Goal: Task Accomplishment & Management: Manage account settings

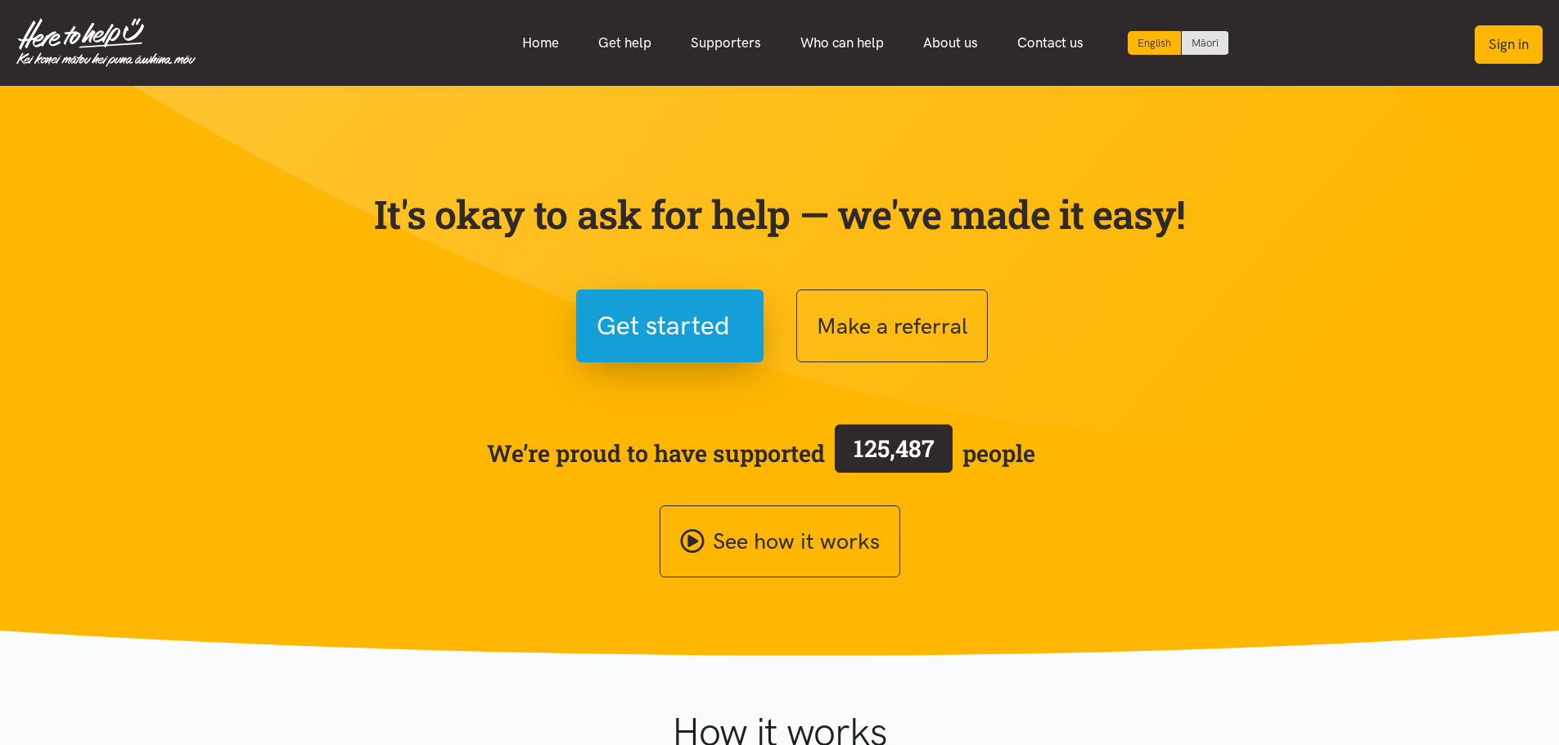
click at [1490, 56] on button "Sign in" at bounding box center [1509, 44] width 68 height 38
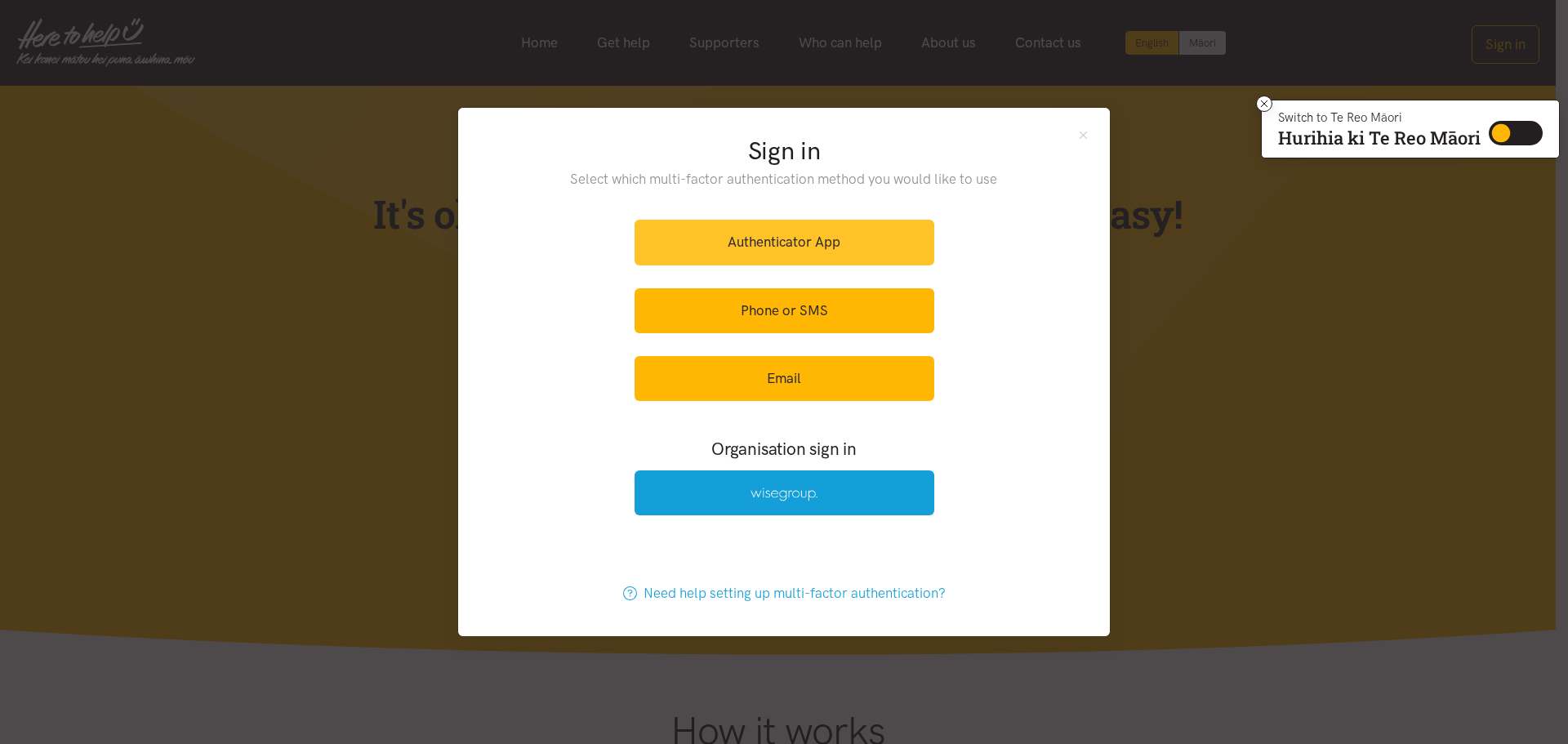
click at [847, 232] on link "Authenticator App" at bounding box center [784, 242] width 299 height 45
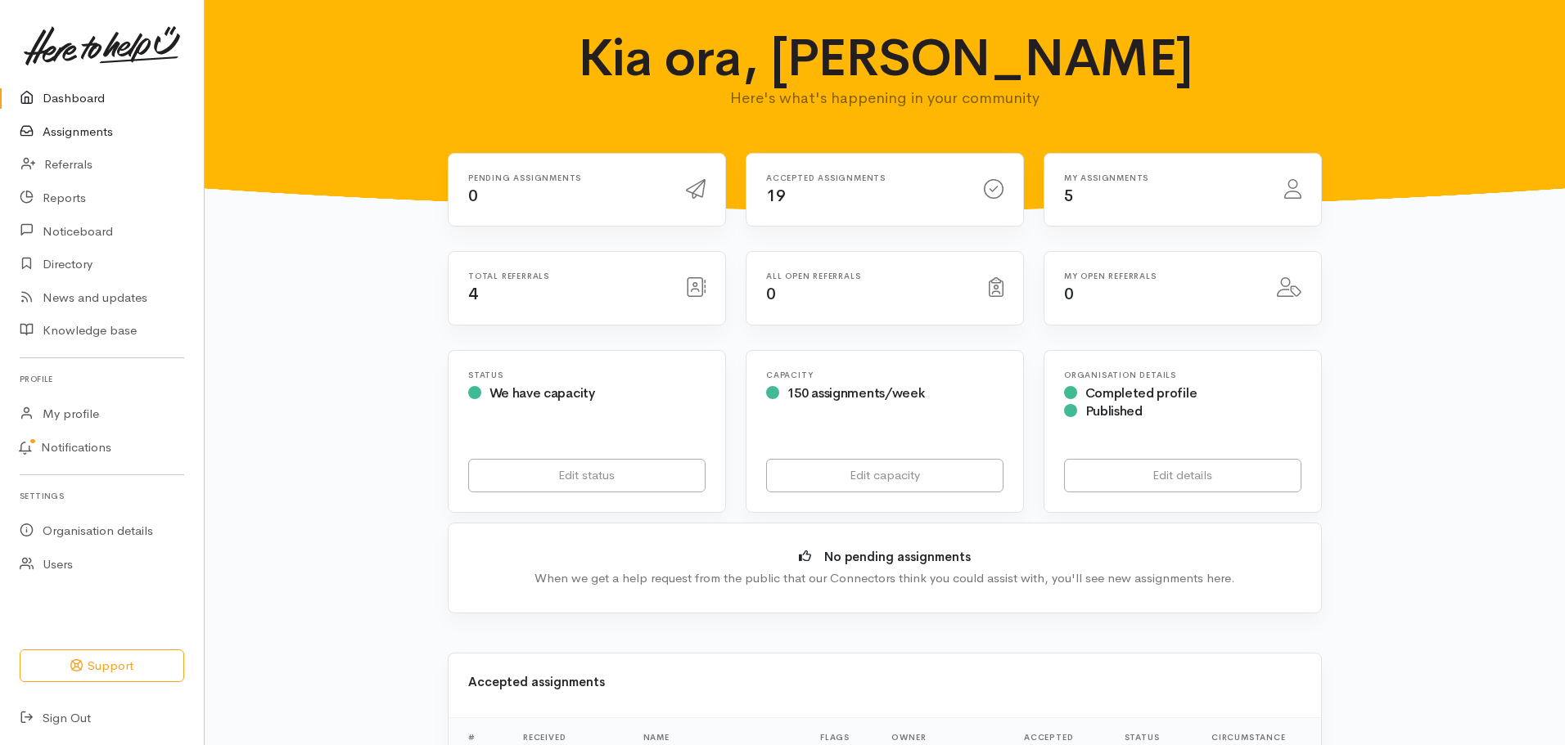
click at [84, 137] on link "Assignments" at bounding box center [102, 132] width 204 height 34
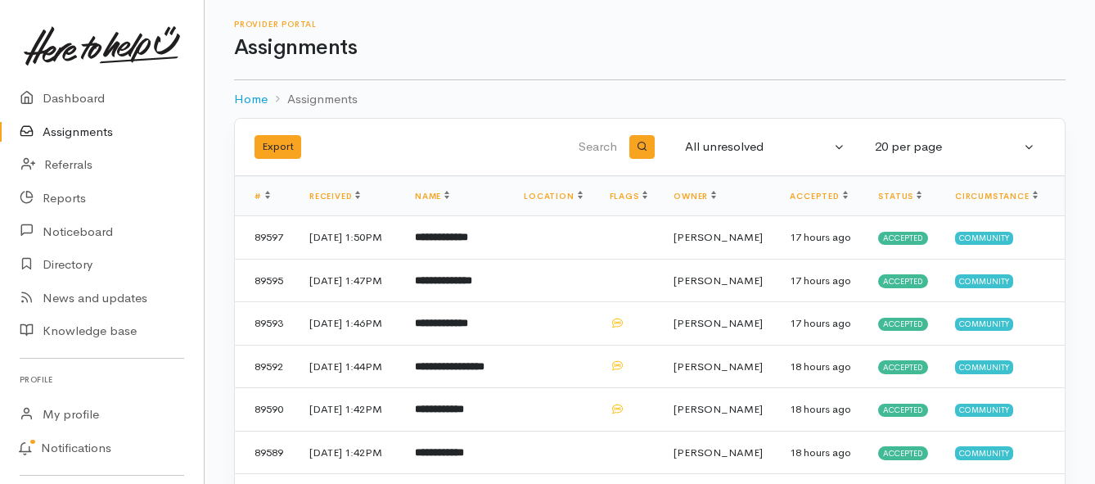
click at [83, 128] on link "Assignments" at bounding box center [102, 132] width 204 height 34
click at [76, 124] on link "Assignments" at bounding box center [102, 132] width 204 height 34
click at [74, 133] on link "Assignments" at bounding box center [102, 132] width 204 height 34
click at [44, 131] on link "Assignments" at bounding box center [102, 132] width 204 height 34
click at [88, 133] on link "Assignments" at bounding box center [102, 132] width 204 height 34
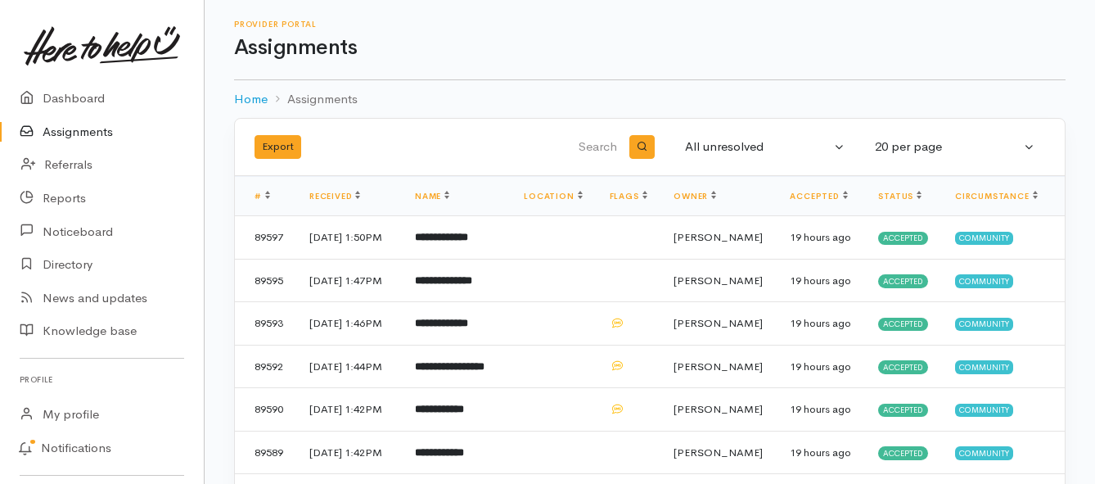
click at [52, 128] on link "Assignments" at bounding box center [102, 132] width 204 height 34
click at [459, 255] on td "**********" at bounding box center [456, 237] width 109 height 43
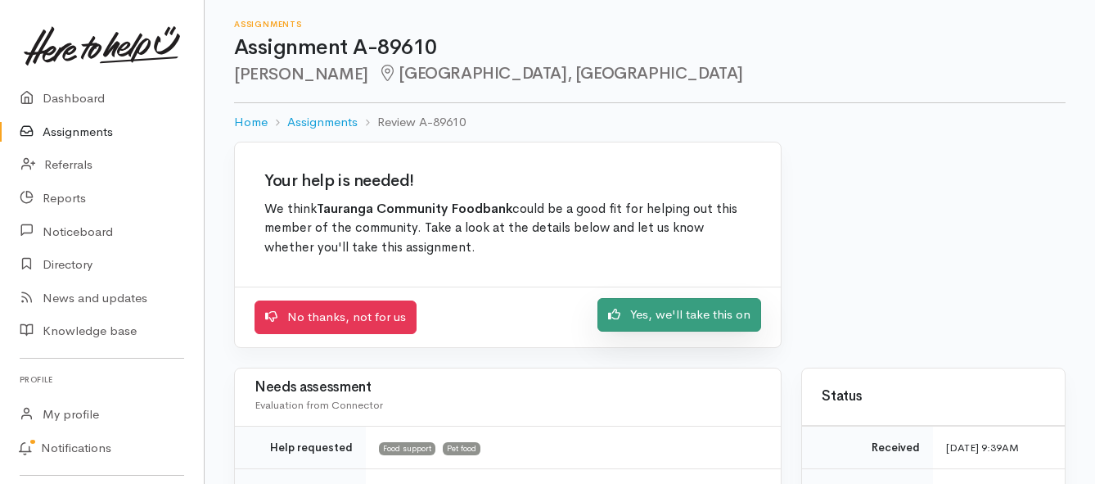
click at [642, 318] on link "Yes, we'll take this on" at bounding box center [679, 315] width 164 height 34
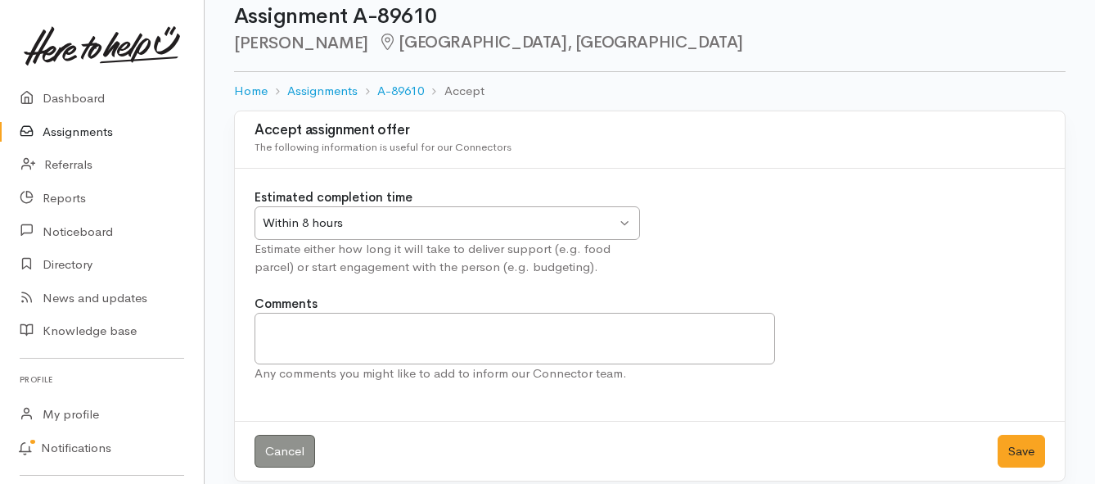
scroll to position [48, 0]
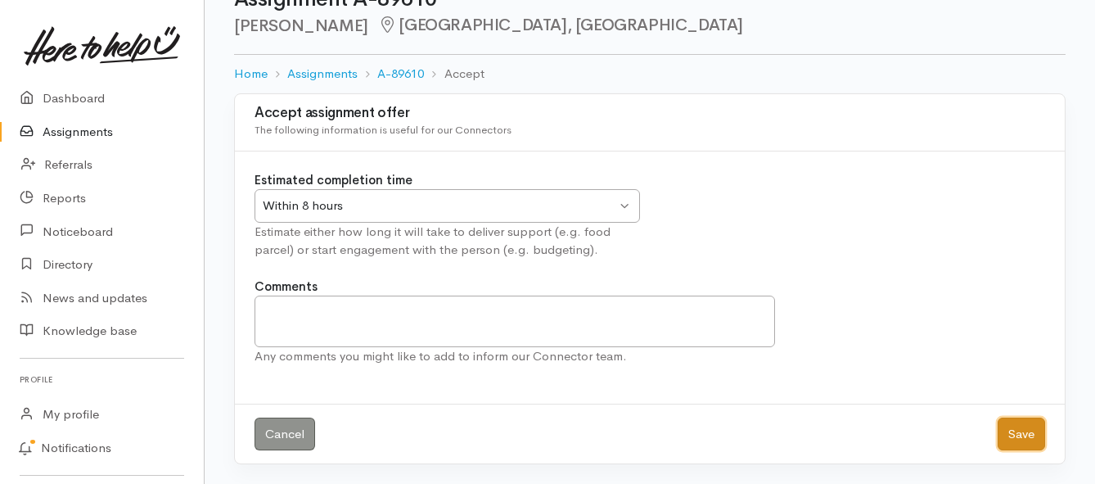
click at [1013, 432] on button "Save" at bounding box center [1020, 434] width 47 height 34
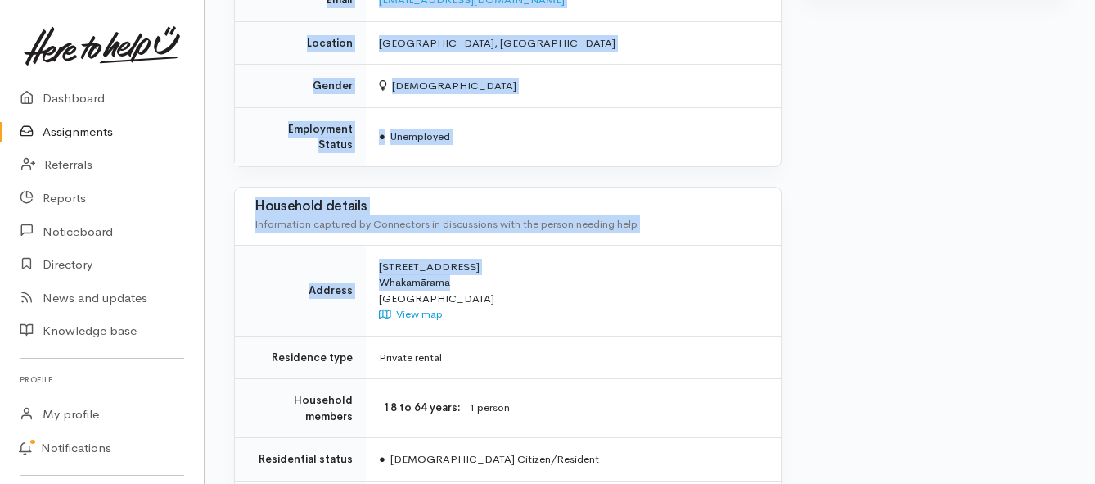
scroll to position [1322, 0]
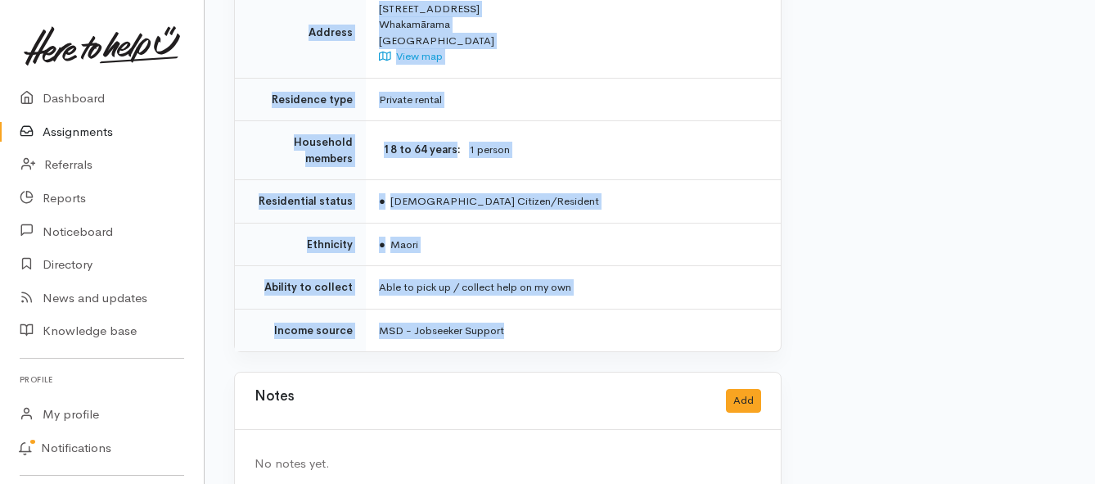
drag, startPoint x: 376, startPoint y: 124, endPoint x: 526, endPoint y: 294, distance: 227.2
copy div "**********"
click at [87, 133] on link "Assignments" at bounding box center [102, 132] width 204 height 34
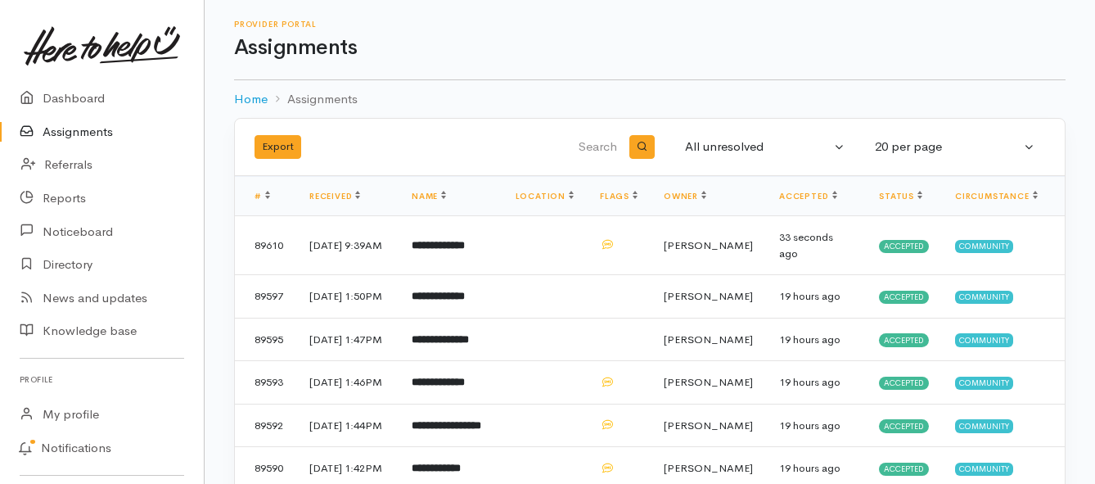
click at [62, 125] on link "Assignments" at bounding box center [102, 132] width 204 height 34
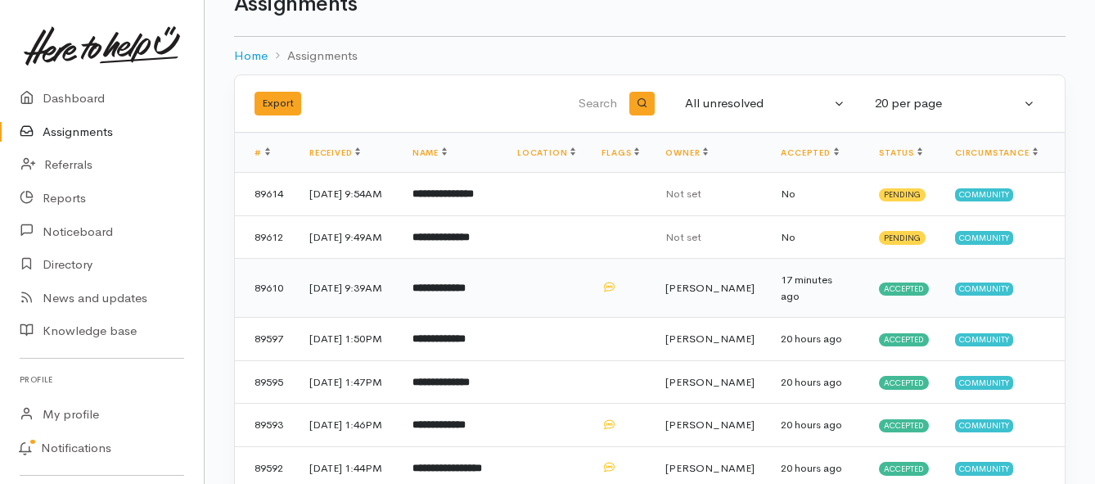
scroll to position [82, 0]
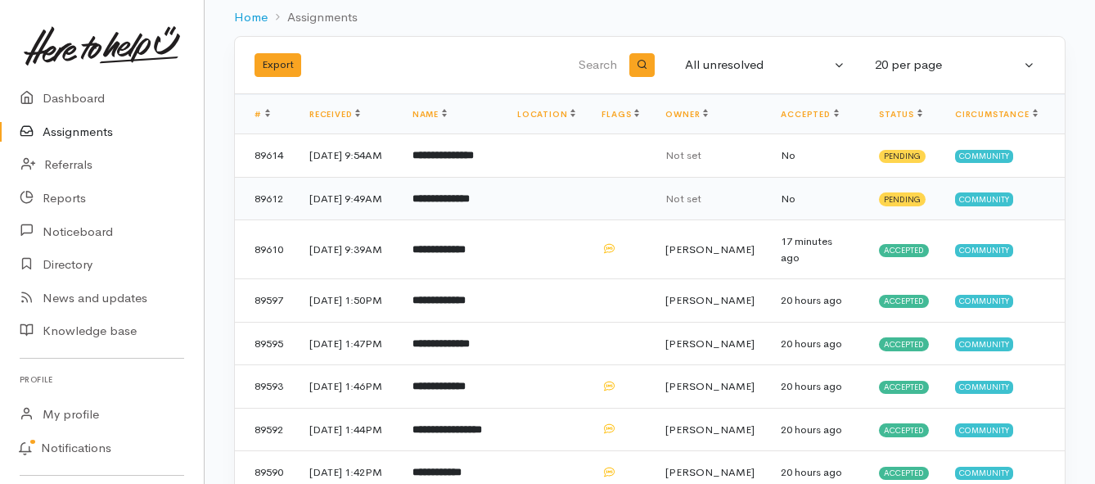
click at [464, 204] on b "**********" at bounding box center [440, 198] width 57 height 11
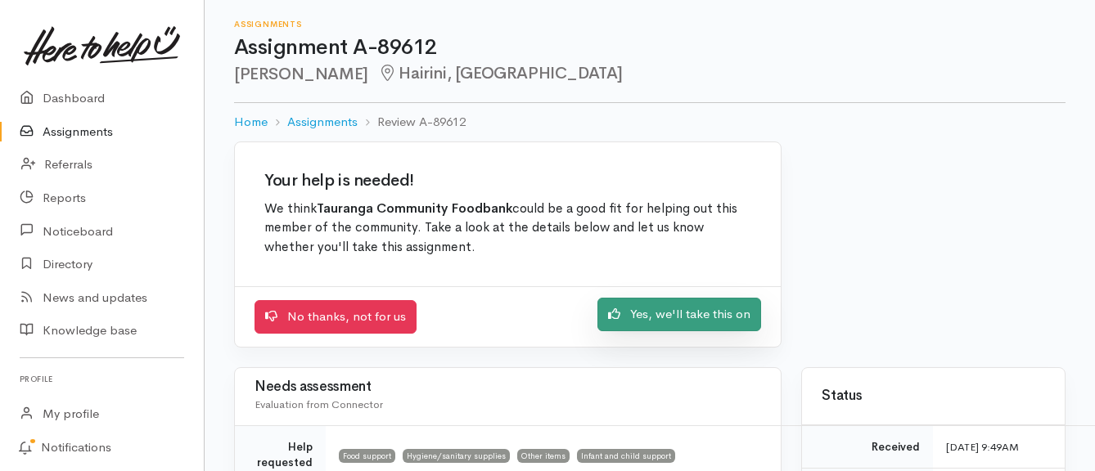
click at [634, 318] on link "Yes, we'll take this on" at bounding box center [679, 315] width 164 height 34
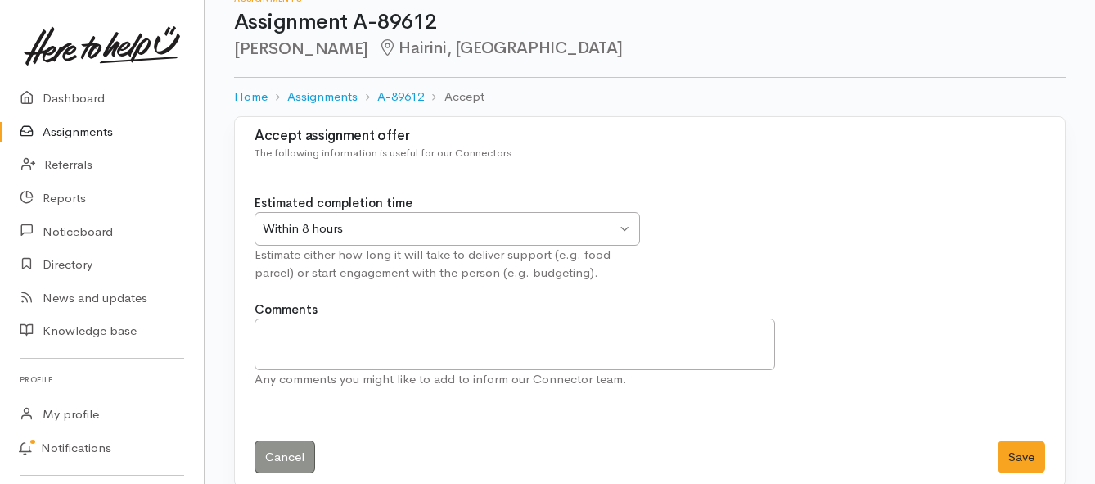
scroll to position [48, 0]
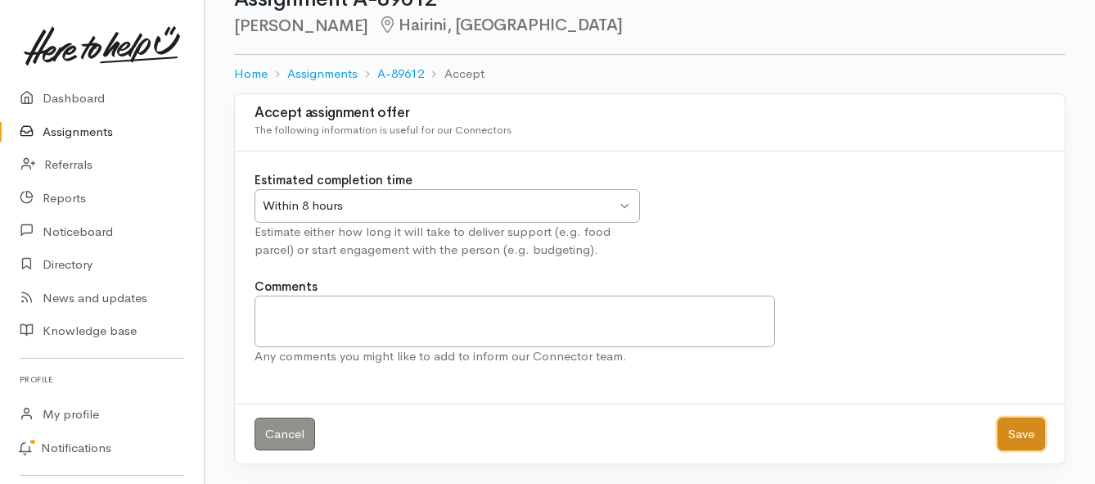
click at [1016, 437] on button "Save" at bounding box center [1020, 434] width 47 height 34
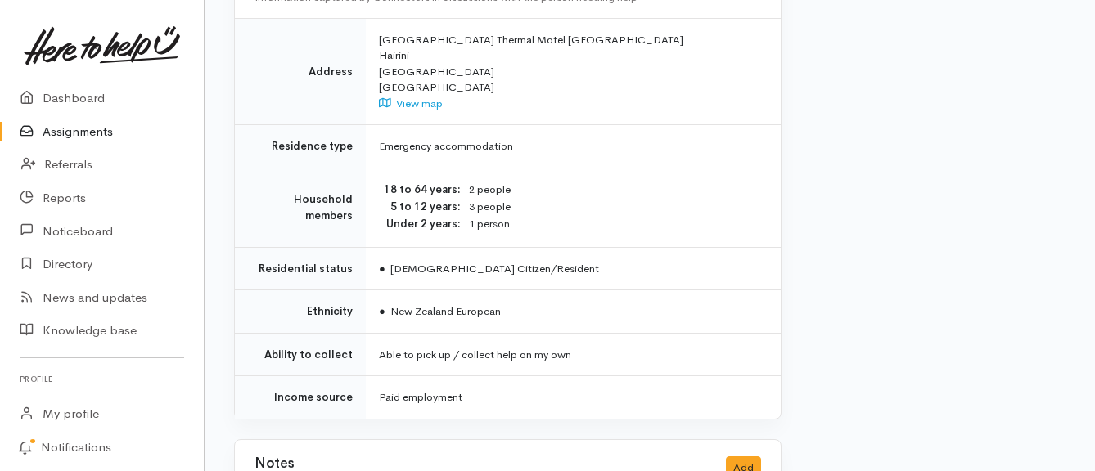
scroll to position [1473, 0]
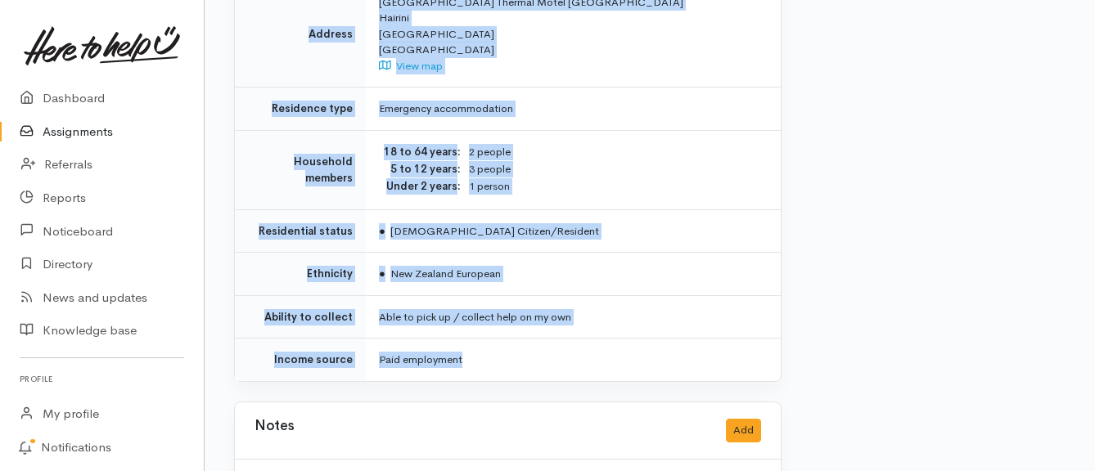
drag, startPoint x: 335, startPoint y: 138, endPoint x: 638, endPoint y: 313, distance: 350.1
copy div "**********"
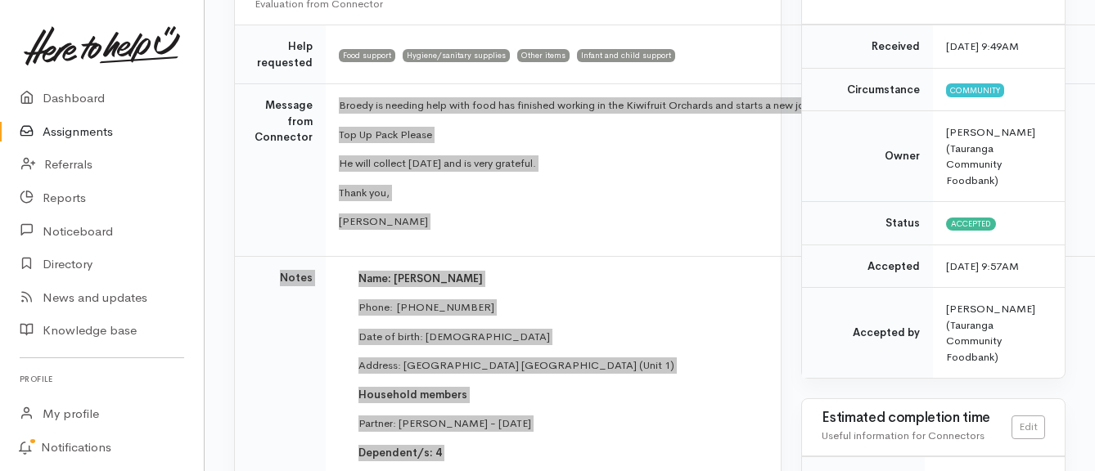
scroll to position [164, 0]
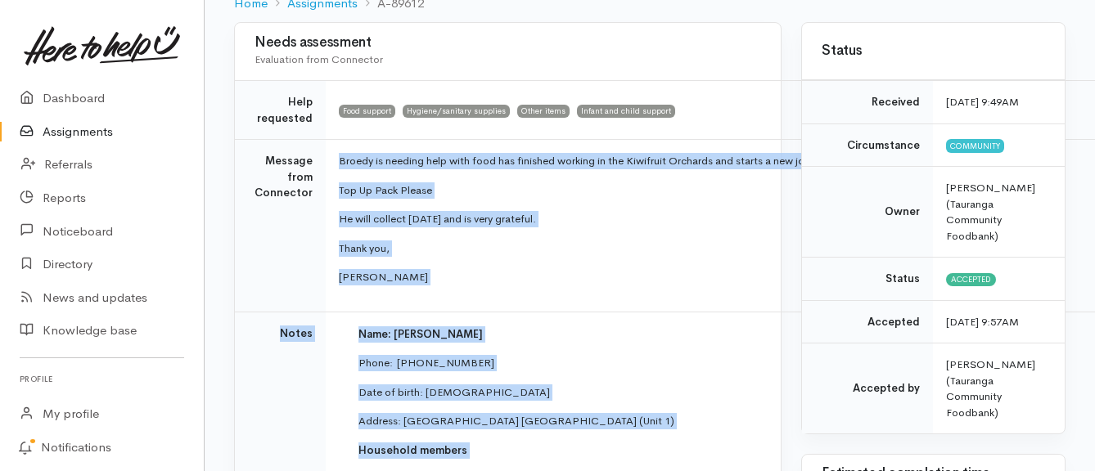
click at [94, 128] on link "Assignments" at bounding box center [102, 132] width 204 height 34
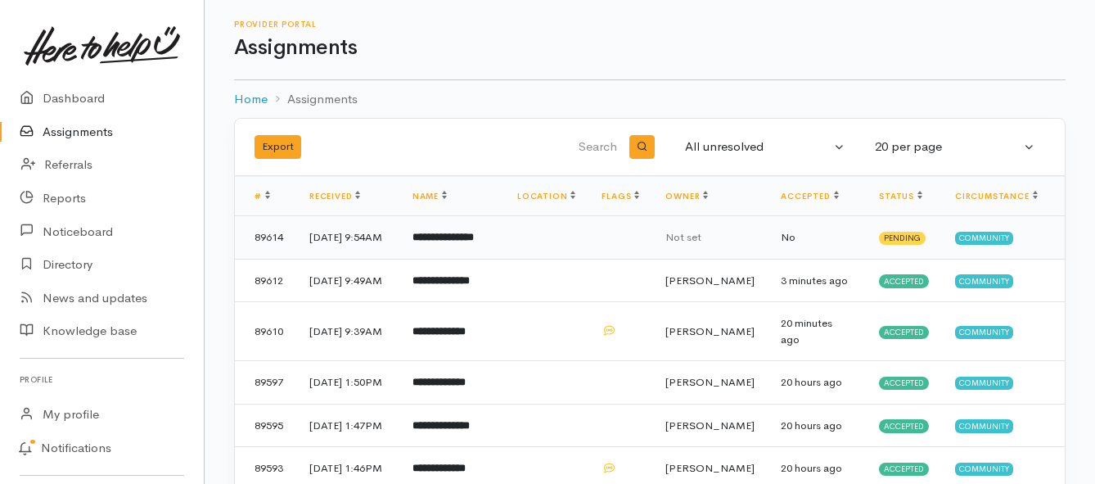
click at [430, 242] on b "**********" at bounding box center [442, 237] width 61 height 11
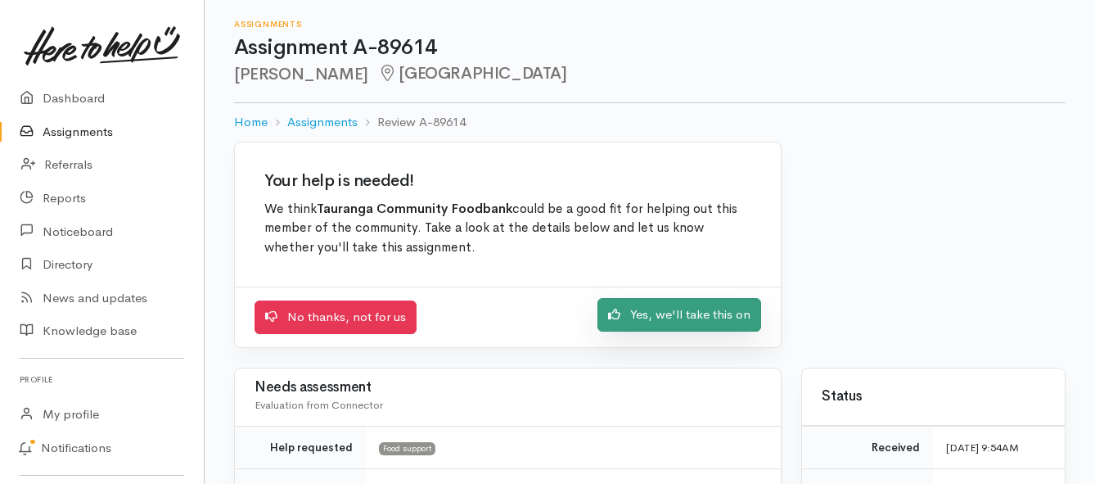
click at [626, 316] on link "Yes, we'll take this on" at bounding box center [679, 315] width 164 height 34
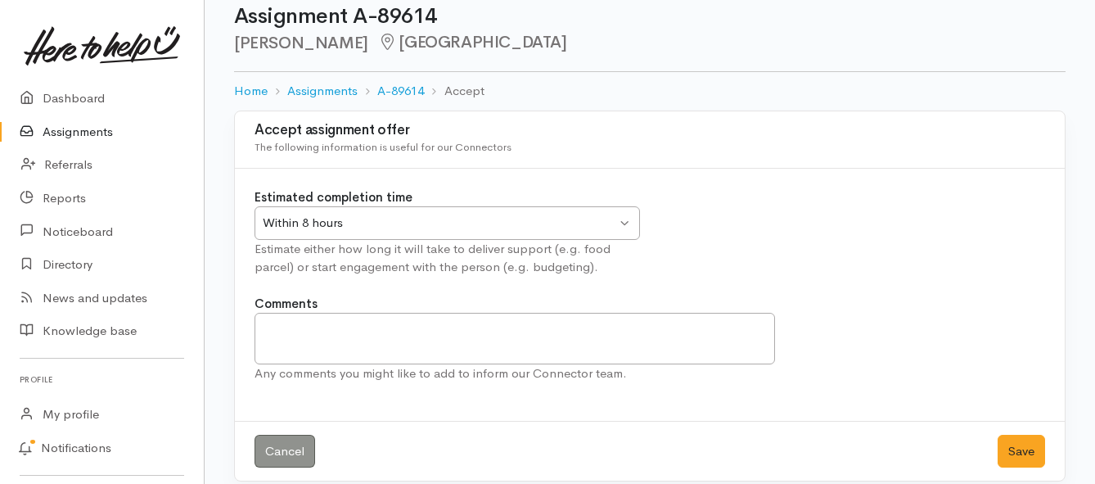
scroll to position [48, 0]
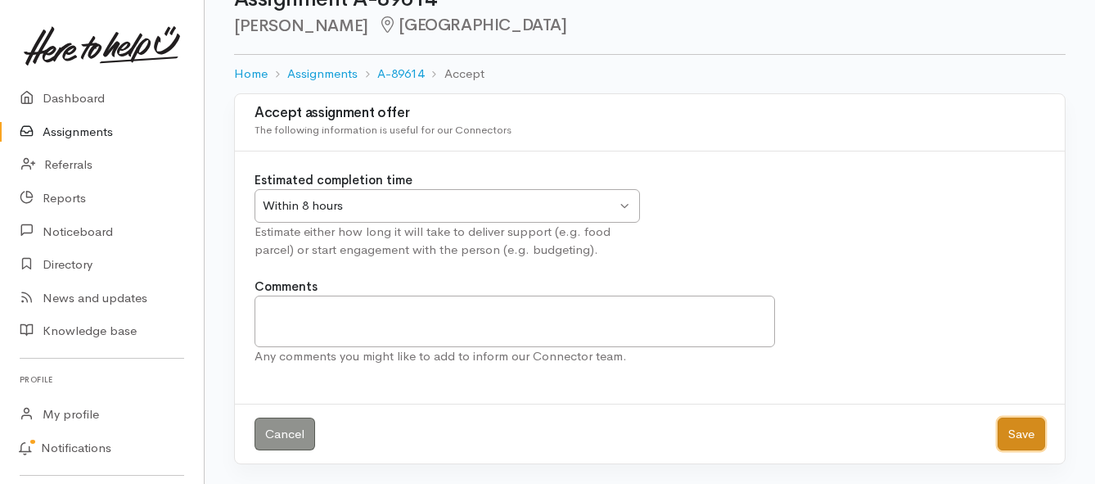
click at [1019, 428] on button "Save" at bounding box center [1020, 434] width 47 height 34
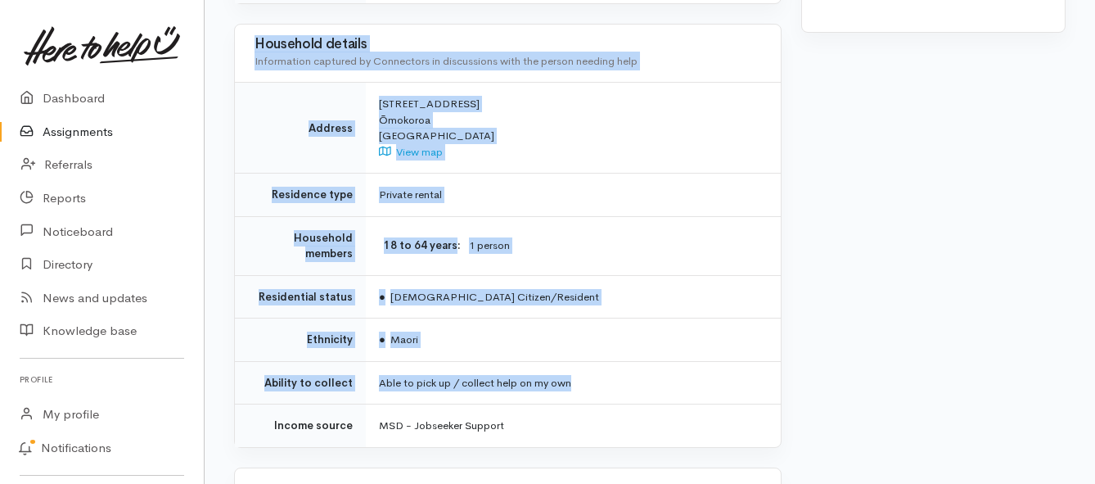
scroll to position [1064, 0]
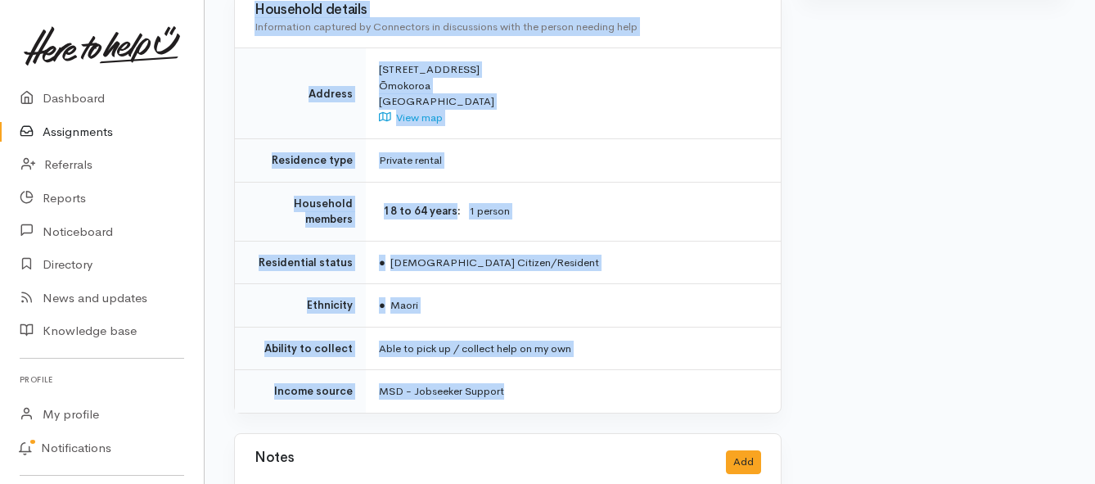
drag, startPoint x: 383, startPoint y: 205, endPoint x: 601, endPoint y: 319, distance: 246.3
copy div "**********"
click at [101, 135] on link "Assignments" at bounding box center [102, 132] width 204 height 34
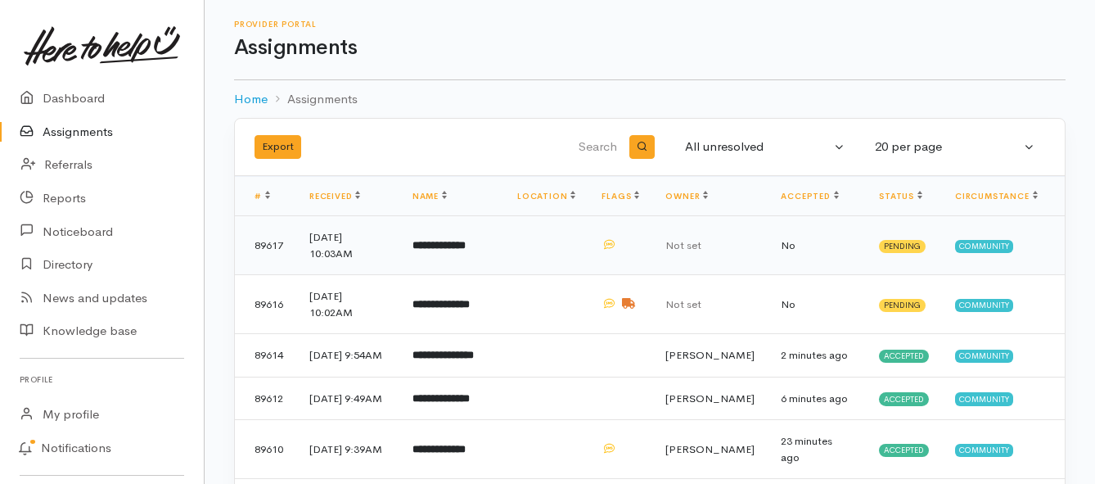
click at [460, 245] on b "**********" at bounding box center [438, 245] width 53 height 11
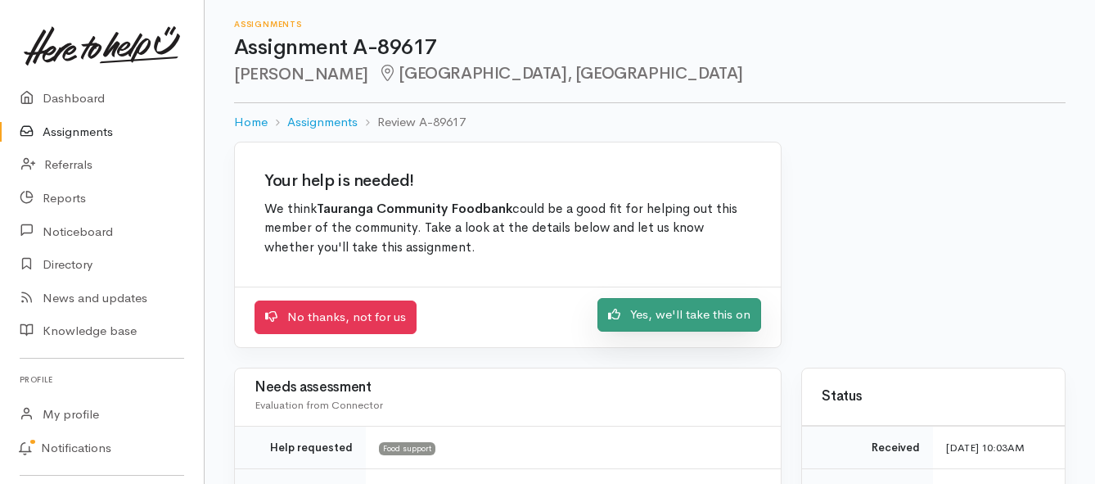
click at [628, 317] on link "Yes, we'll take this on" at bounding box center [679, 315] width 164 height 34
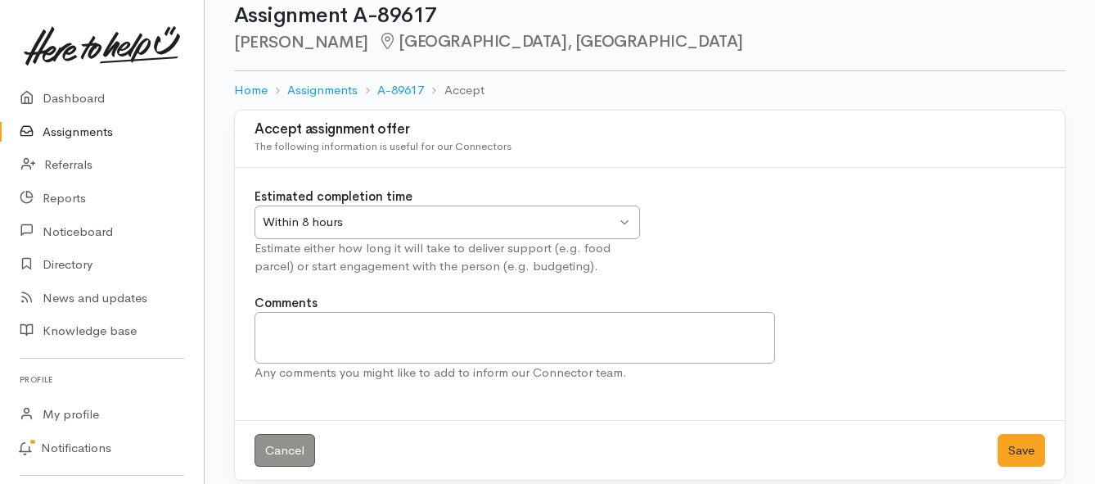
scroll to position [48, 0]
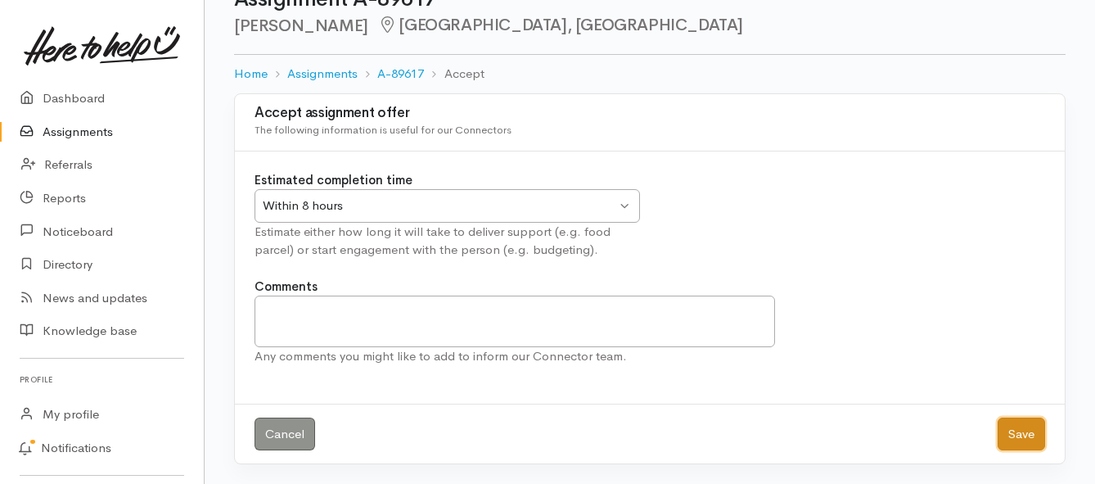
click at [1006, 429] on button "Save" at bounding box center [1020, 434] width 47 height 34
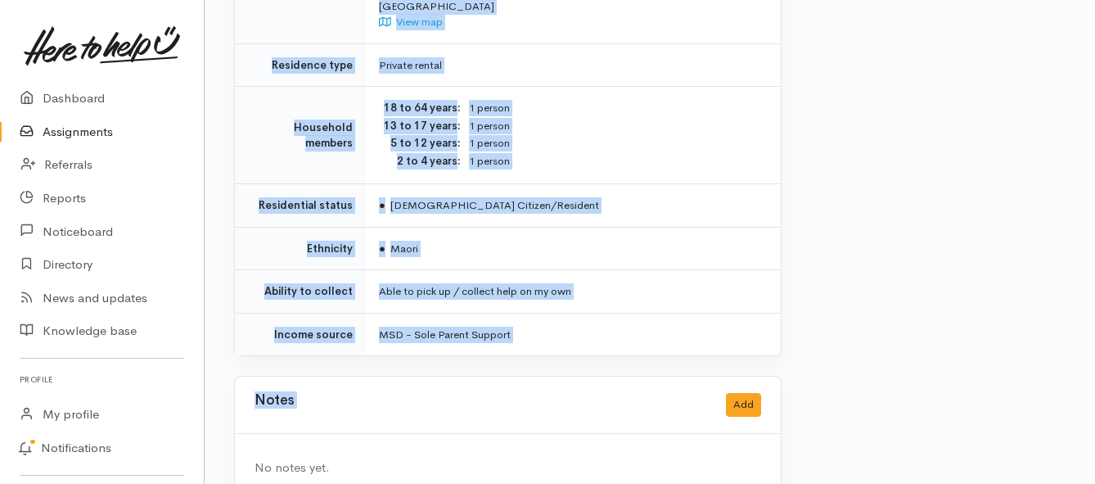
scroll to position [1329, 0]
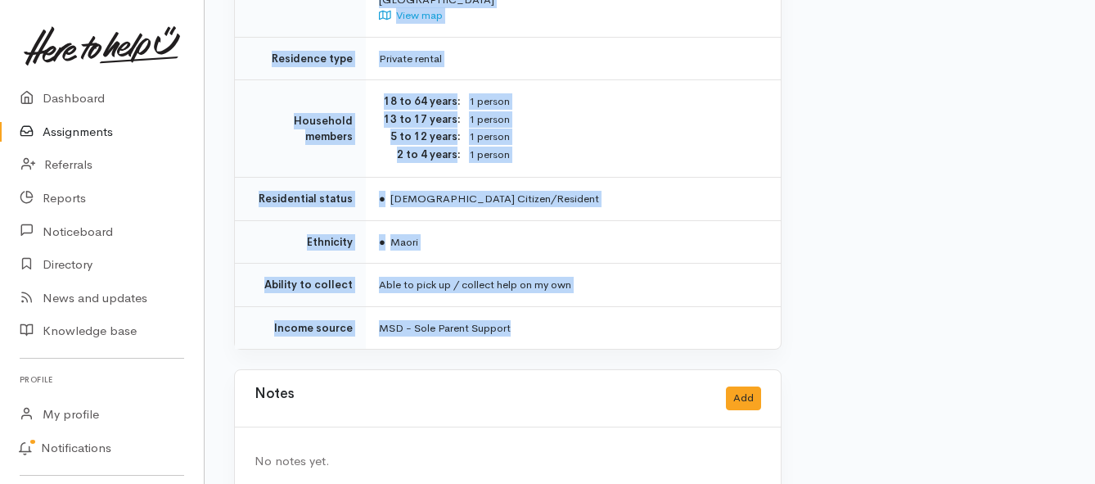
drag, startPoint x: 373, startPoint y: 224, endPoint x: 633, endPoint y: 306, distance: 272.8
copy div "**********"
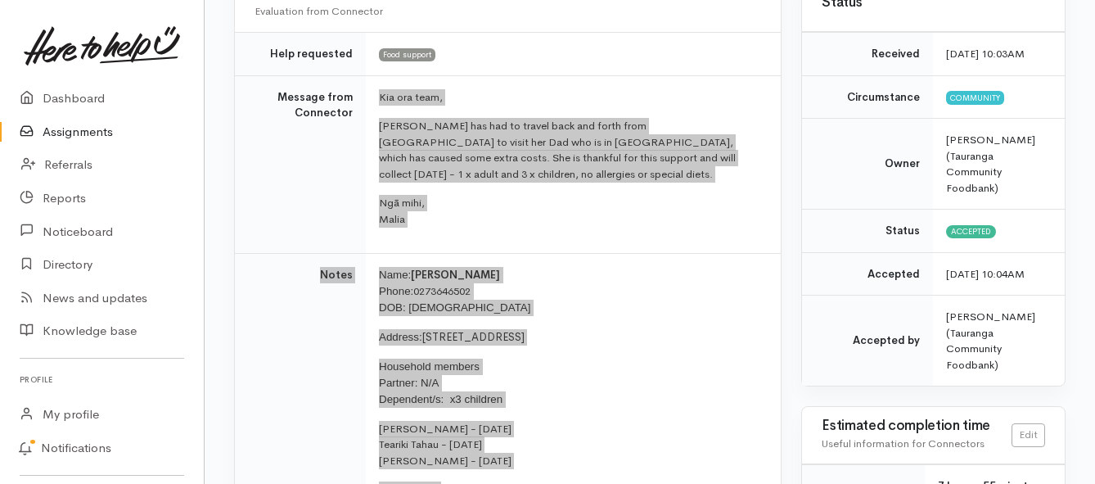
scroll to position [183, 0]
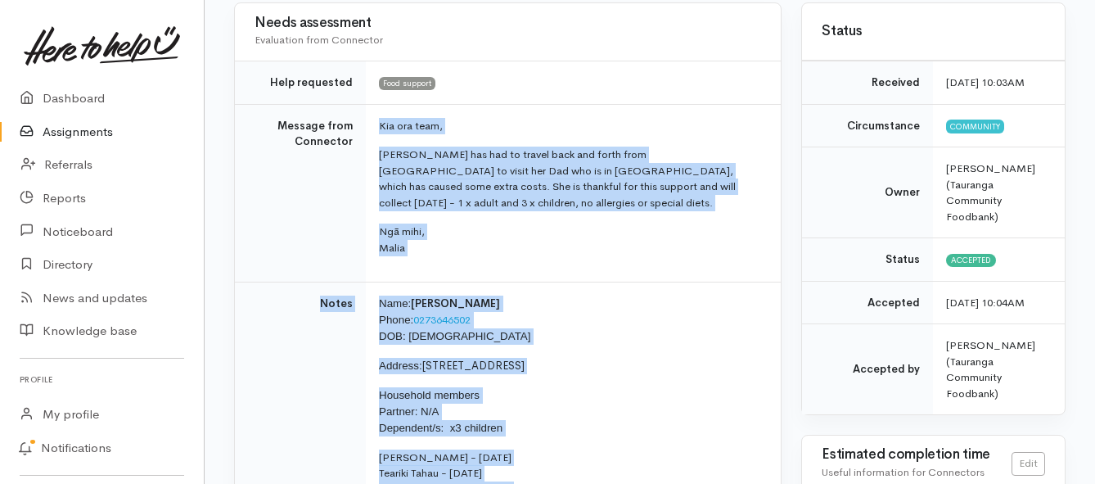
click at [54, 128] on link "Assignments" at bounding box center [102, 132] width 204 height 34
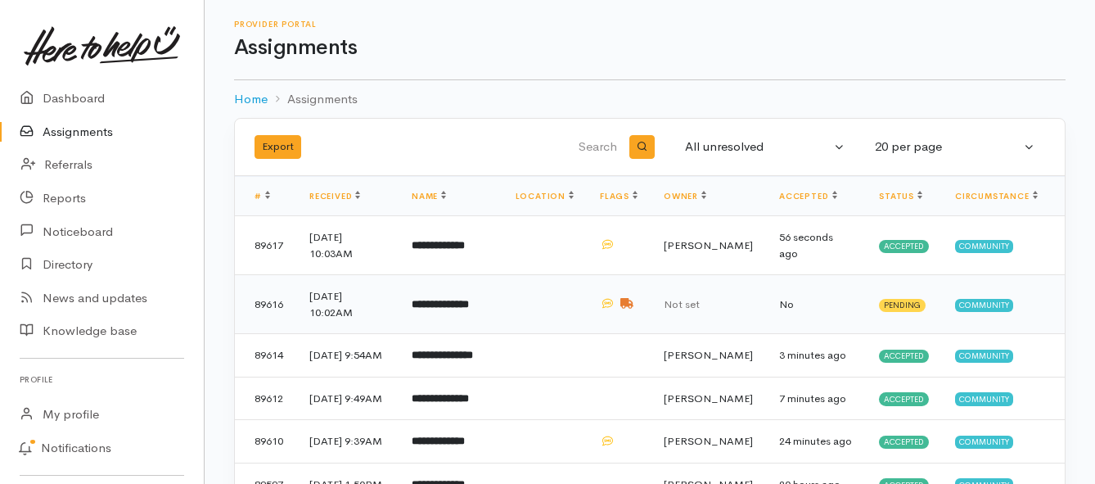
click at [466, 309] on b "**********" at bounding box center [440, 304] width 57 height 11
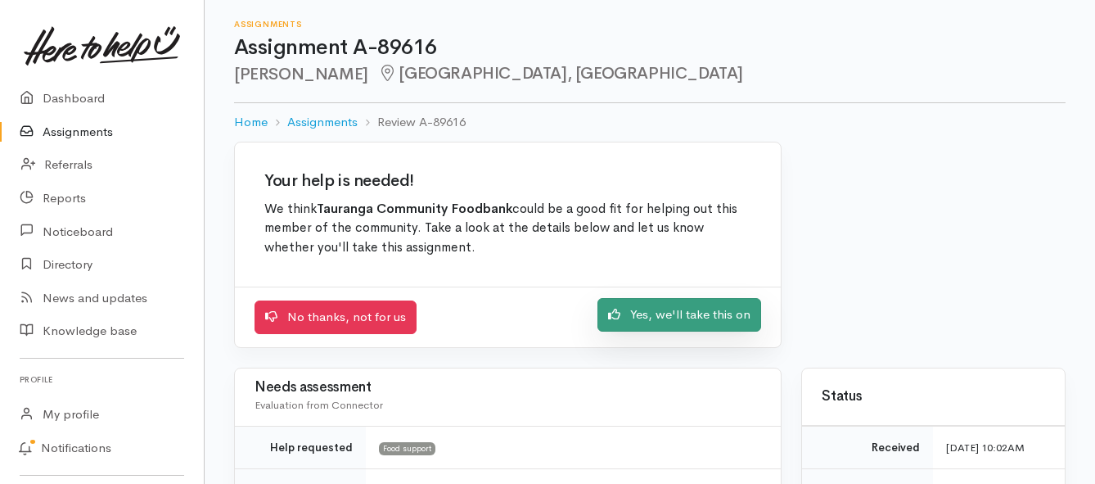
click at [623, 320] on link "Yes, we'll take this on" at bounding box center [679, 315] width 164 height 34
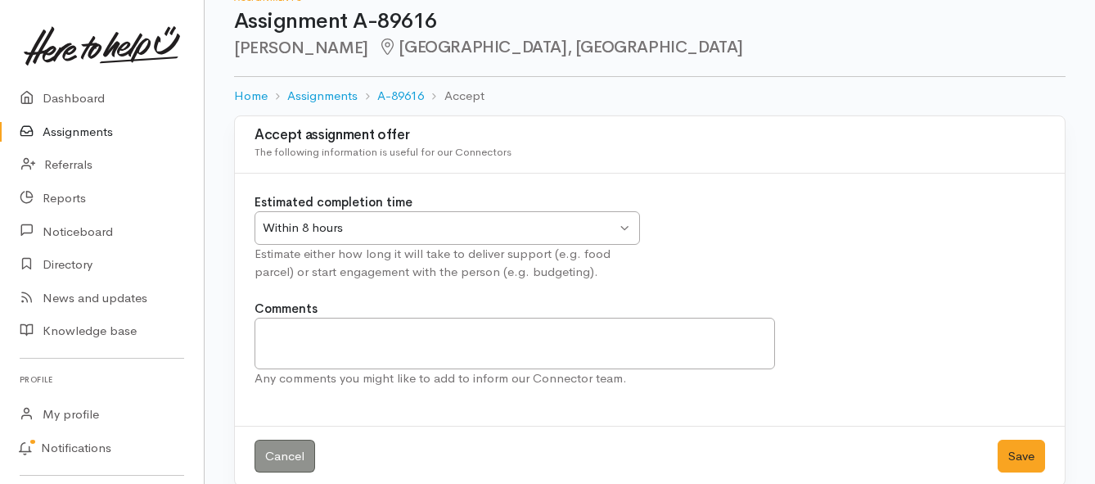
scroll to position [48, 0]
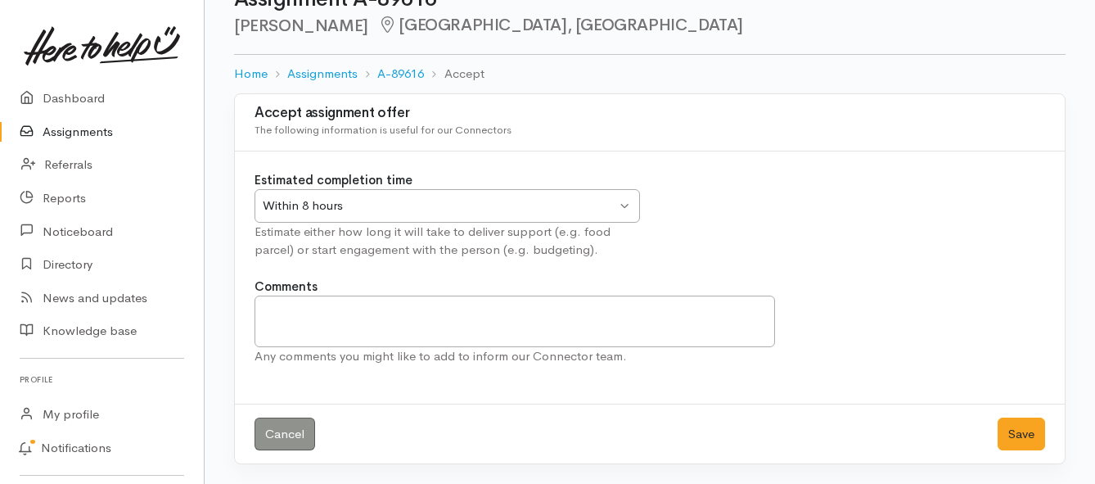
click at [475, 202] on div "Within 8 hours" at bounding box center [440, 205] width 354 height 19
click at [1011, 424] on button "Save" at bounding box center [1020, 434] width 47 height 34
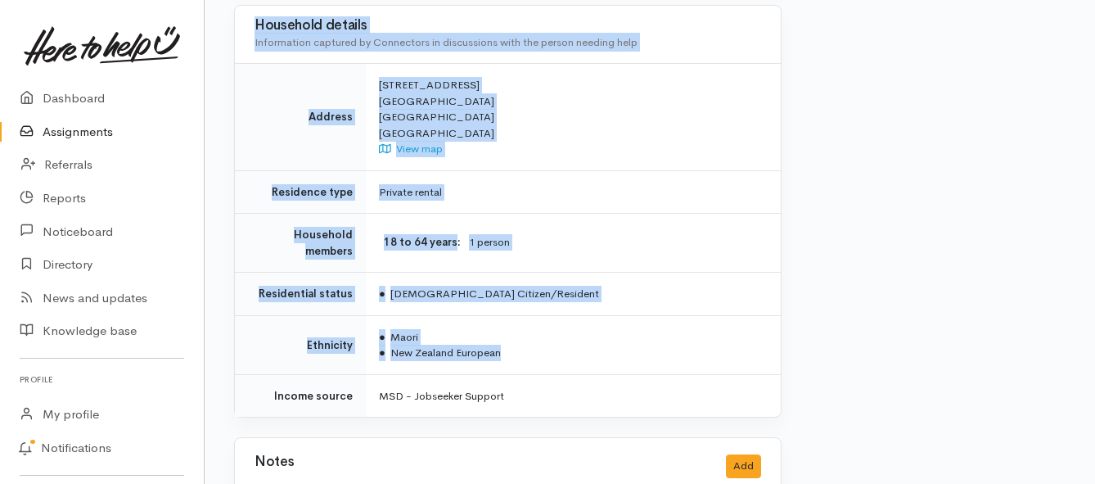
scroll to position [1309, 0]
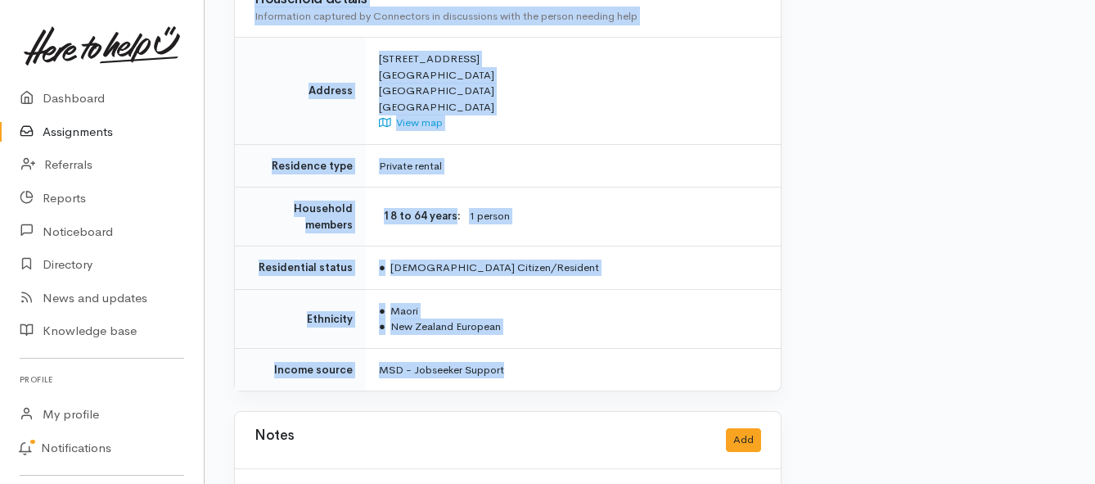
drag, startPoint x: 403, startPoint y: 232, endPoint x: 658, endPoint y: 335, distance: 274.3
copy div "Kia ora team, Riordan is struggling with extra bills this week and is requestin…"
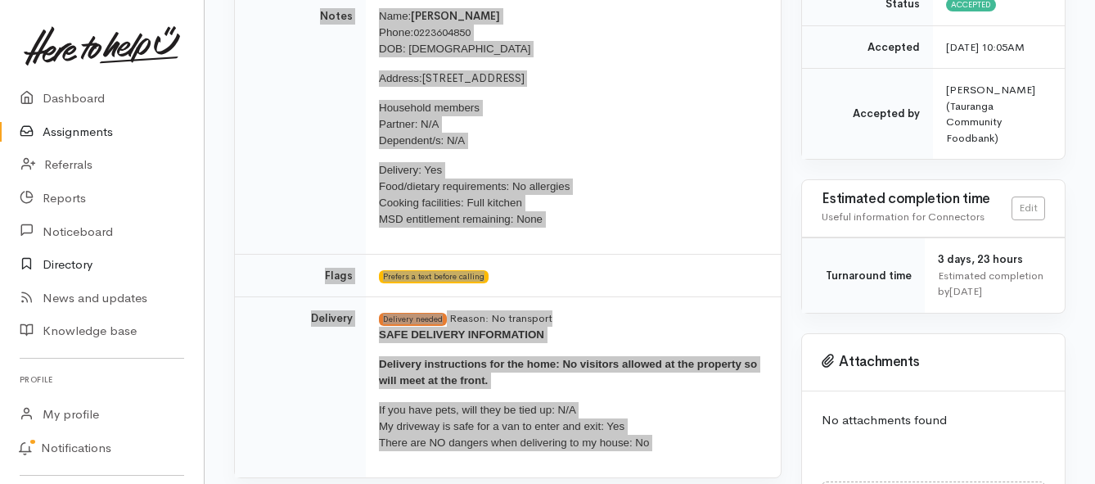
scroll to position [409, 0]
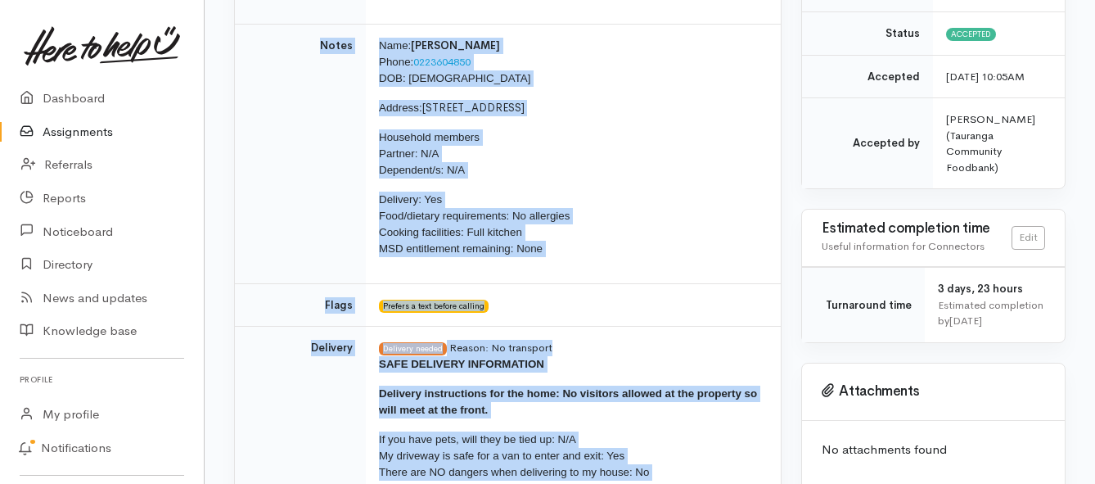
click at [565, 387] on span "Delivery instructions for the home: No visitors allowed at the property so will…" at bounding box center [568, 401] width 378 height 29
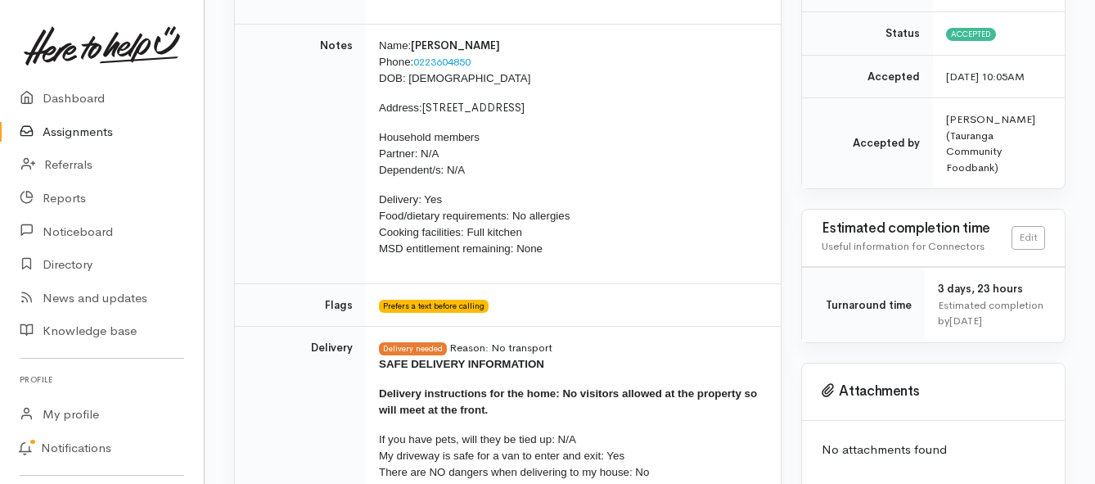
drag, startPoint x: 563, startPoint y: 391, endPoint x: 569, endPoint y: 403, distance: 13.5
click at [569, 403] on p "Delivery instructions for the home: No visitors allowed at the property so will…" at bounding box center [570, 401] width 382 height 33
copy span "No visitors allowed at the property so will meet at the front."
click at [64, 131] on link "Assignments" at bounding box center [102, 132] width 204 height 34
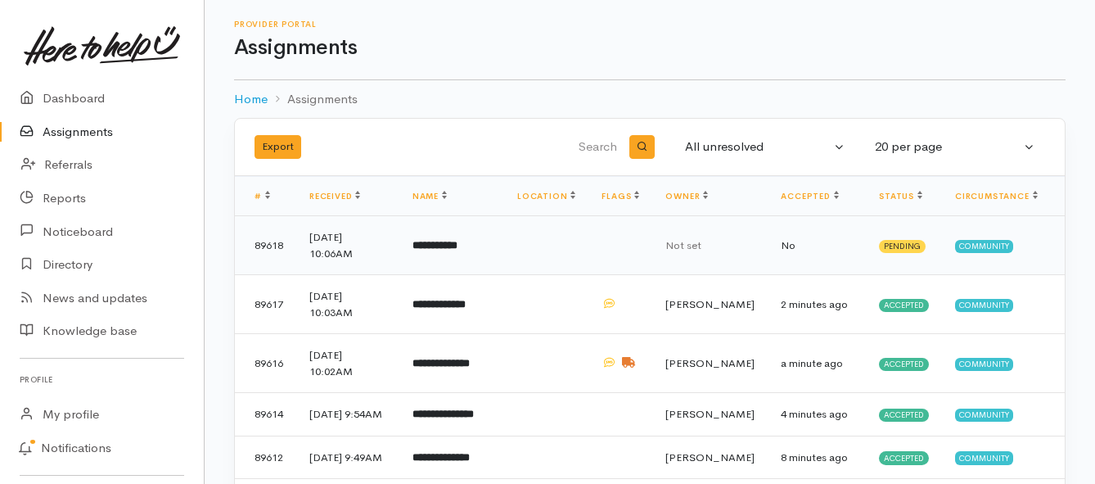
click at [457, 248] on b "**********" at bounding box center [434, 245] width 45 height 11
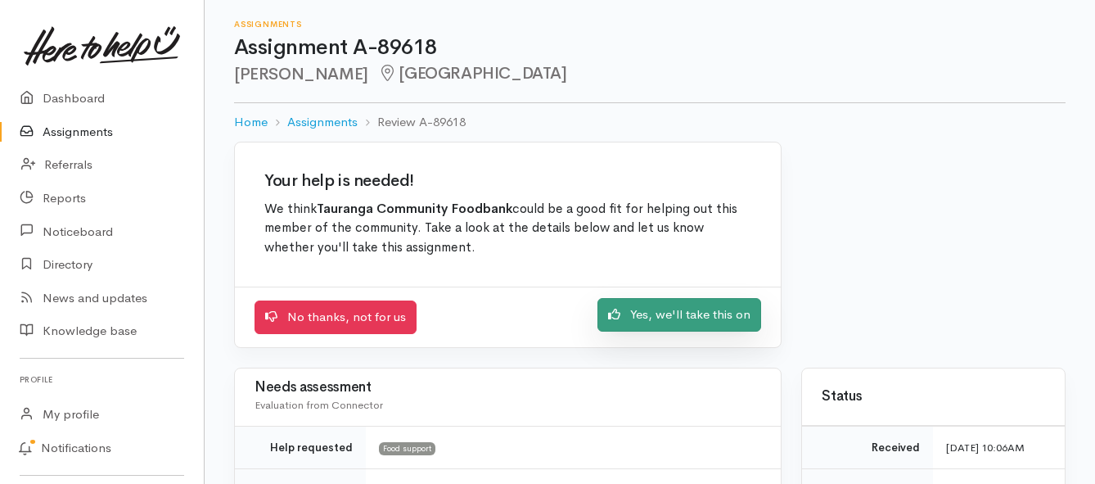
click at [713, 315] on link "Yes, we'll take this on" at bounding box center [679, 315] width 164 height 34
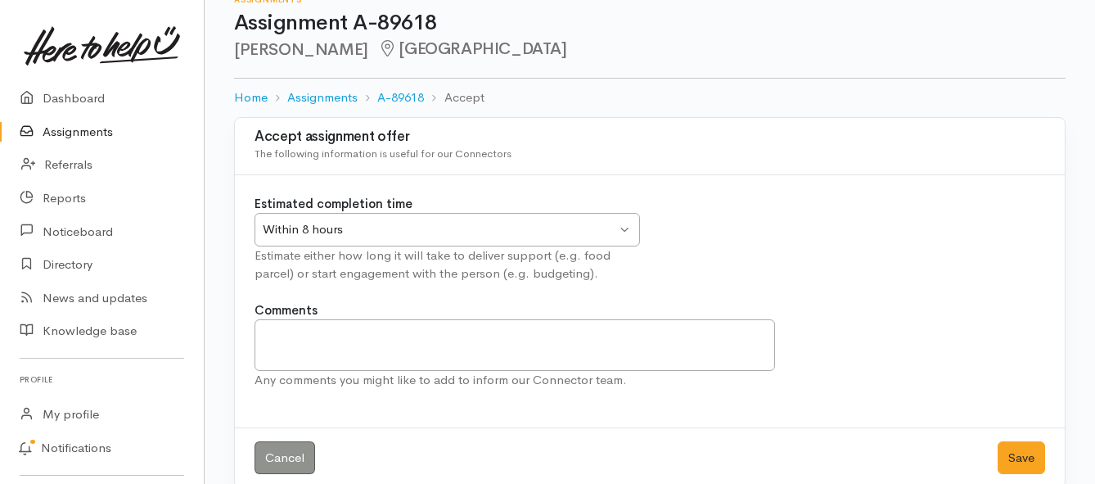
scroll to position [48, 0]
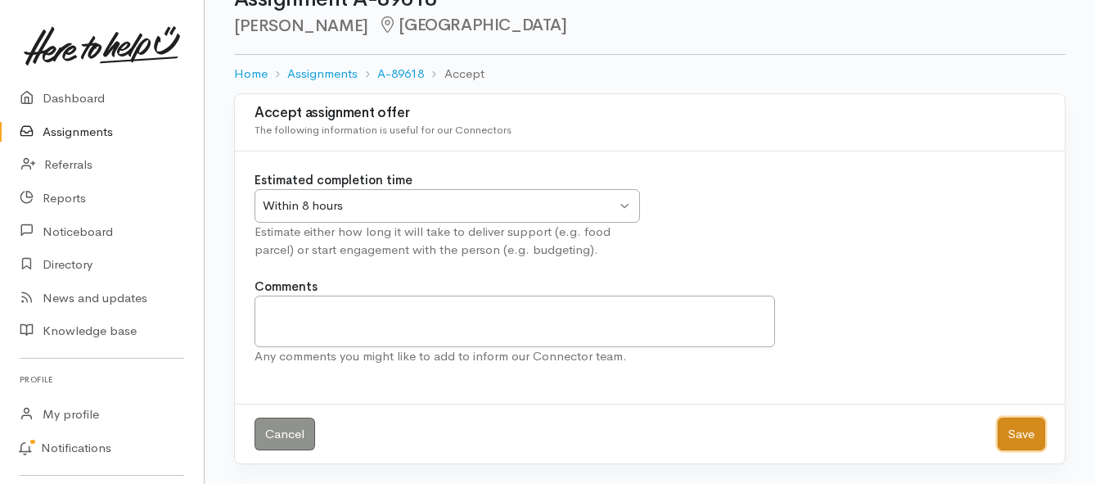
click at [1024, 438] on button "Save" at bounding box center [1020, 434] width 47 height 34
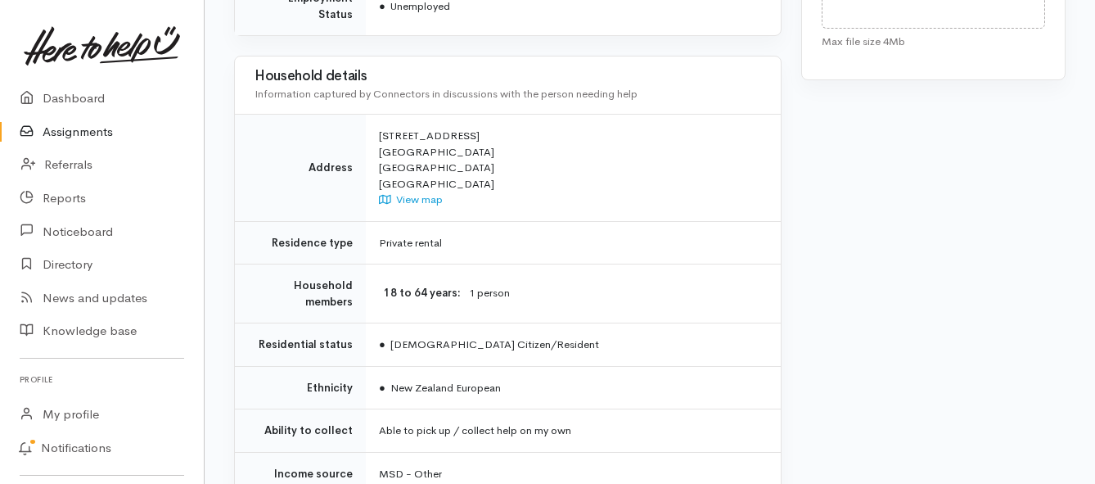
scroll to position [1064, 0]
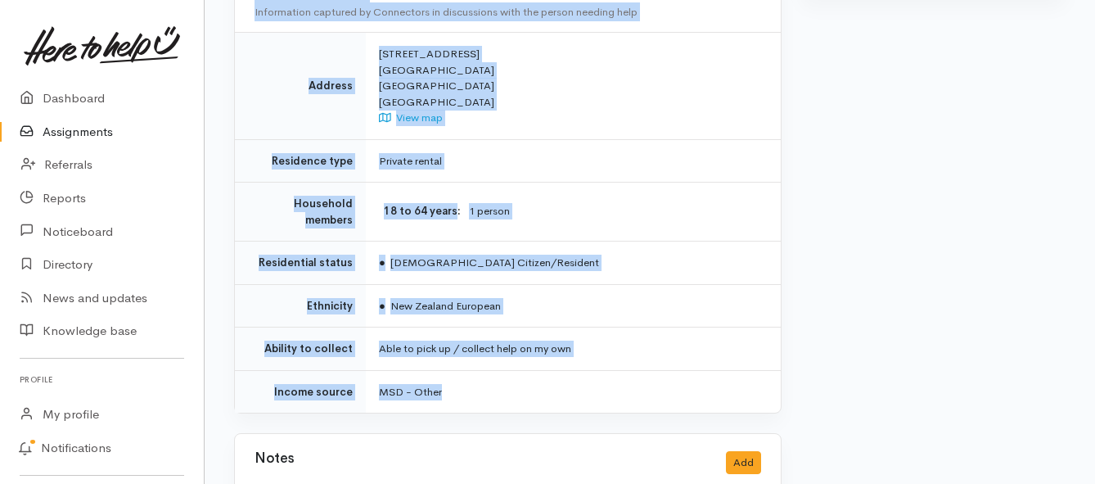
drag, startPoint x: 377, startPoint y: 124, endPoint x: 628, endPoint y: 348, distance: 335.6
copy div "**********"
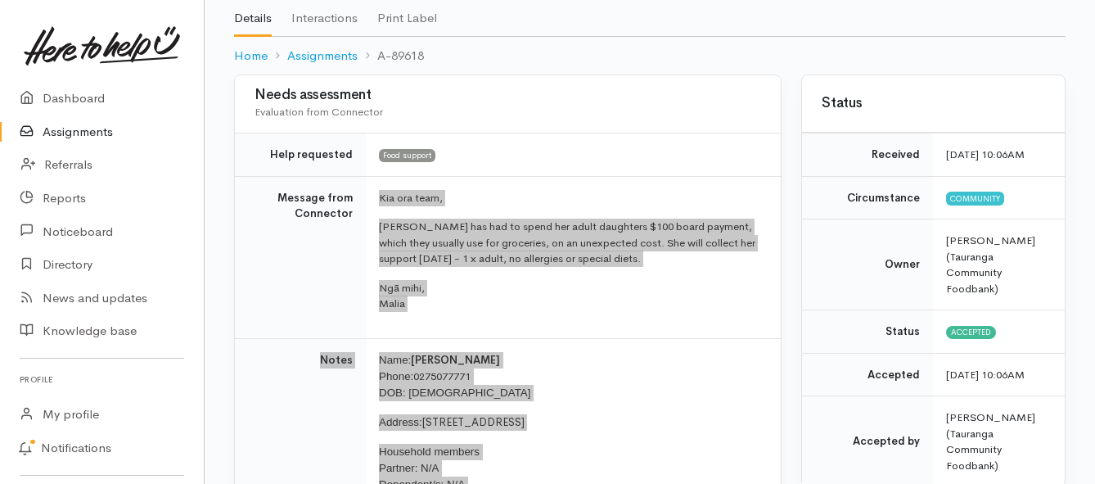
scroll to position [82, 0]
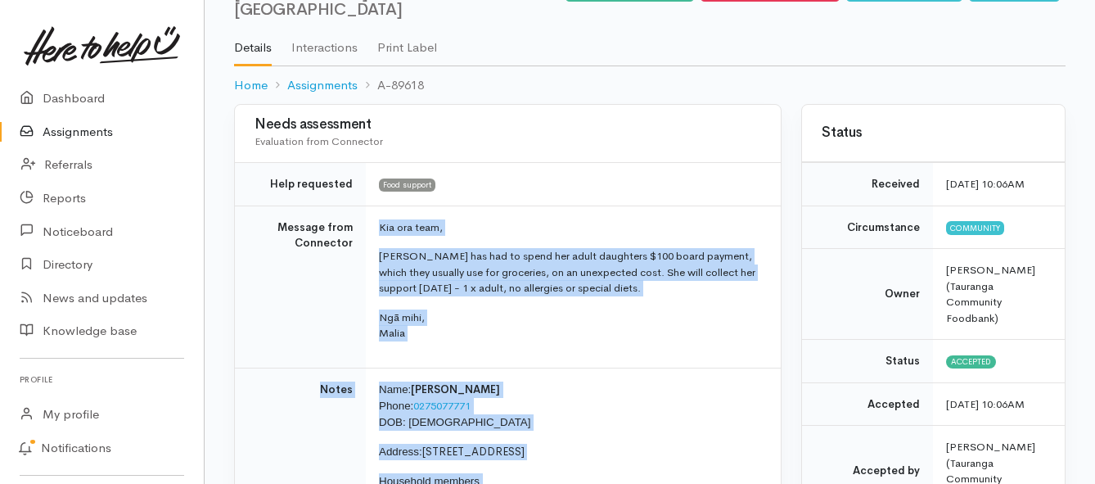
click at [56, 125] on link "Assignments" at bounding box center [102, 132] width 204 height 34
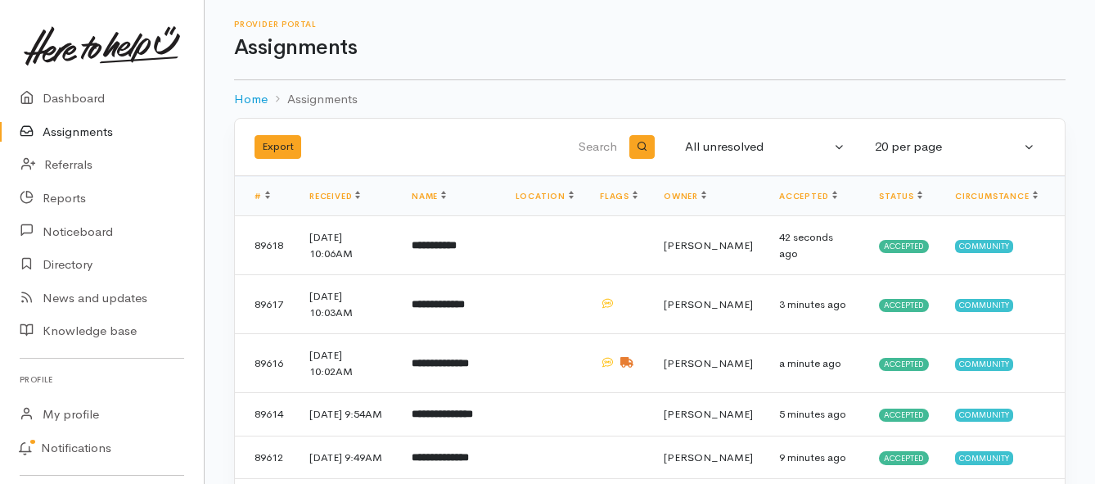
click at [90, 132] on link "Assignments" at bounding box center [102, 132] width 204 height 34
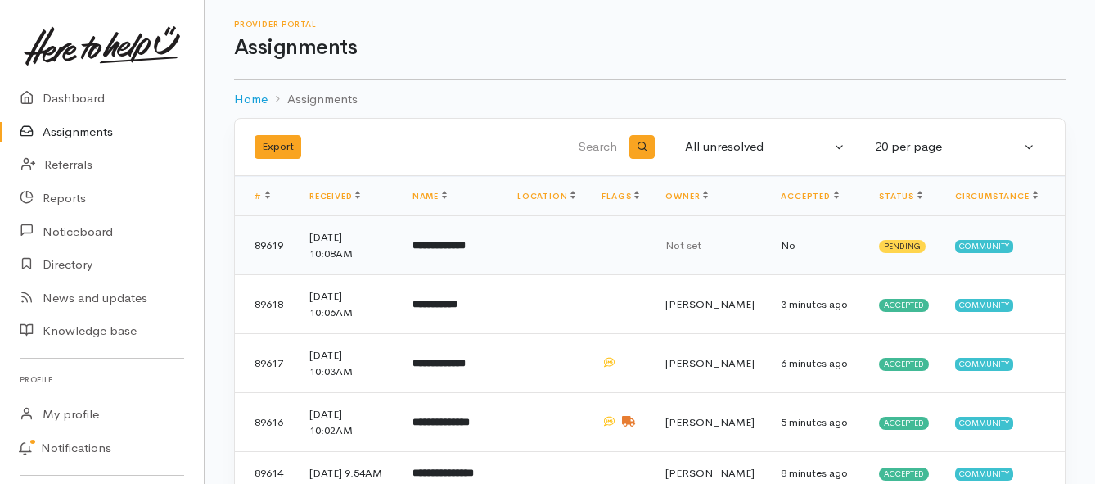
click at [466, 247] on b "**********" at bounding box center [438, 245] width 53 height 11
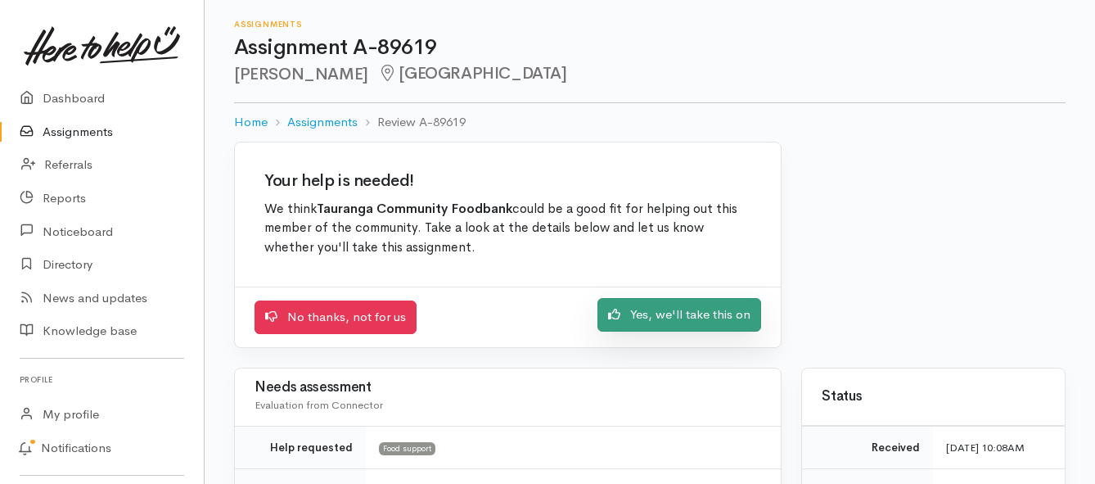
click at [625, 322] on link "Yes, we'll take this on" at bounding box center [679, 315] width 164 height 34
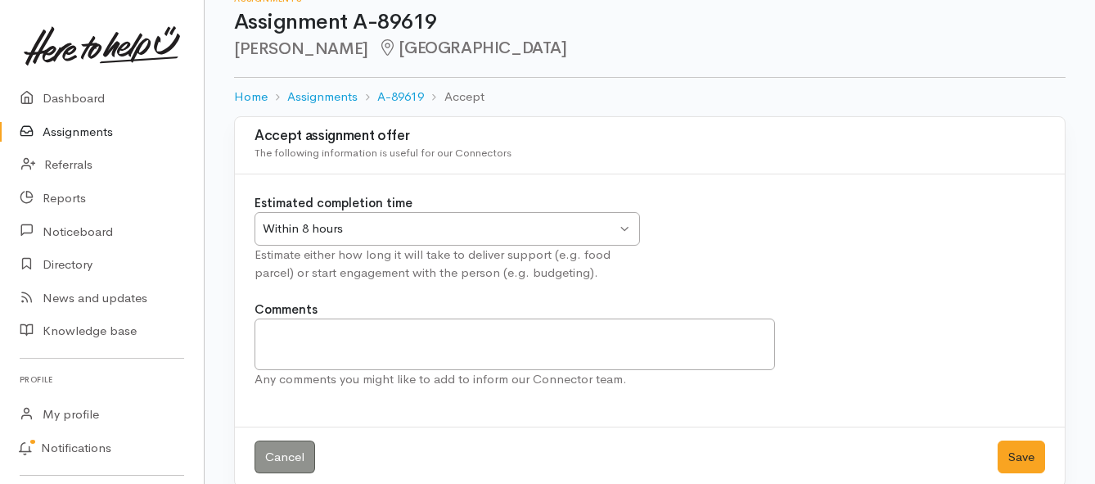
scroll to position [48, 0]
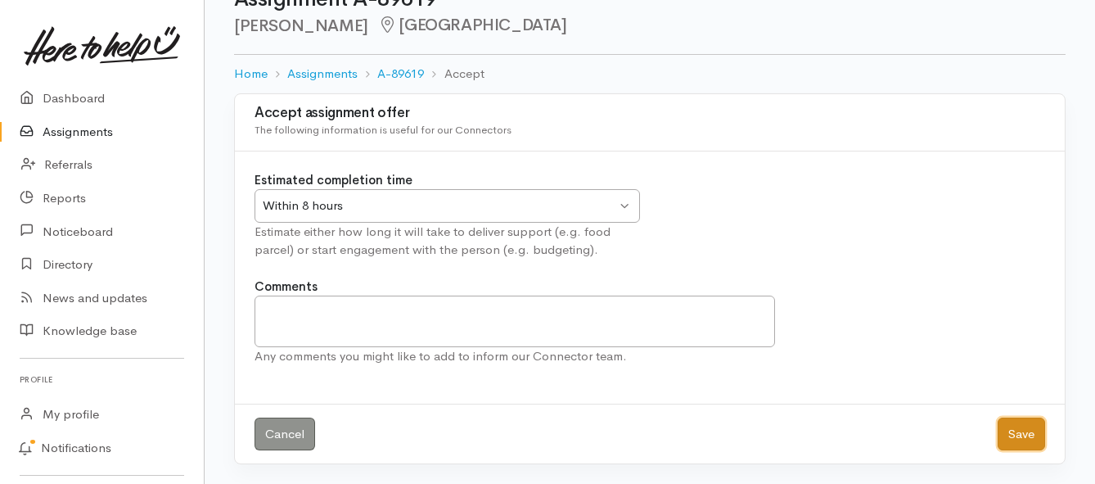
click at [1020, 435] on button "Save" at bounding box center [1020, 434] width 47 height 34
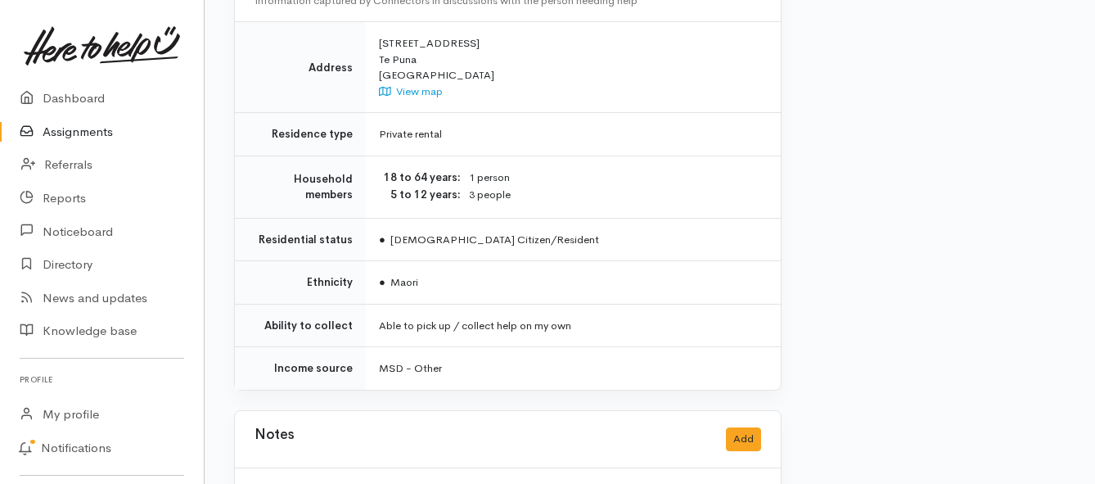
scroll to position [1146, 0]
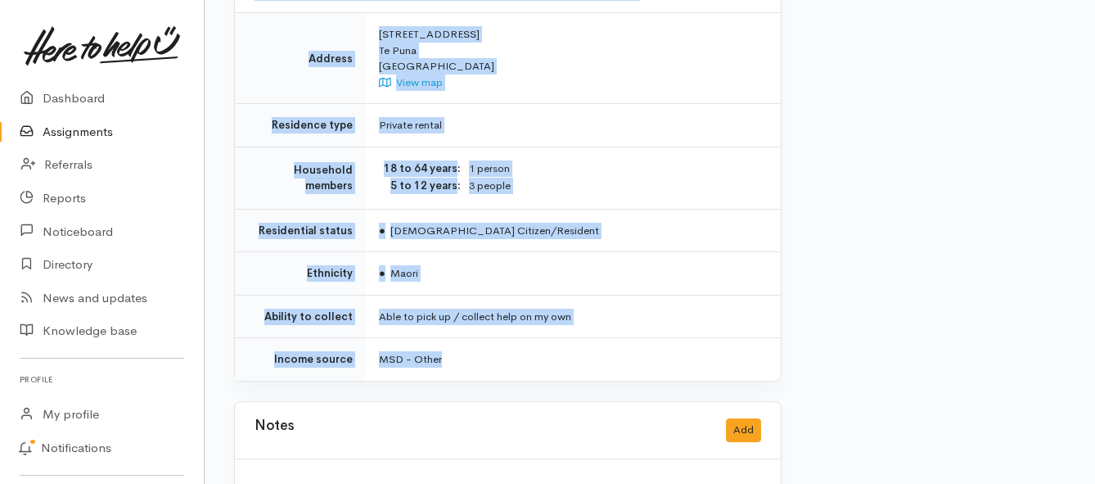
drag, startPoint x: 381, startPoint y: 125, endPoint x: 577, endPoint y: 325, distance: 280.1
copy div "**********"
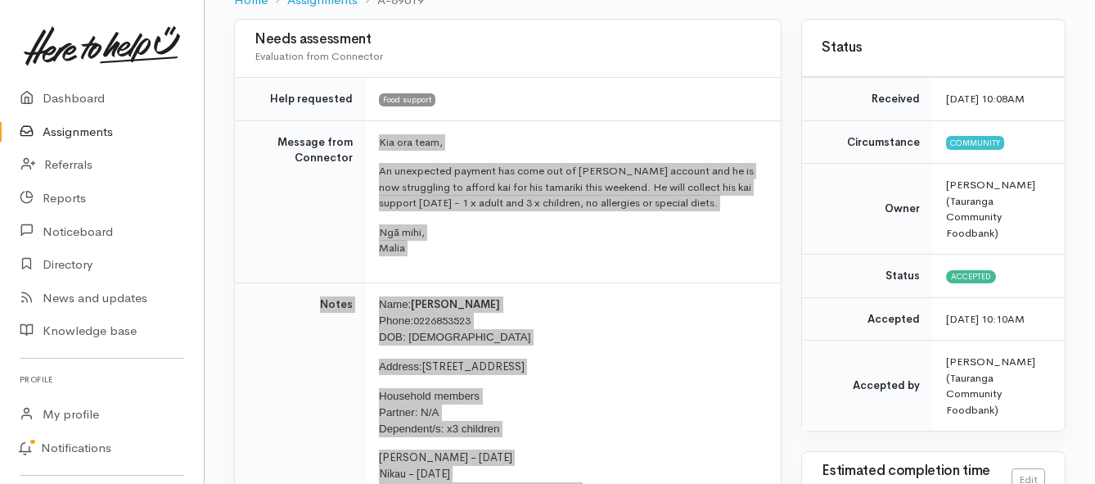
scroll to position [164, 0]
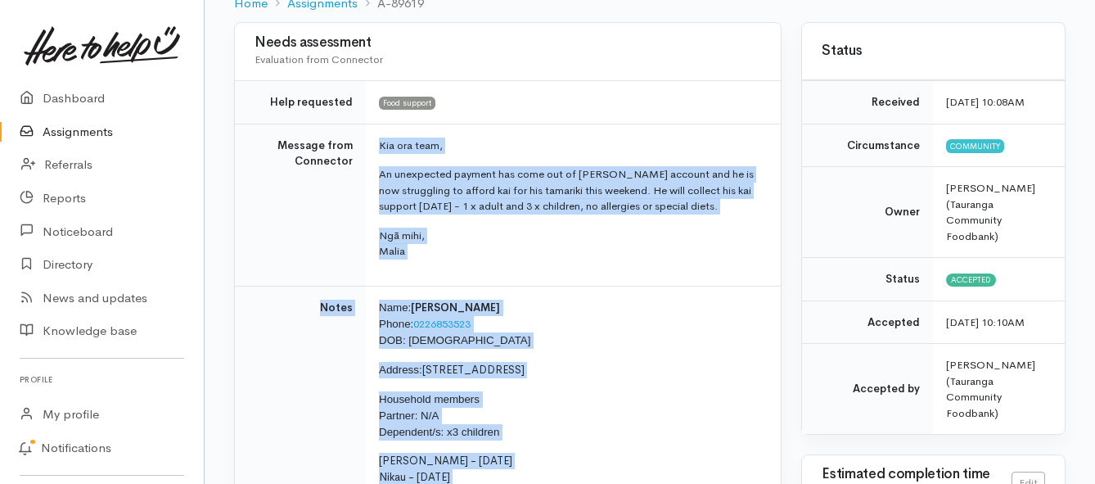
drag, startPoint x: 65, startPoint y: 130, endPoint x: 53, endPoint y: 123, distance: 13.6
click at [65, 130] on link "Assignments" at bounding box center [102, 132] width 204 height 34
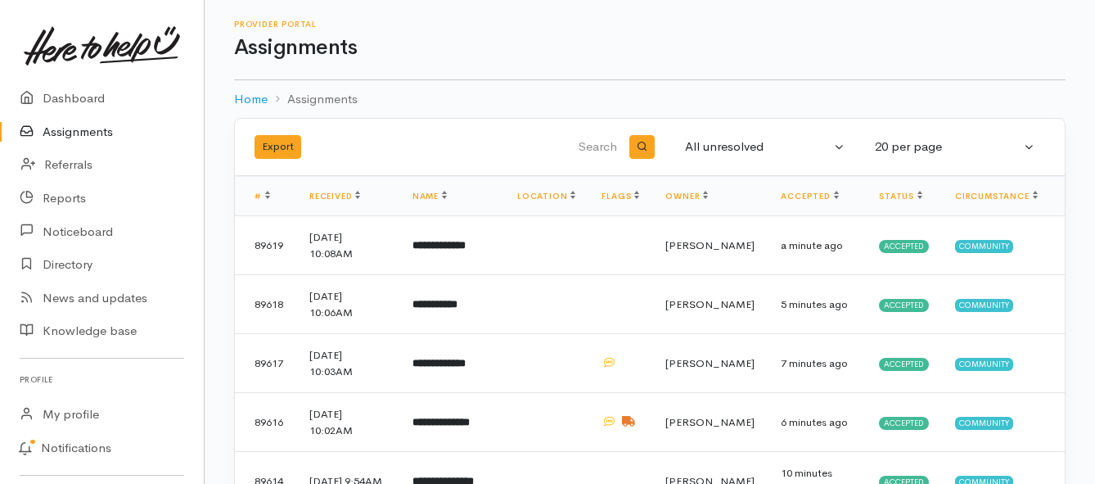
click at [80, 133] on link "Assignments" at bounding box center [102, 132] width 204 height 34
click at [434, 309] on b "**********" at bounding box center [434, 304] width 45 height 11
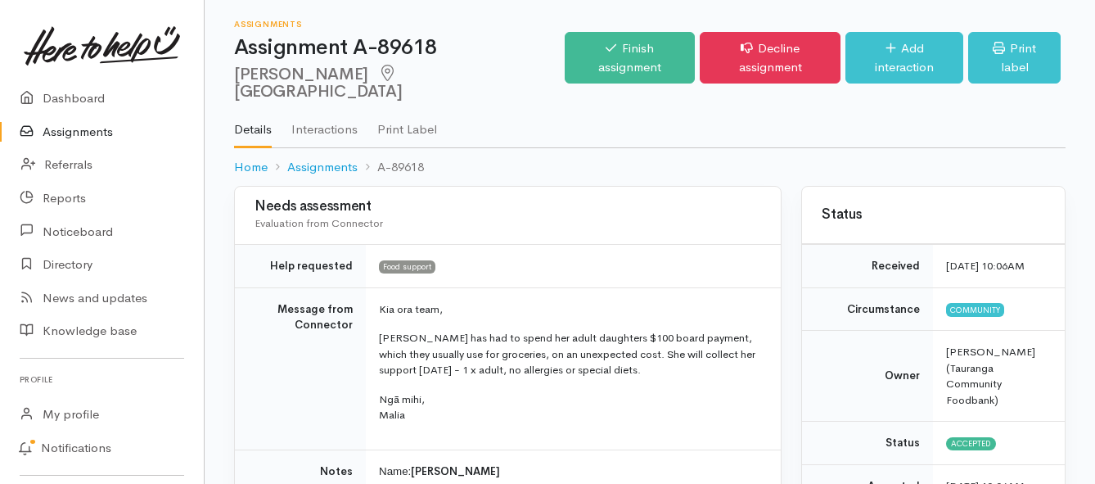
click at [88, 132] on link "Assignments" at bounding box center [102, 132] width 204 height 34
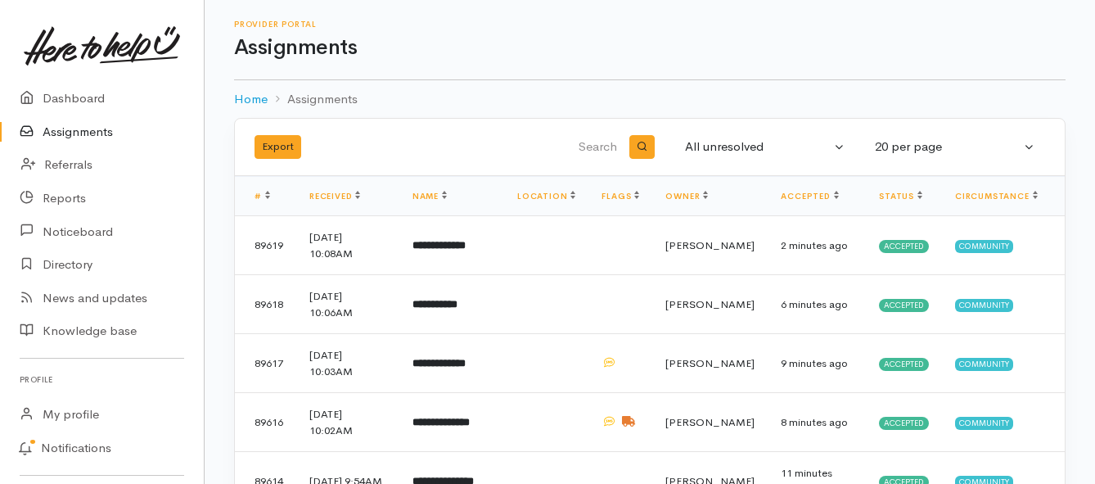
click at [62, 133] on link "Assignments" at bounding box center [102, 132] width 204 height 34
click at [75, 133] on link "Assignments" at bounding box center [102, 132] width 204 height 34
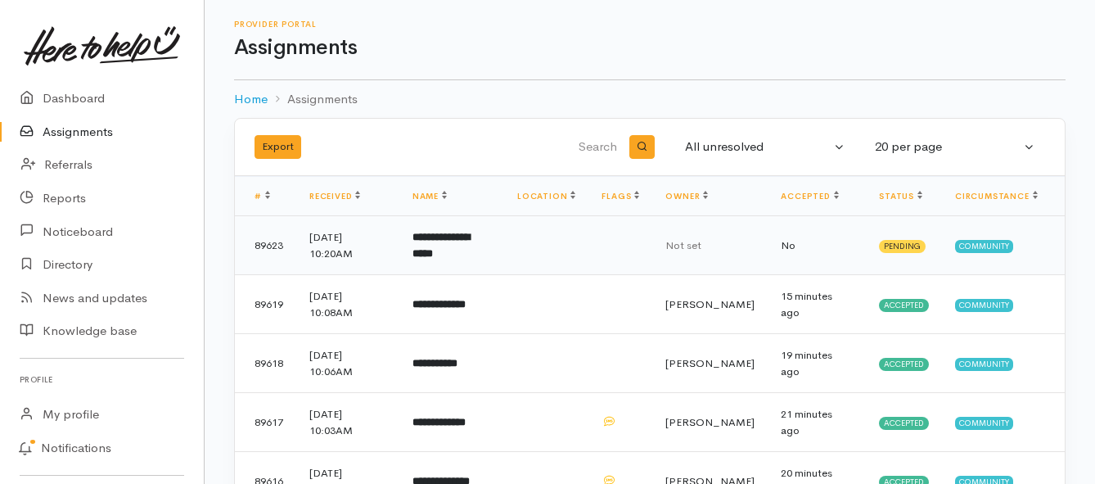
click at [437, 245] on td "**********" at bounding box center [451, 245] width 105 height 59
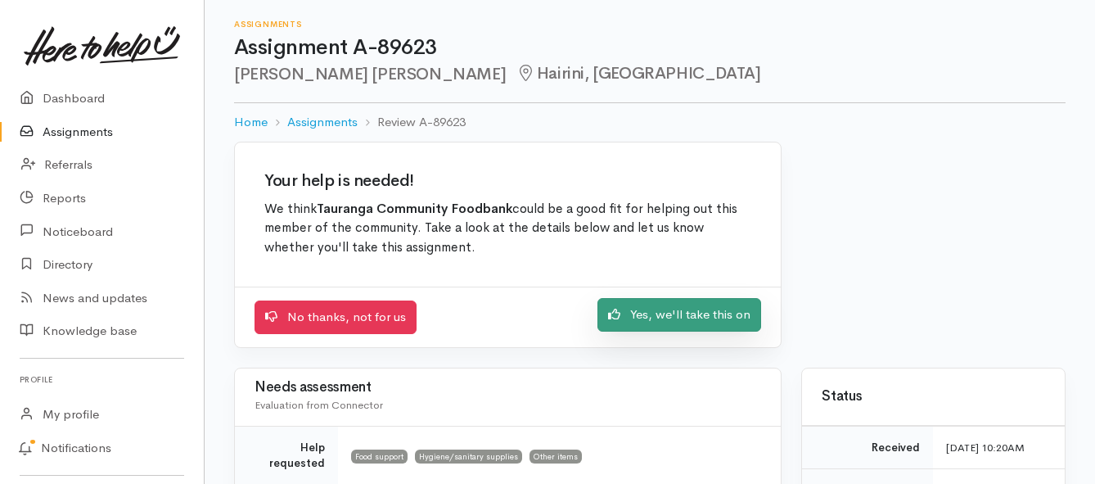
click at [673, 315] on link "Yes, we'll take this on" at bounding box center [679, 315] width 164 height 34
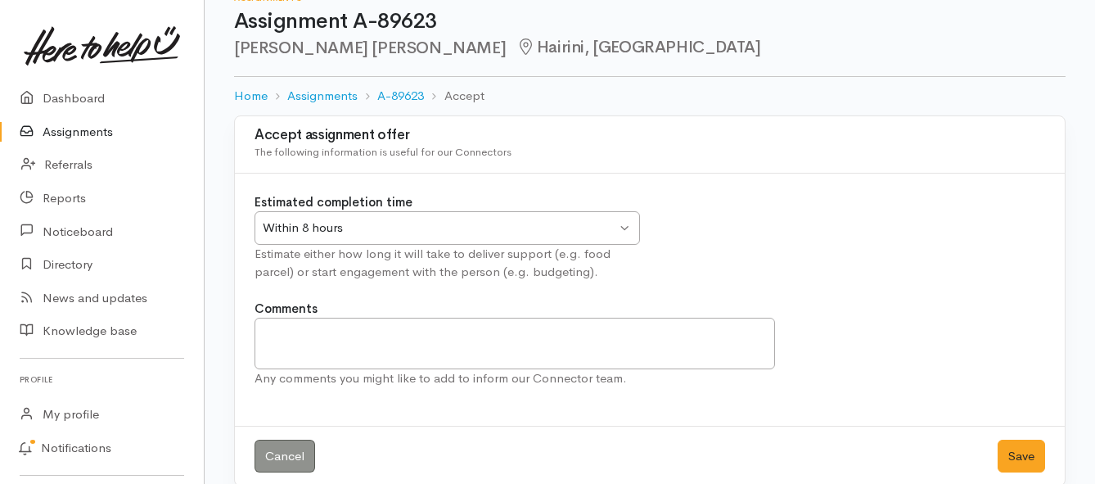
scroll to position [48, 0]
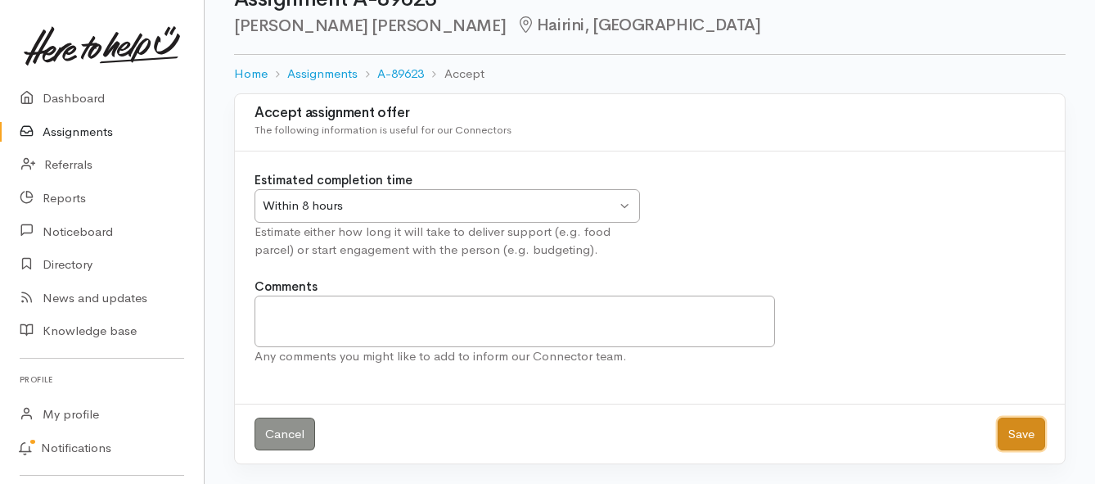
click at [1008, 434] on button "Save" at bounding box center [1020, 434] width 47 height 34
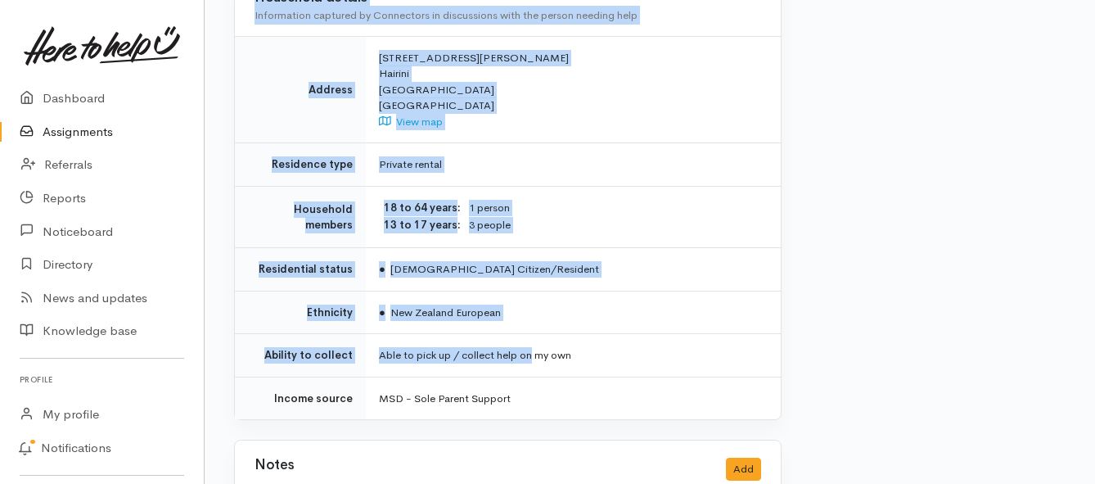
scroll to position [1391, 0]
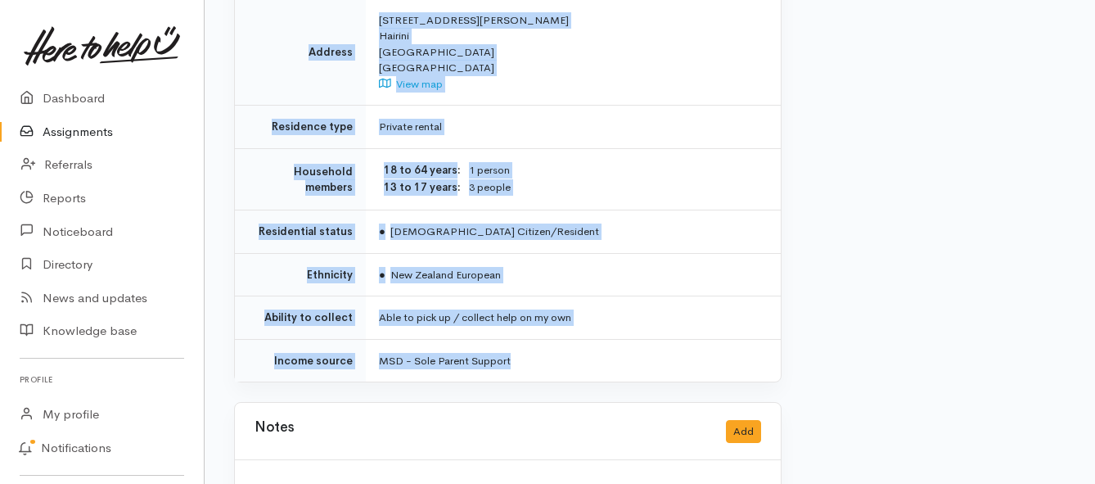
drag, startPoint x: 344, startPoint y: 243, endPoint x: 532, endPoint y: 334, distance: 209.0
copy div "**********"
click at [92, 129] on link "Assignments" at bounding box center [102, 132] width 204 height 34
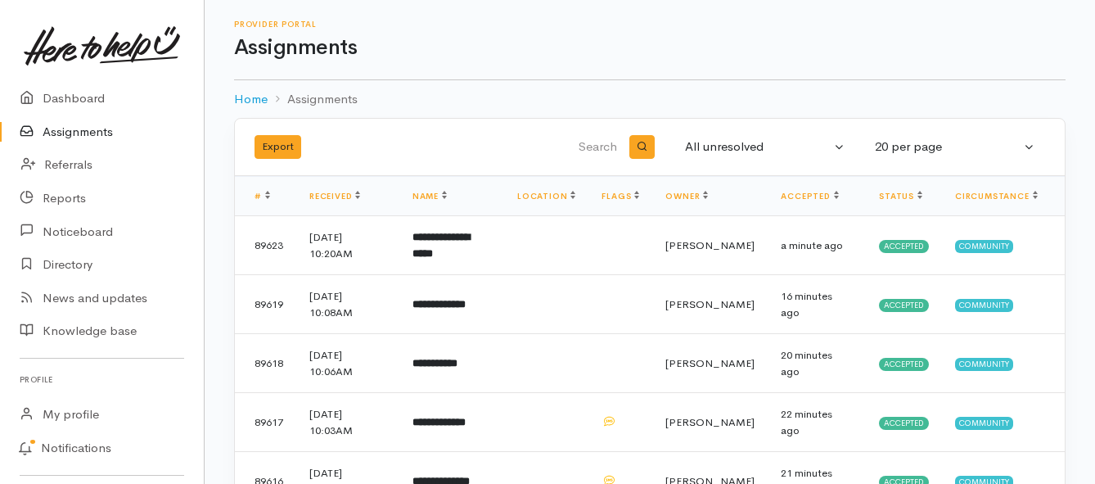
click at [59, 129] on link "Assignments" at bounding box center [102, 132] width 204 height 34
click at [91, 133] on link "Assignments" at bounding box center [102, 132] width 204 height 34
click at [81, 133] on link "Assignments" at bounding box center [102, 132] width 204 height 34
click at [66, 124] on link "Assignments" at bounding box center [102, 132] width 204 height 34
click at [98, 129] on link "Assignments" at bounding box center [102, 132] width 204 height 34
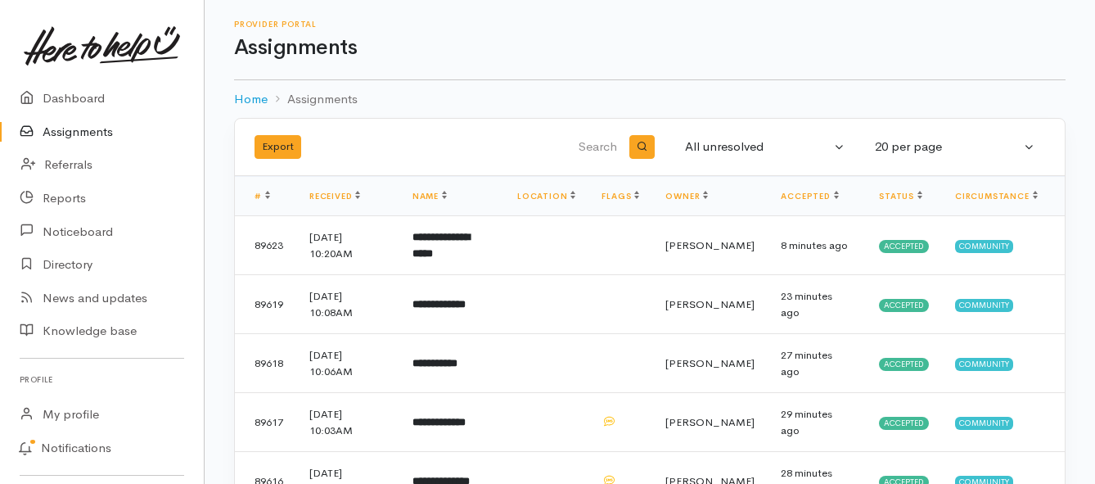
click at [97, 133] on link "Assignments" at bounding box center [102, 132] width 204 height 34
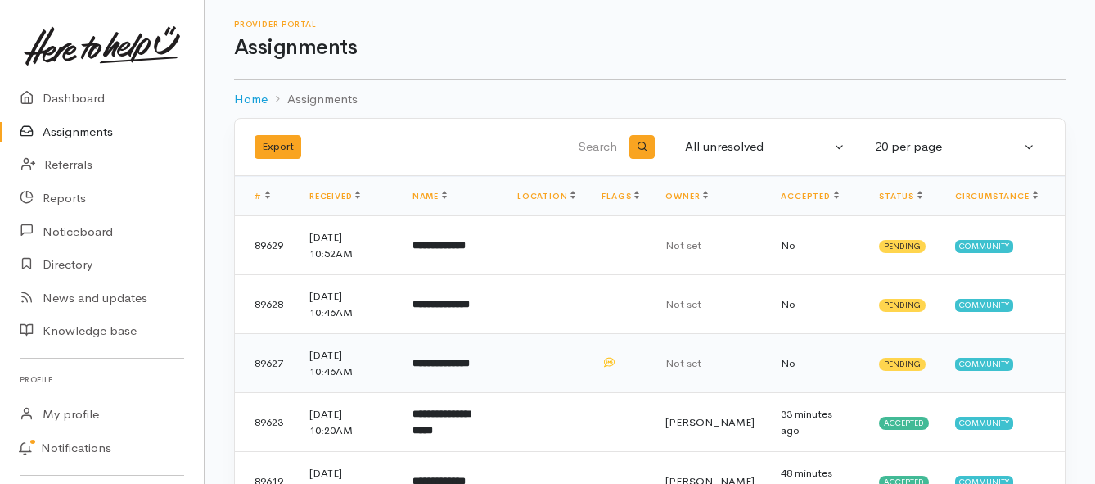
click at [465, 362] on b "**********" at bounding box center [440, 363] width 57 height 11
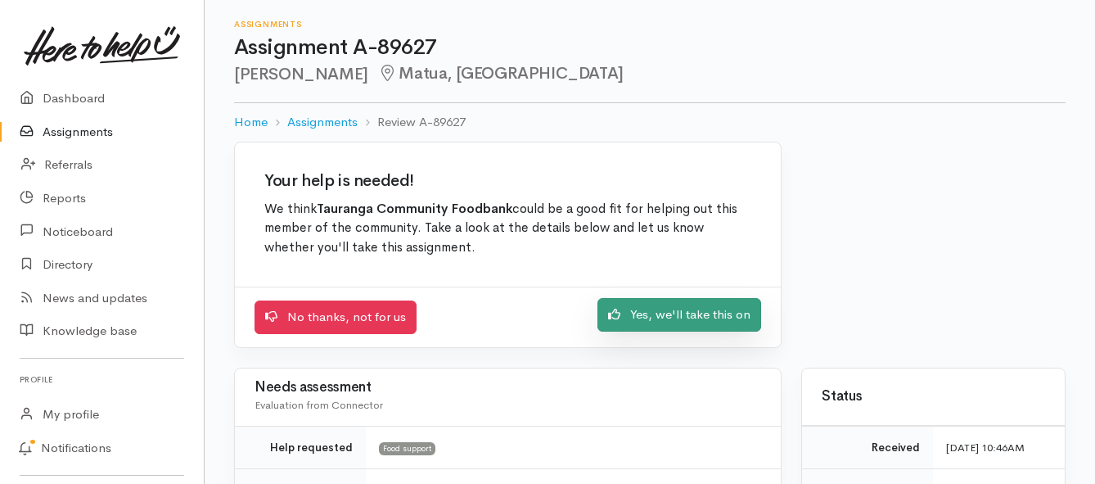
click at [649, 324] on link "Yes, we'll take this on" at bounding box center [679, 315] width 164 height 34
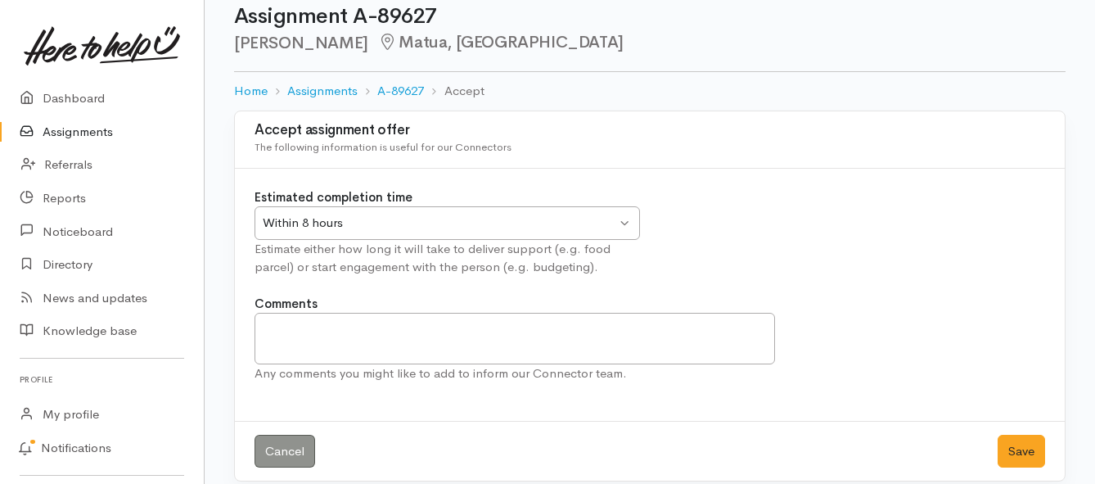
scroll to position [48, 0]
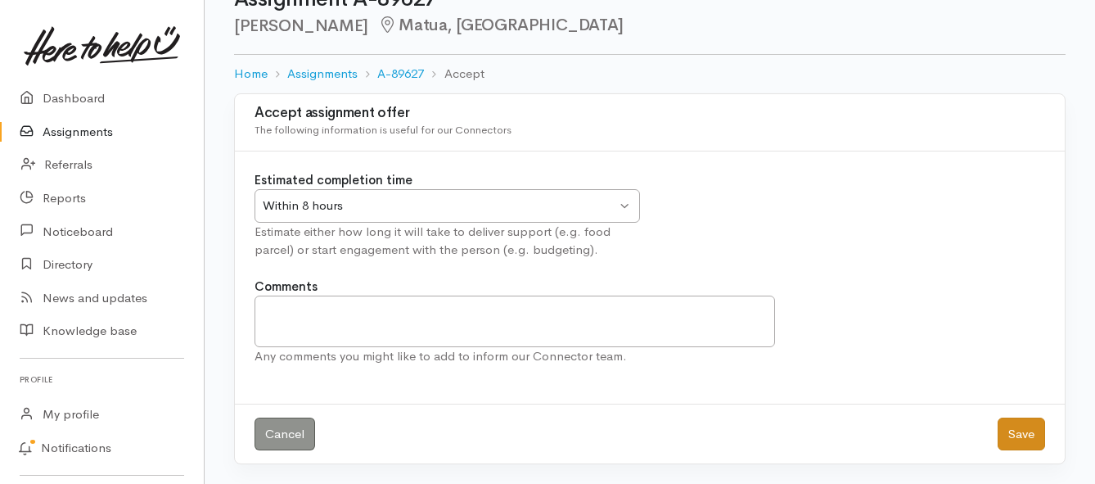
click at [994, 432] on div "Cancel Save" at bounding box center [650, 433] width 830 height 61
click at [1019, 435] on button "Save" at bounding box center [1020, 434] width 47 height 34
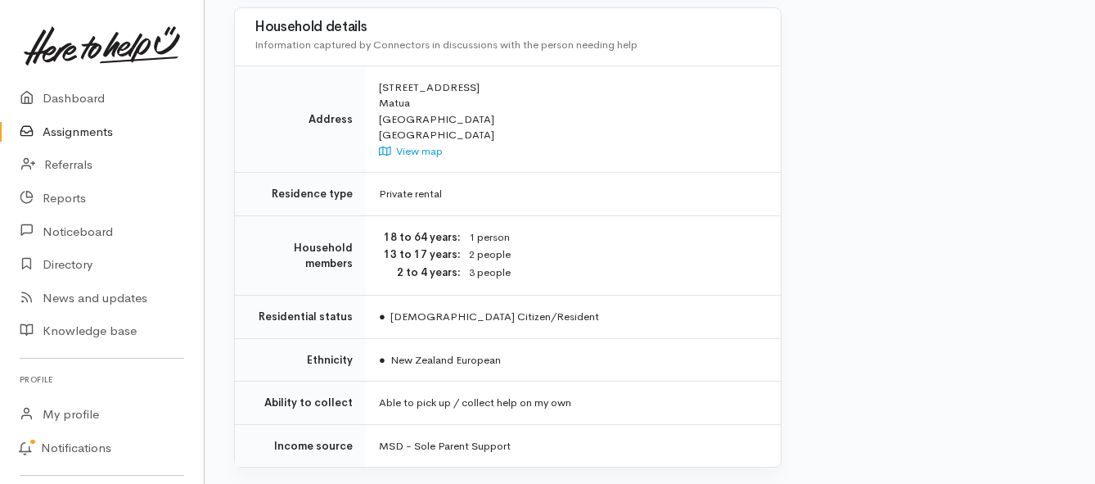
scroll to position [1309, 0]
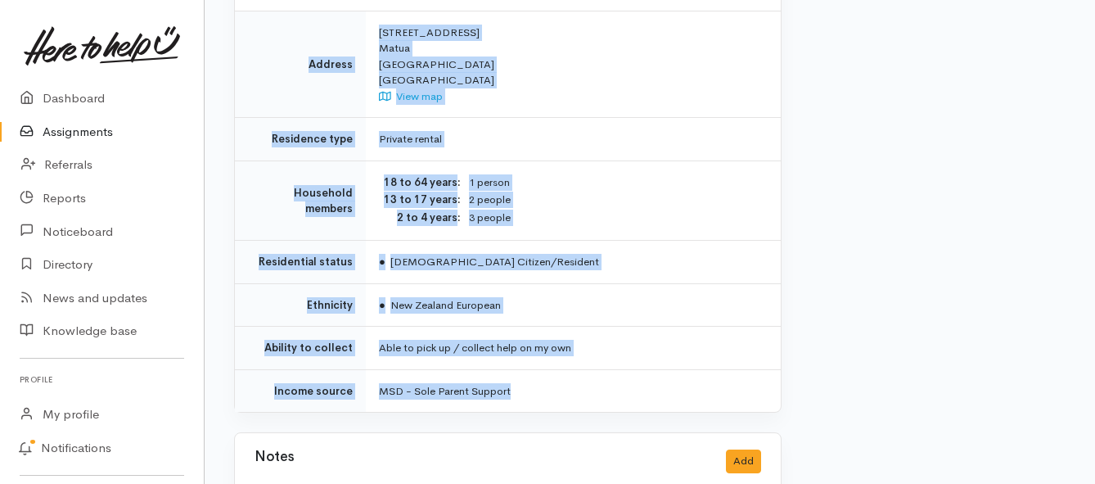
drag, startPoint x: 376, startPoint y: 125, endPoint x: 549, endPoint y: 350, distance: 283.6
copy div "**********"
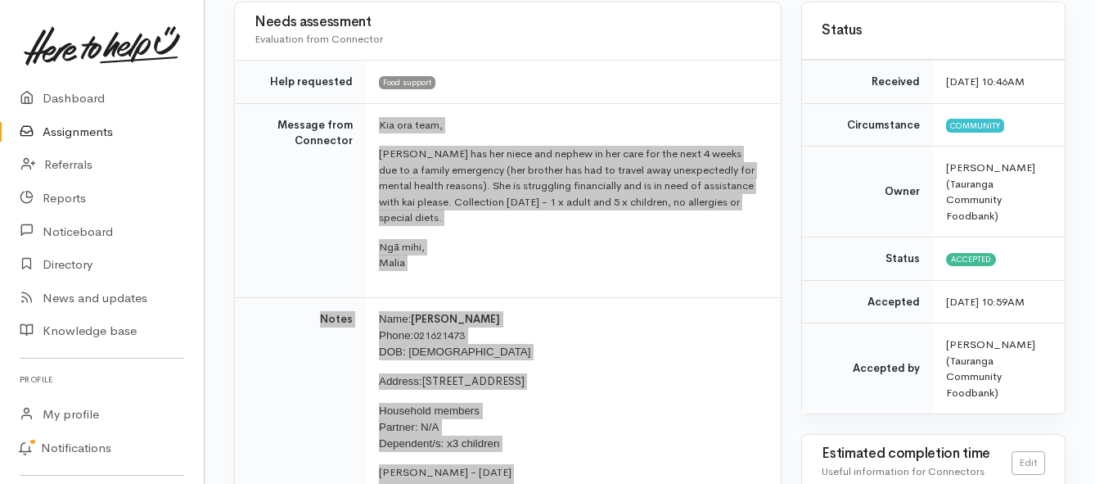
scroll to position [164, 0]
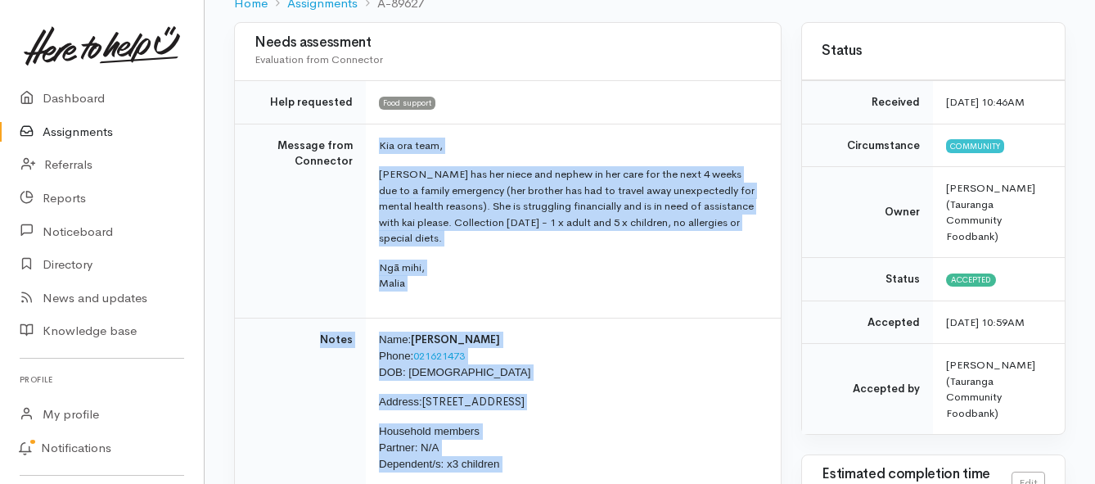
click at [106, 134] on link "Assignments" at bounding box center [102, 132] width 204 height 34
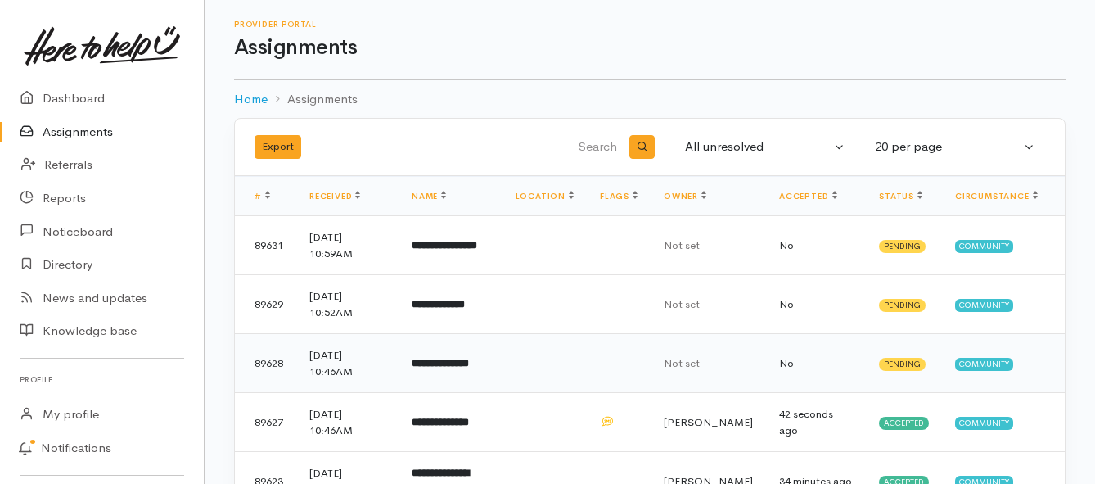
click at [469, 364] on b "**********" at bounding box center [440, 363] width 57 height 11
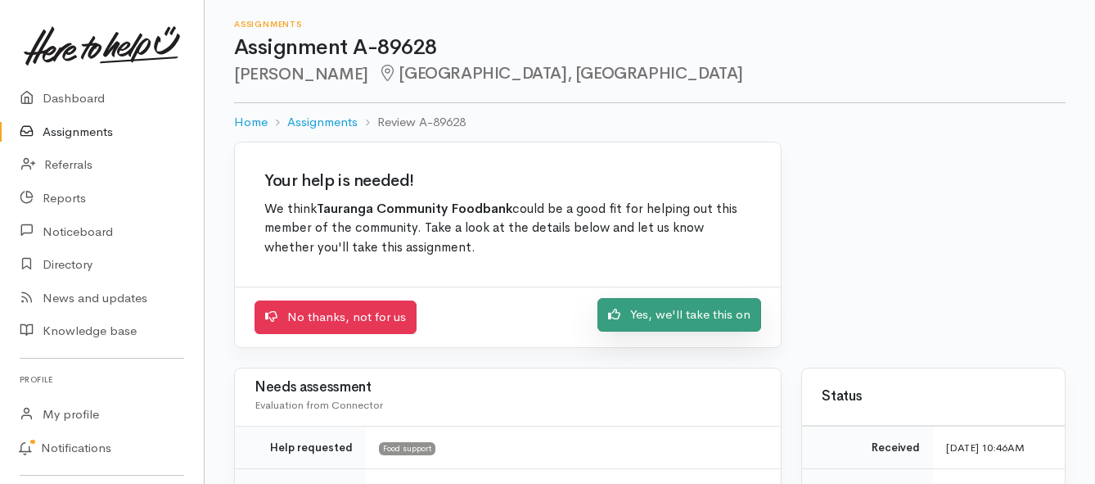
click at [650, 313] on link "Yes, we'll take this on" at bounding box center [679, 315] width 164 height 34
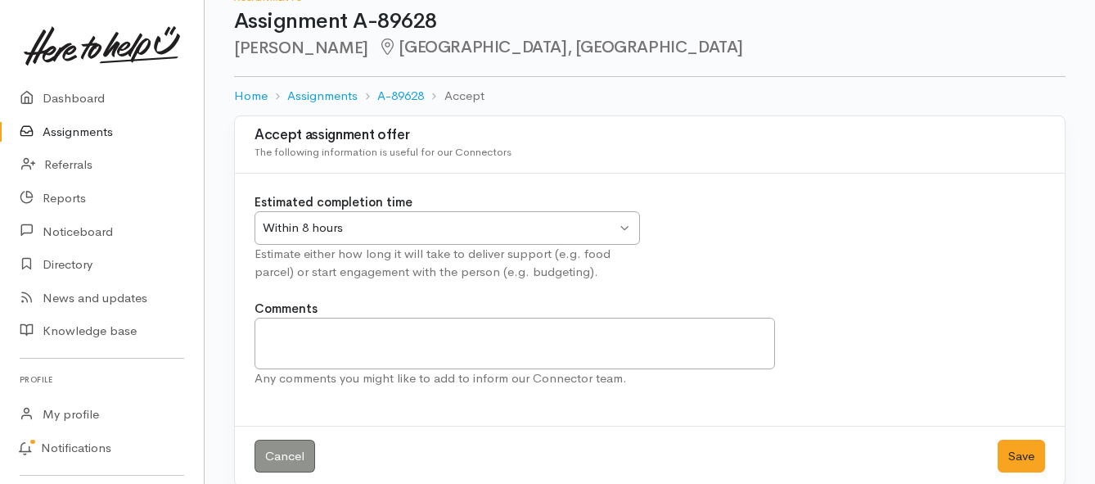
scroll to position [48, 0]
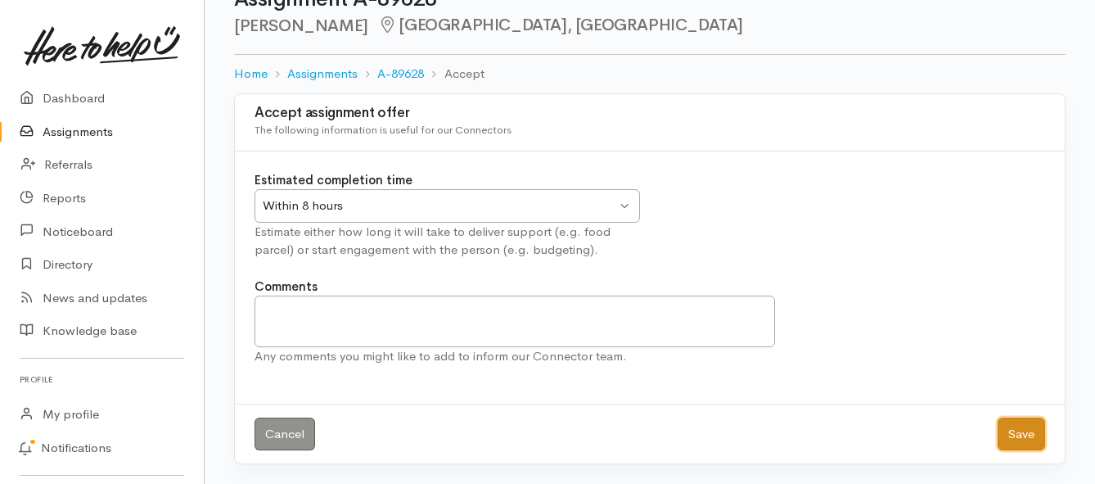
click at [1019, 435] on button "Save" at bounding box center [1020, 434] width 47 height 34
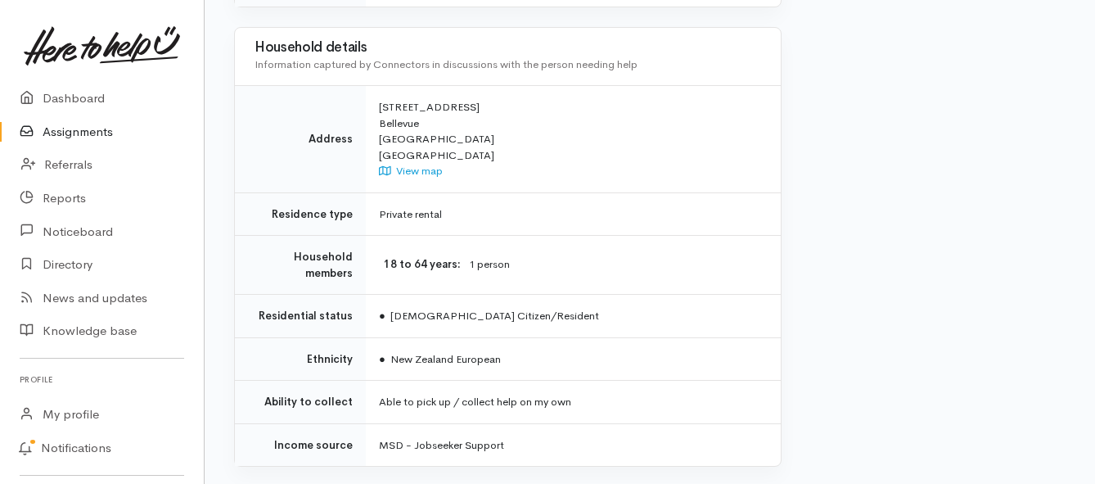
scroll to position [1223, 0]
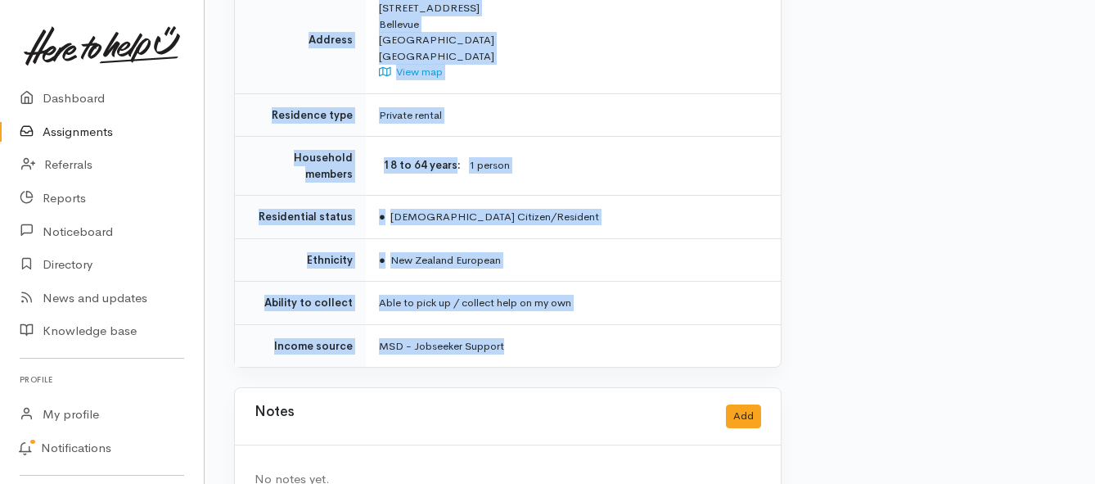
drag, startPoint x: 373, startPoint y: 127, endPoint x: 608, endPoint y: 310, distance: 297.9
copy div "**********"
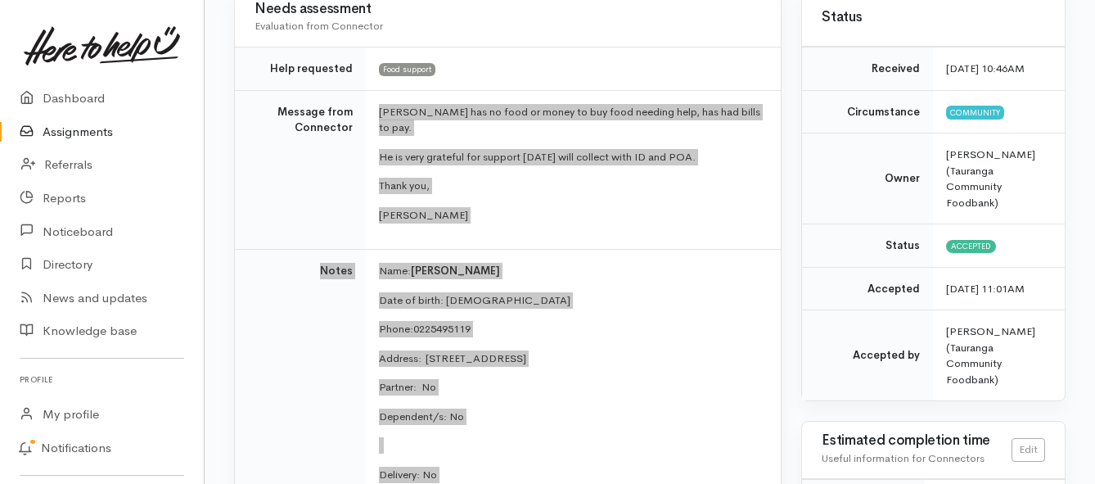
scroll to position [160, 0]
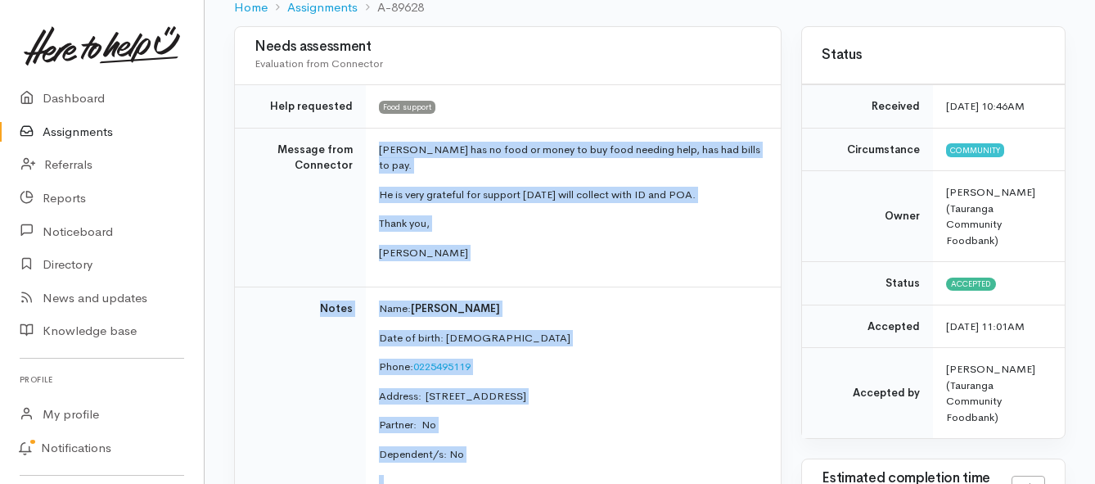
click at [79, 134] on link "Assignments" at bounding box center [102, 132] width 204 height 34
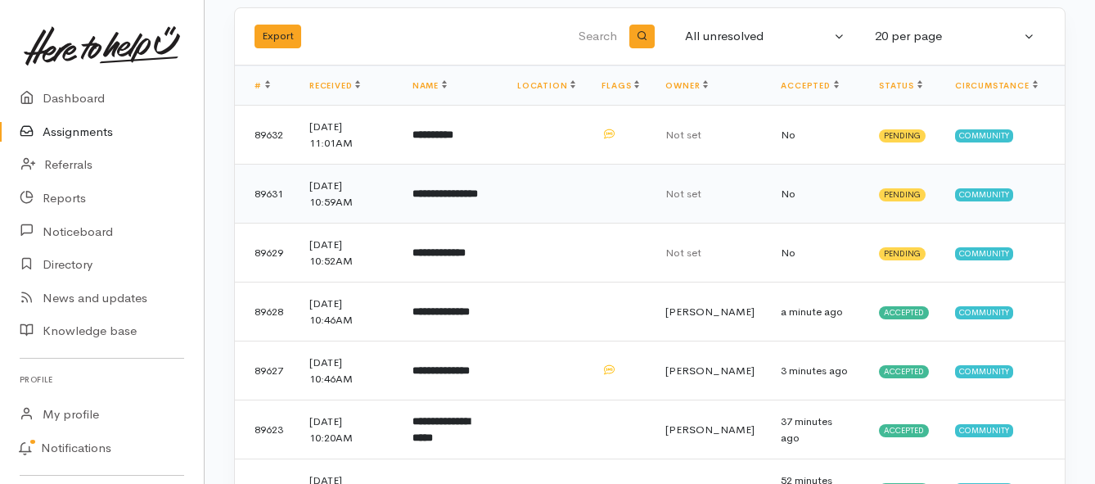
scroll to position [82, 0]
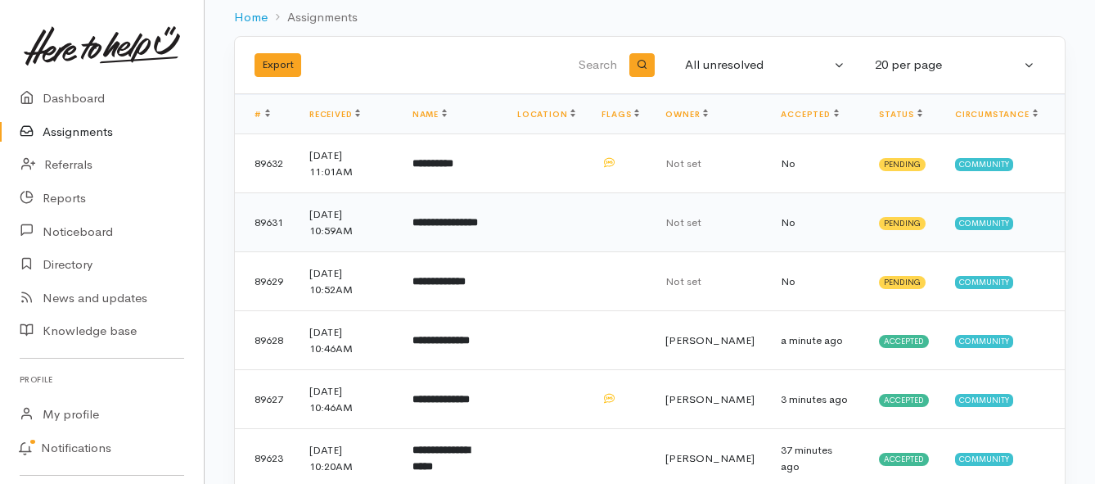
click at [430, 227] on b "**********" at bounding box center [444, 222] width 65 height 11
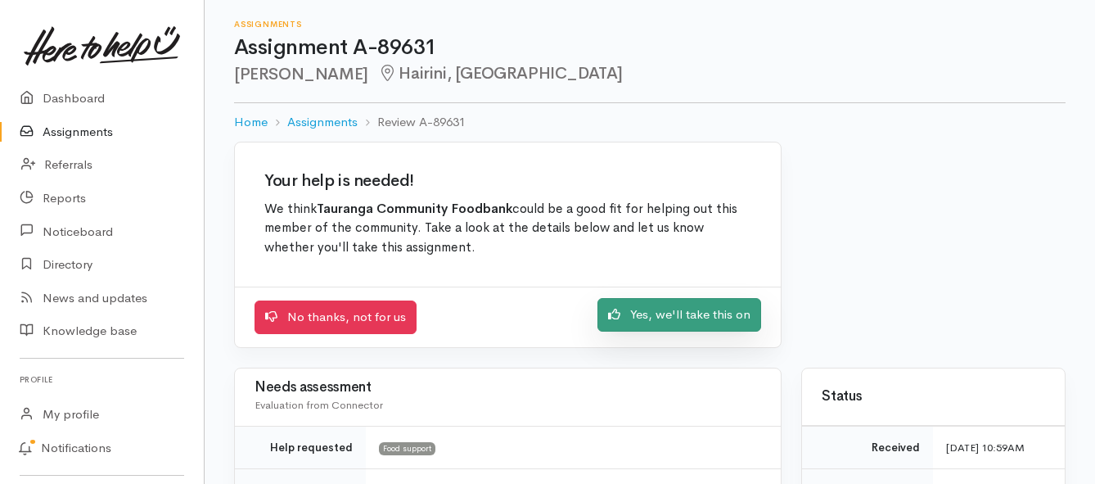
click at [649, 313] on link "Yes, we'll take this on" at bounding box center [679, 315] width 164 height 34
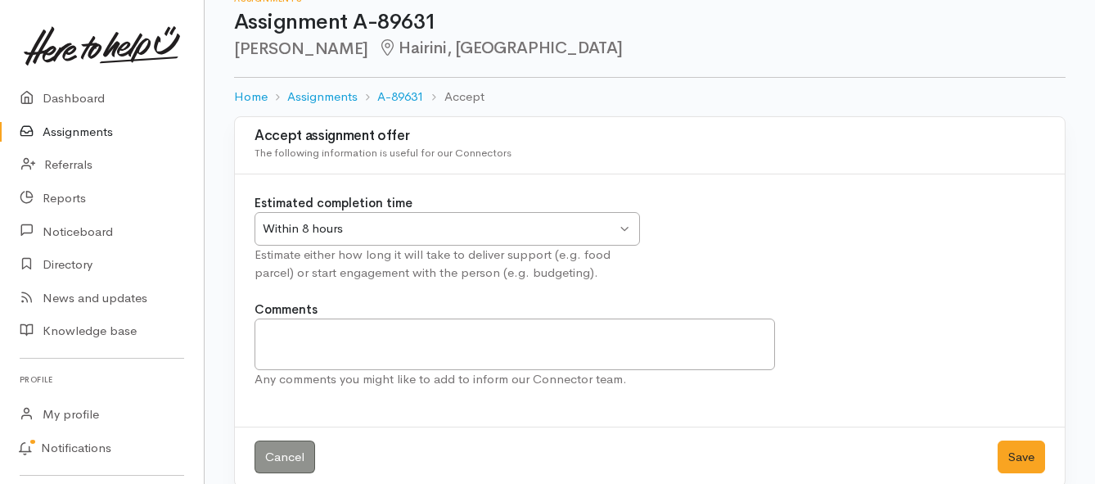
scroll to position [48, 0]
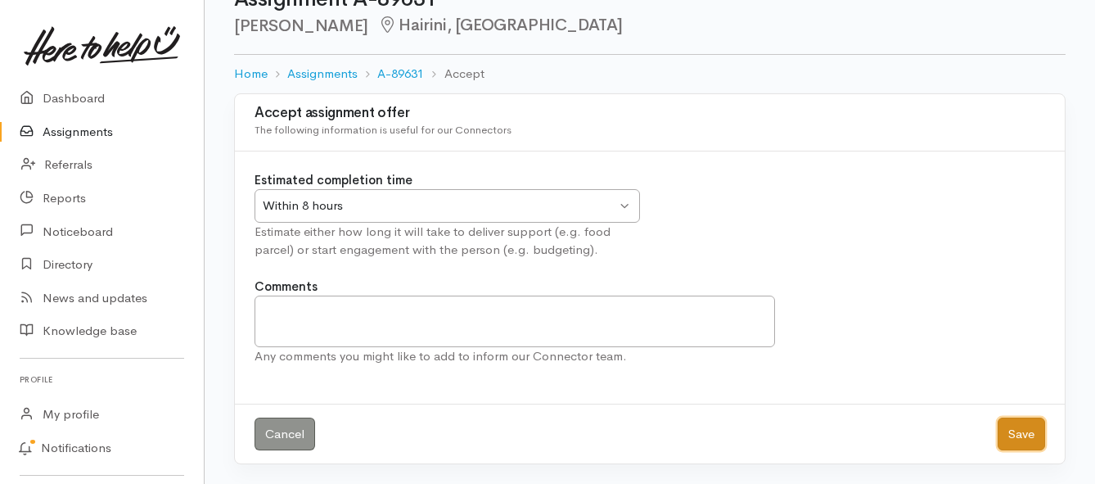
click at [1011, 435] on button "Save" at bounding box center [1020, 434] width 47 height 34
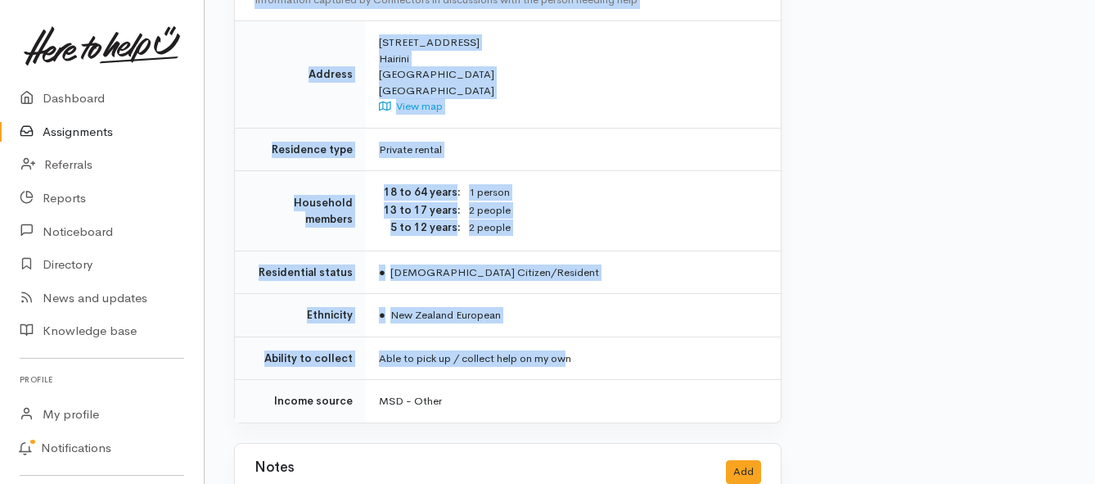
scroll to position [1227, 0]
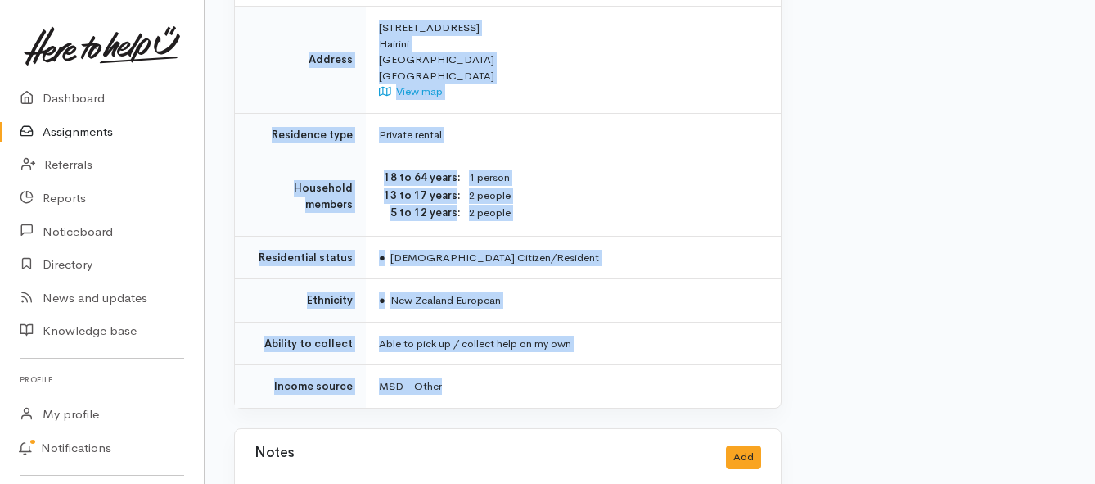
drag, startPoint x: 373, startPoint y: 208, endPoint x: 570, endPoint y: 337, distance: 235.1
copy div "**********"
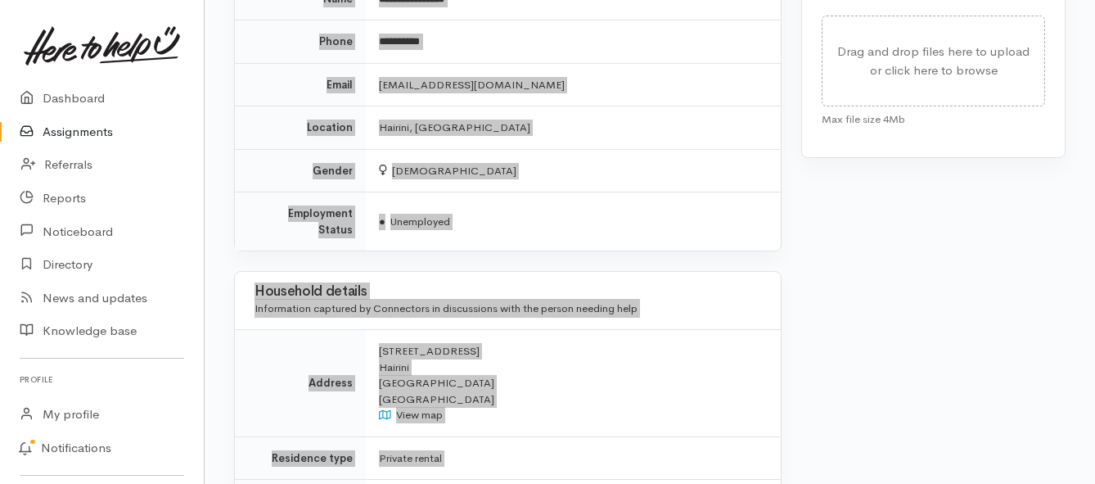
scroll to position [900, 0]
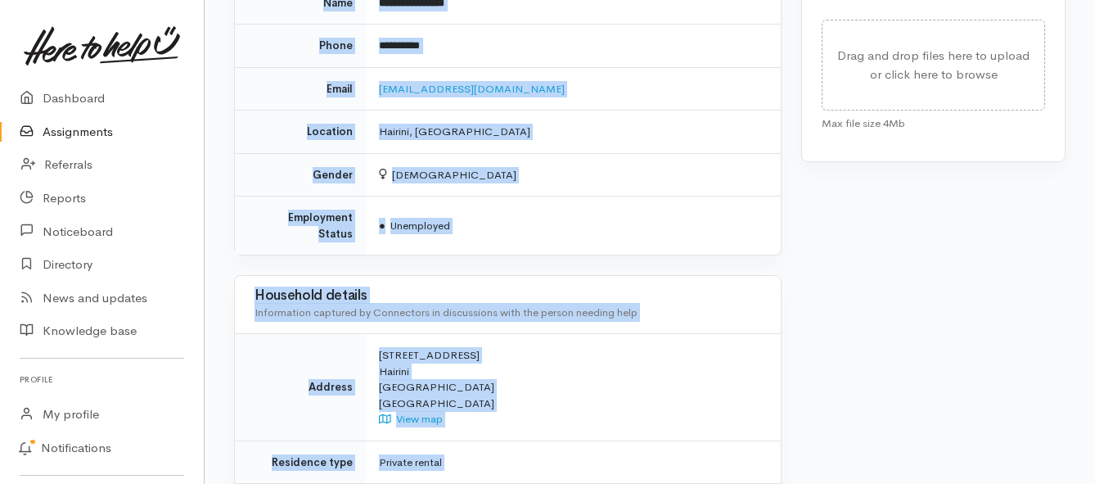
click at [103, 133] on link "Assignments" at bounding box center [102, 132] width 204 height 34
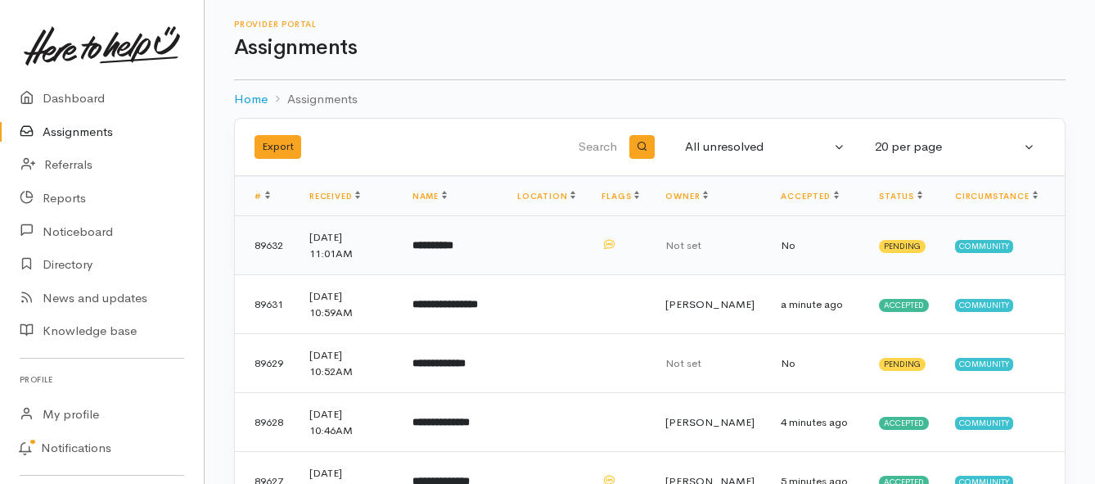
click at [453, 245] on b "**********" at bounding box center [432, 245] width 41 height 11
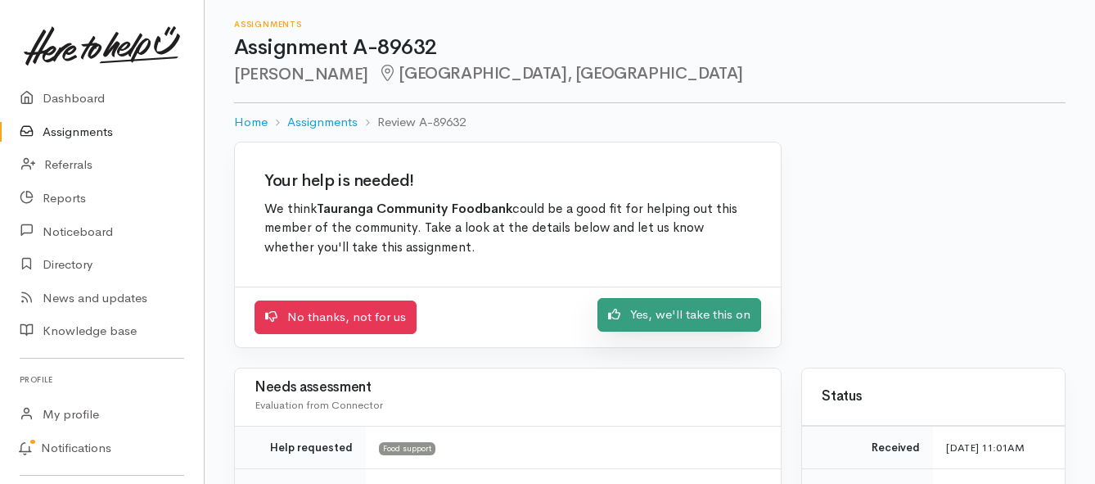
click at [645, 312] on link "Yes, we'll take this on" at bounding box center [679, 315] width 164 height 34
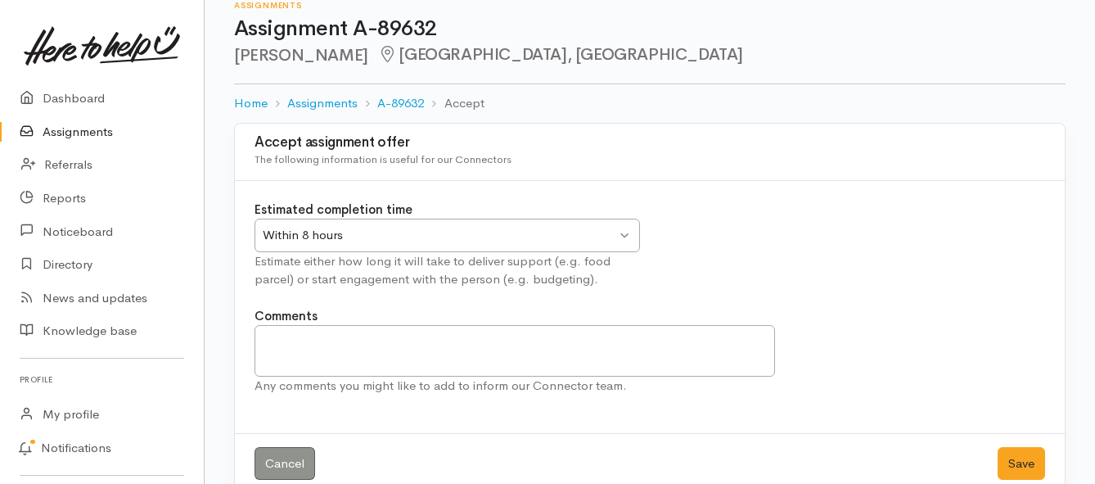
scroll to position [48, 0]
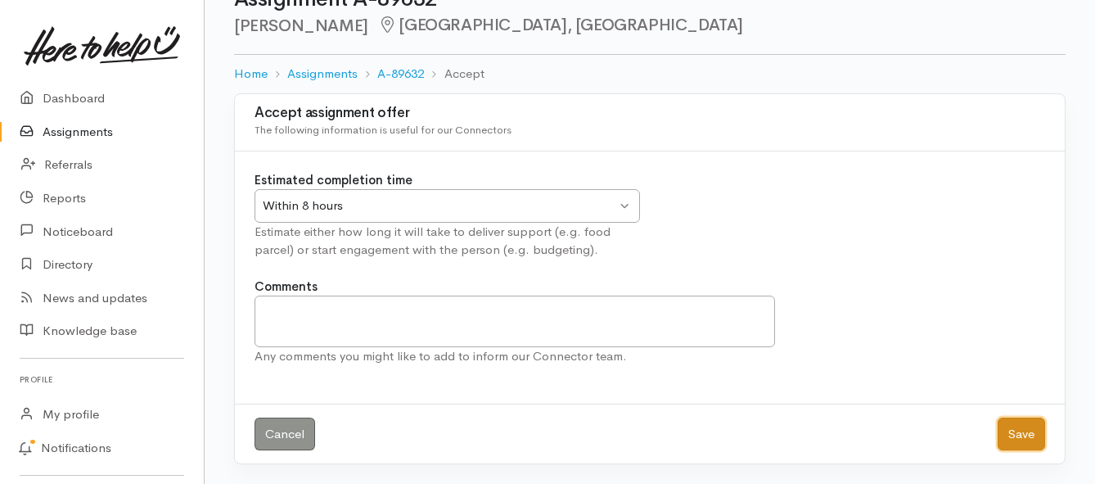
click at [1023, 428] on button "Save" at bounding box center [1020, 434] width 47 height 34
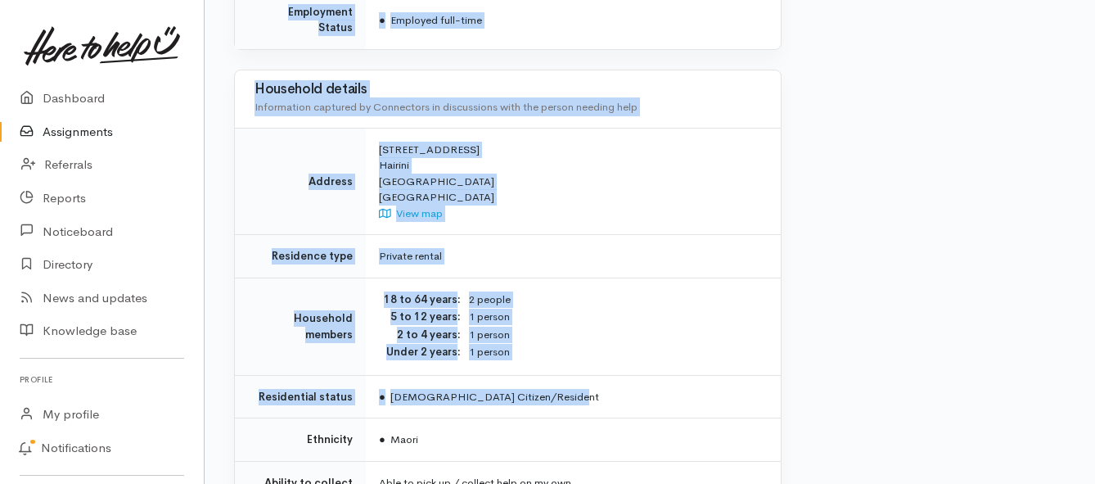
scroll to position [1227, 0]
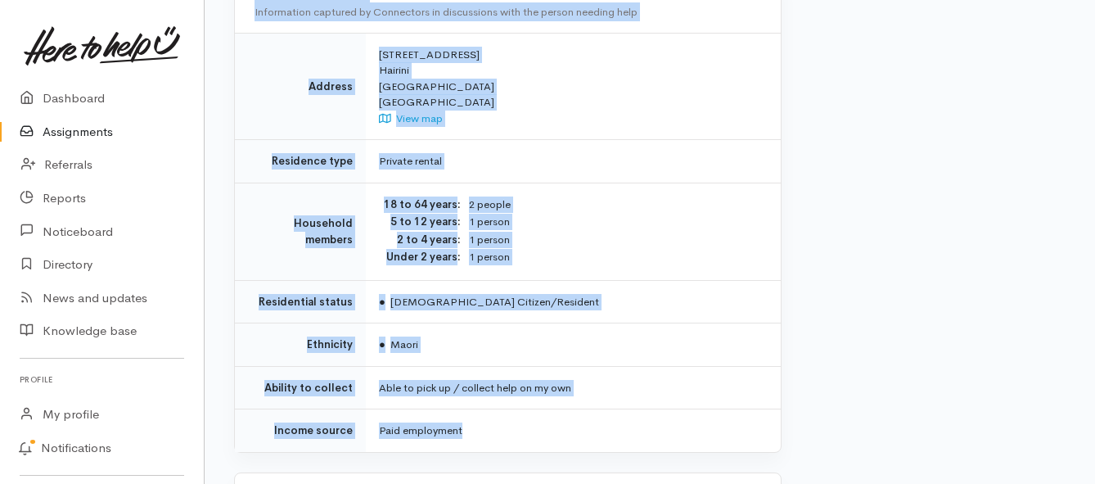
drag, startPoint x: 376, startPoint y: 208, endPoint x: 512, endPoint y: 377, distance: 217.1
copy div "**********"
click at [101, 128] on link "Assignments" at bounding box center [102, 132] width 204 height 34
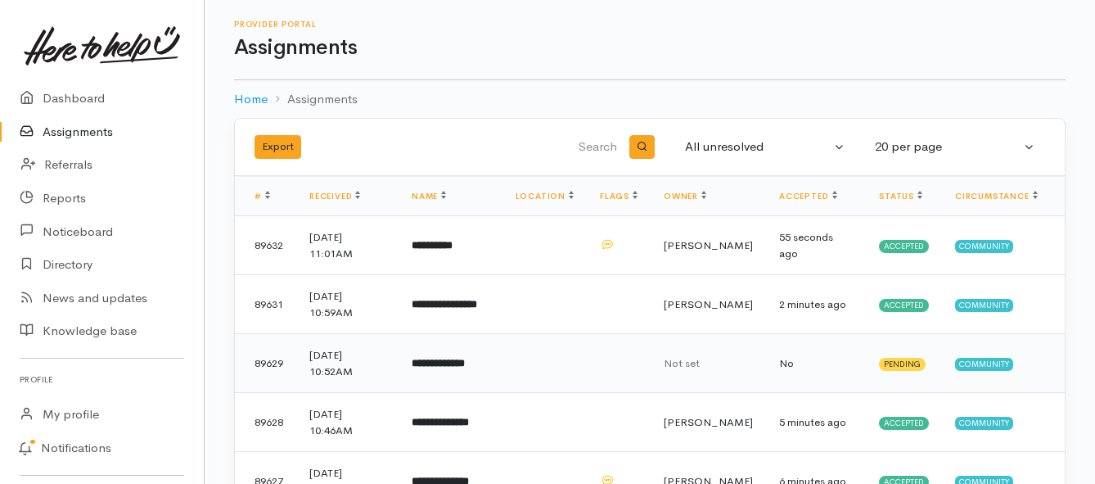
click at [446, 358] on b "**********" at bounding box center [438, 363] width 53 height 11
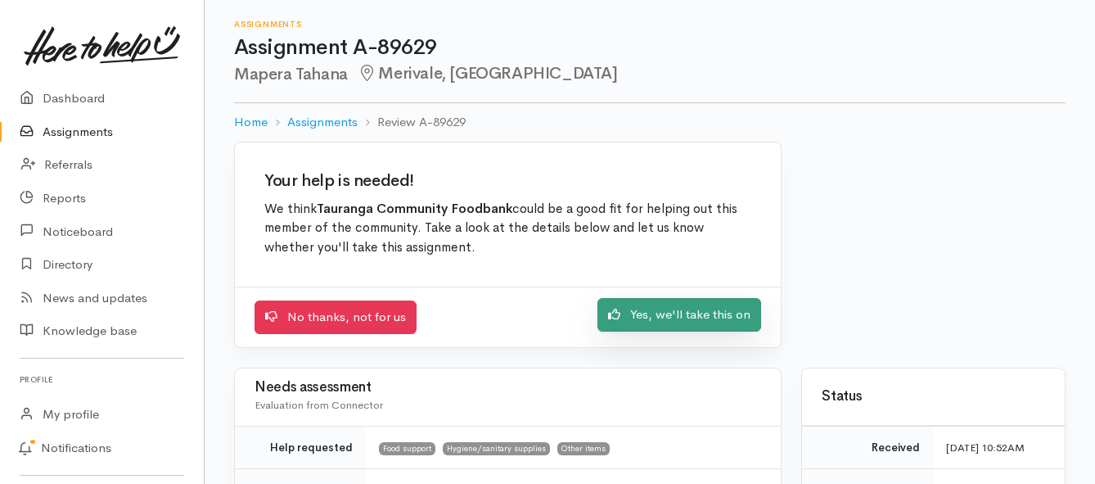
click at [712, 305] on link "Yes, we'll take this on" at bounding box center [679, 315] width 164 height 34
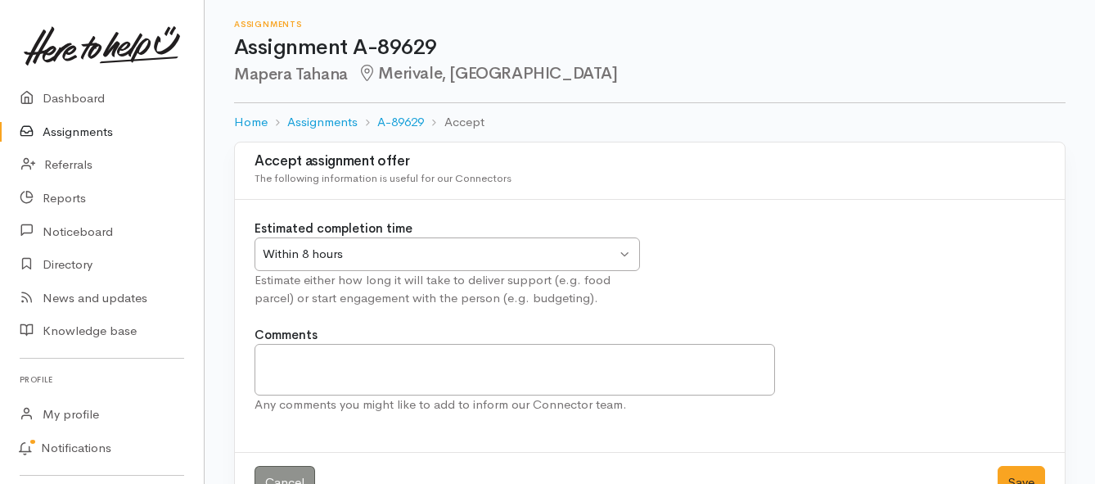
scroll to position [48, 0]
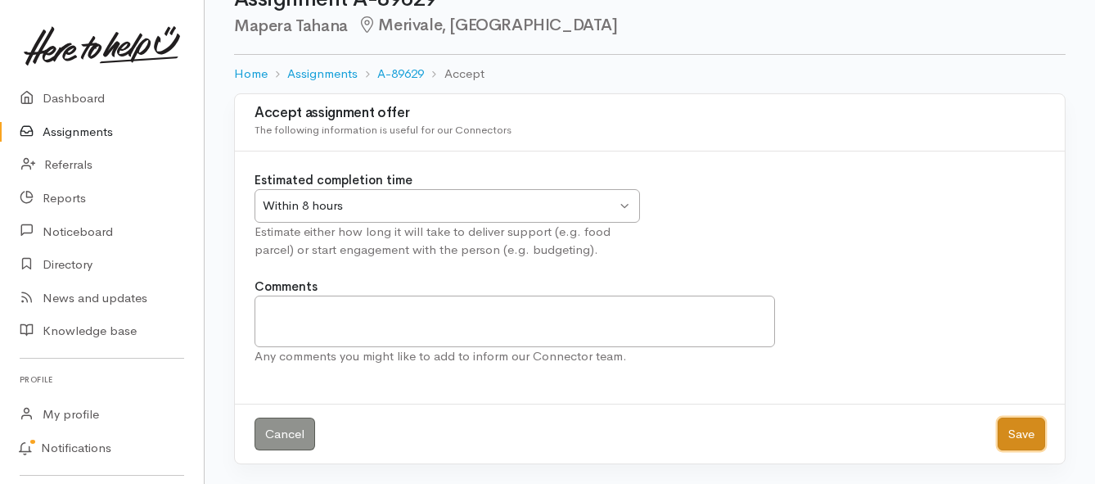
click at [1007, 441] on button "Save" at bounding box center [1020, 434] width 47 height 34
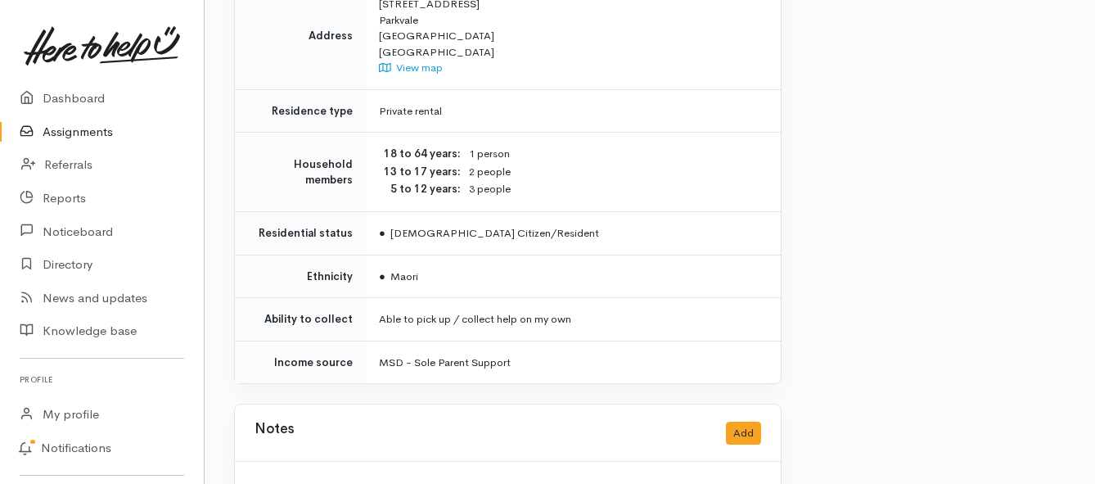
scroll to position [1434, 0]
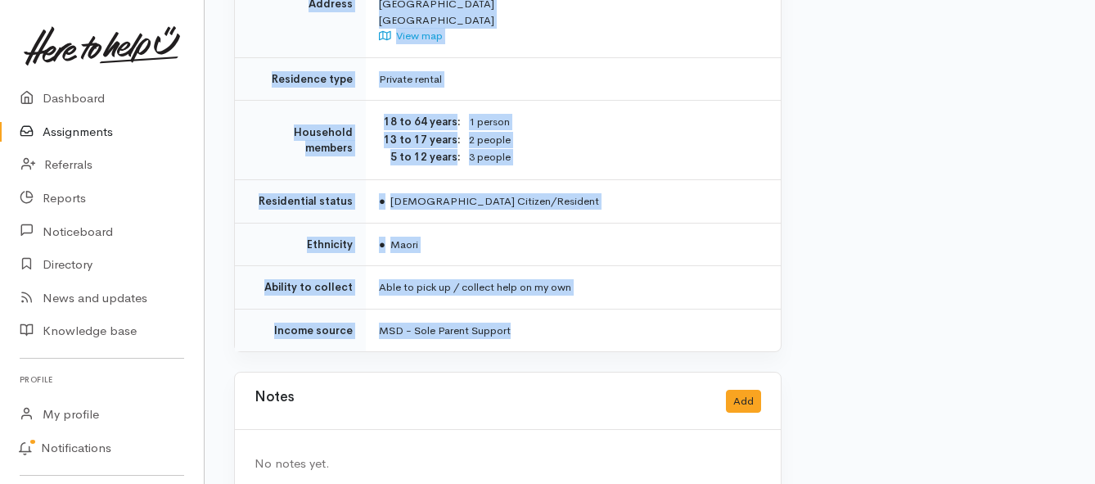
drag, startPoint x: 378, startPoint y: 128, endPoint x: 571, endPoint y: 277, distance: 243.4
copy div "**********"
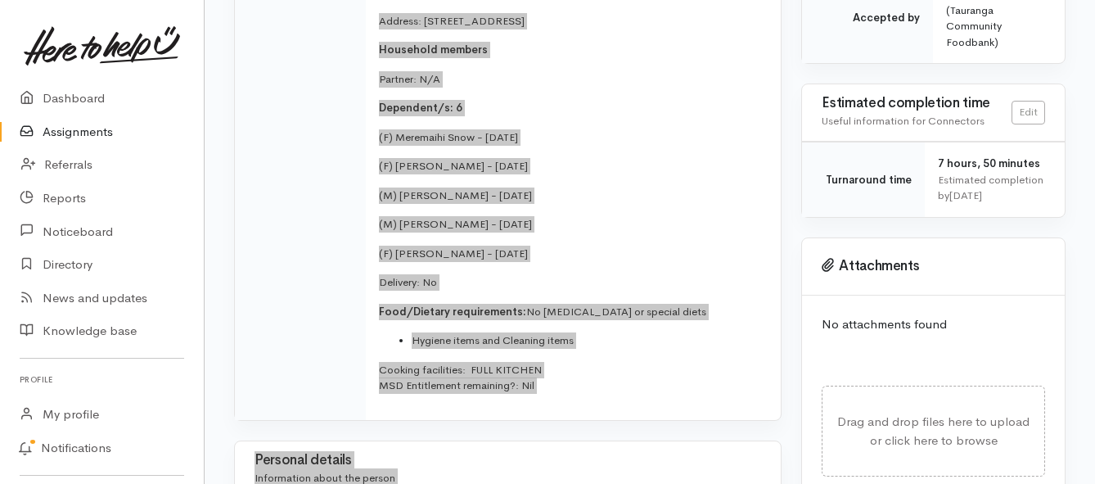
scroll to position [453, 0]
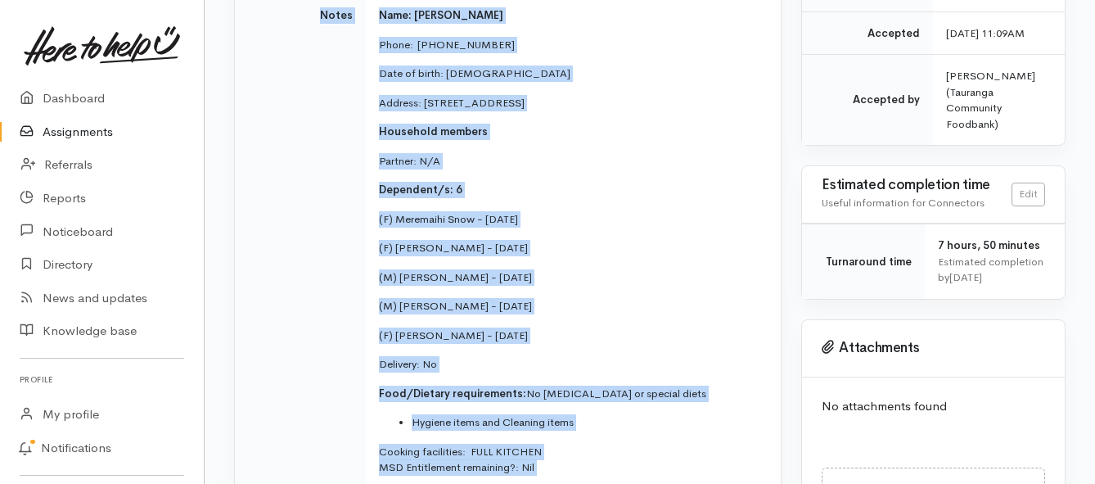
click at [67, 125] on link "Assignments" at bounding box center [102, 132] width 204 height 34
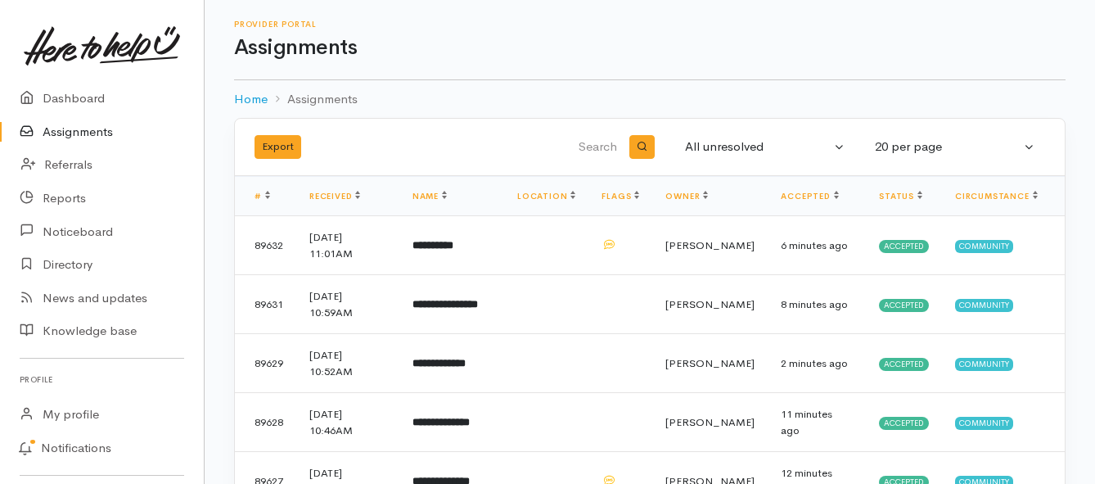
click at [87, 131] on link "Assignments" at bounding box center [102, 132] width 204 height 34
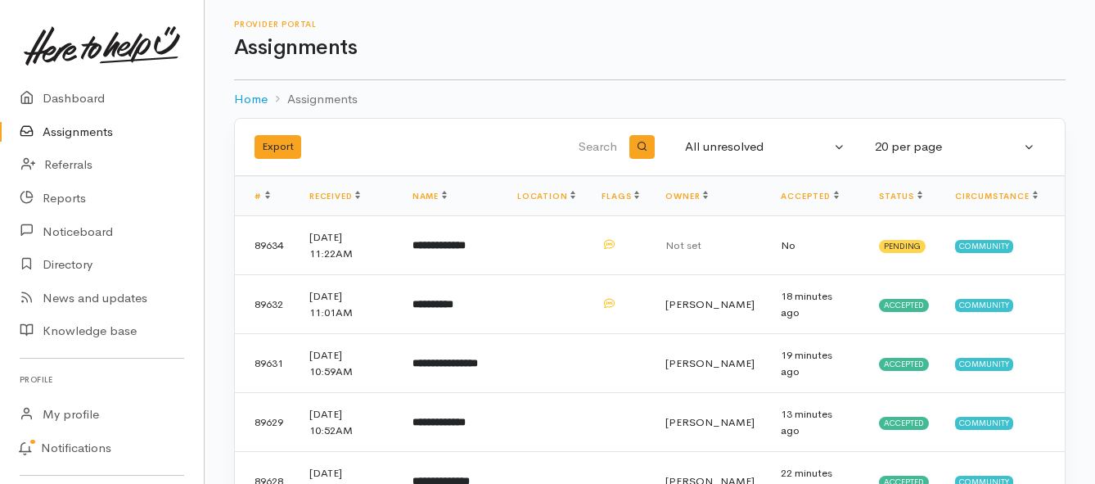
click at [92, 129] on link "Assignments" at bounding box center [102, 132] width 204 height 34
click at [468, 254] on td "**********" at bounding box center [451, 245] width 105 height 59
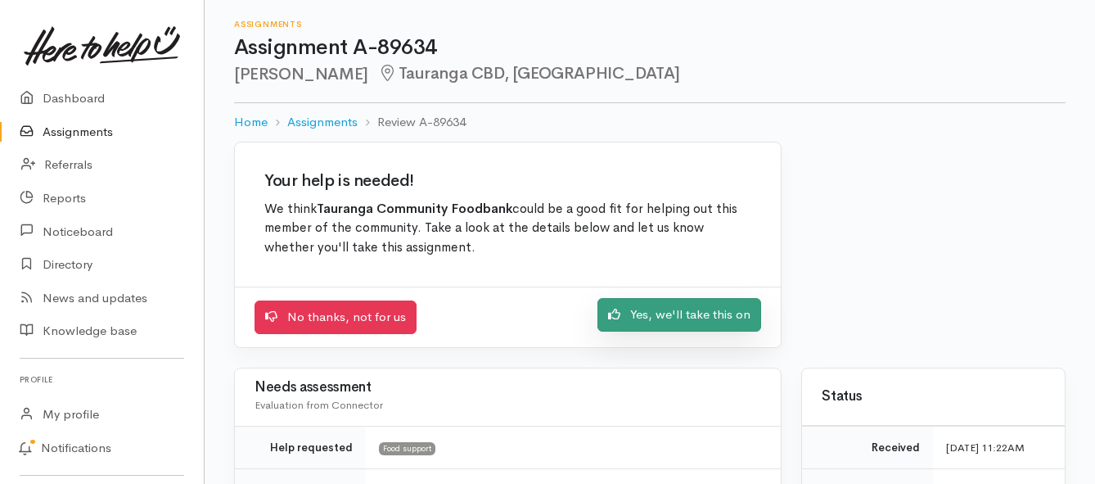
click at [641, 313] on link "Yes, we'll take this on" at bounding box center [679, 315] width 164 height 34
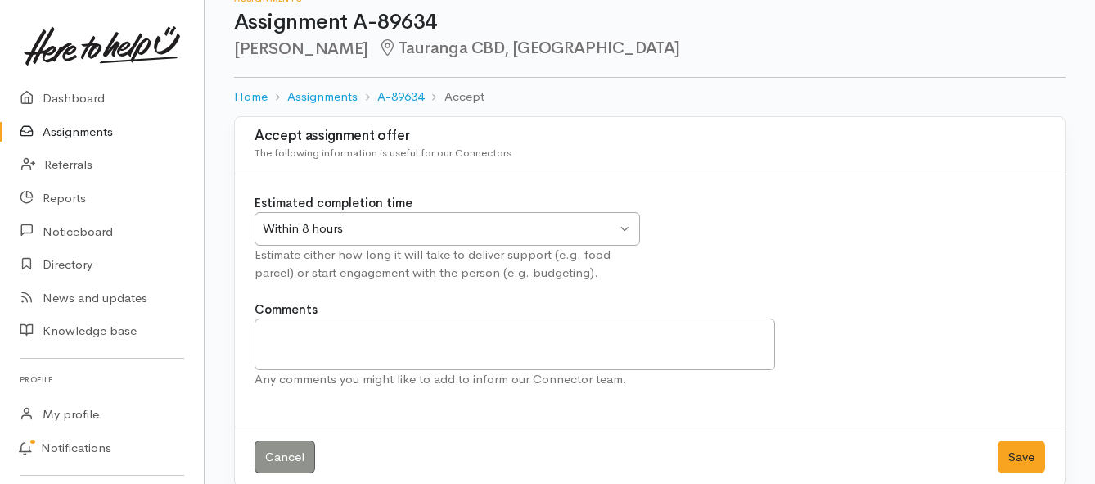
scroll to position [48, 0]
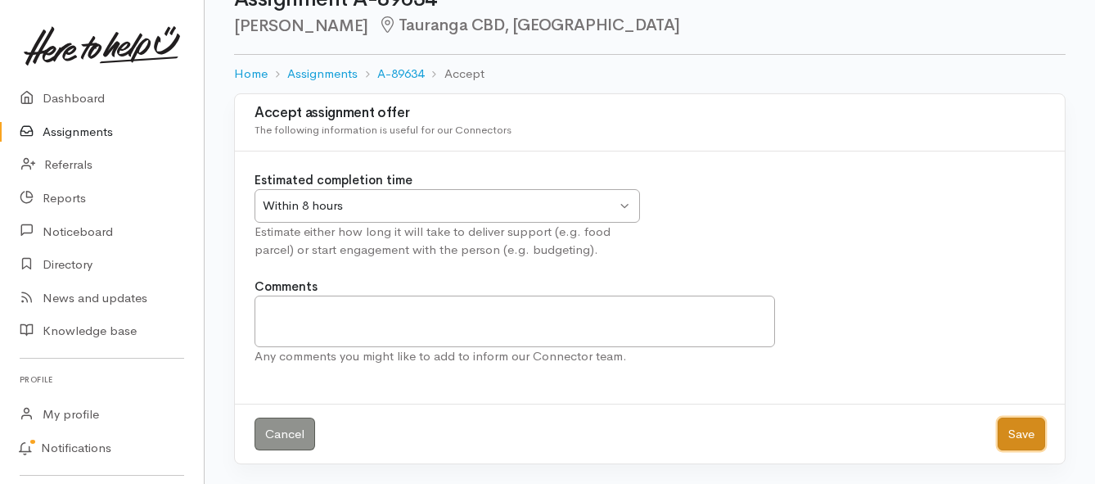
click at [1031, 437] on button "Save" at bounding box center [1020, 434] width 47 height 34
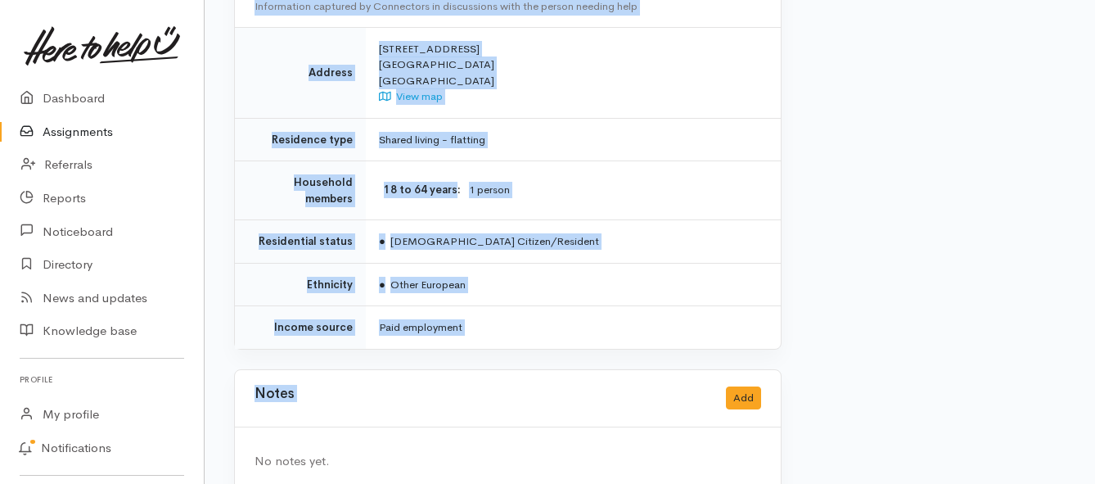
scroll to position [1146, 0]
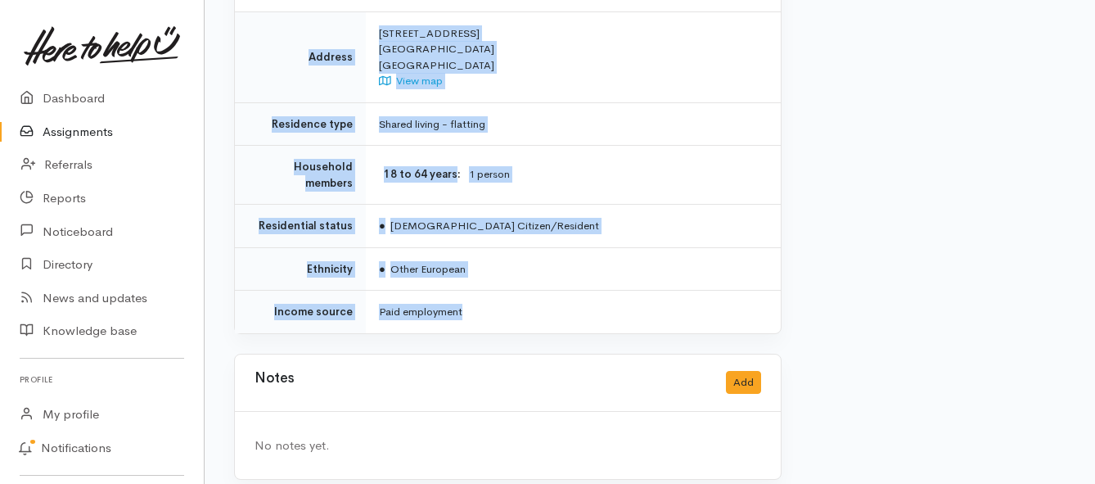
drag, startPoint x: 380, startPoint y: 224, endPoint x: 611, endPoint y: 310, distance: 247.0
copy div "**********"
click at [97, 132] on link "Assignments" at bounding box center [102, 132] width 204 height 34
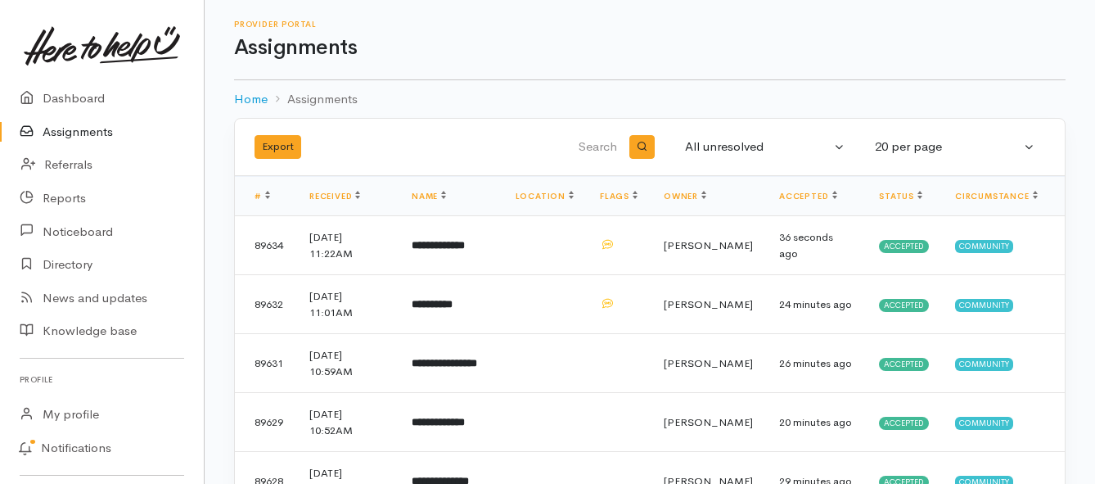
click at [83, 135] on link "Assignments" at bounding box center [102, 132] width 204 height 34
click at [111, 131] on link "Assignments" at bounding box center [102, 132] width 204 height 34
click at [56, 133] on link "Assignments" at bounding box center [102, 132] width 204 height 34
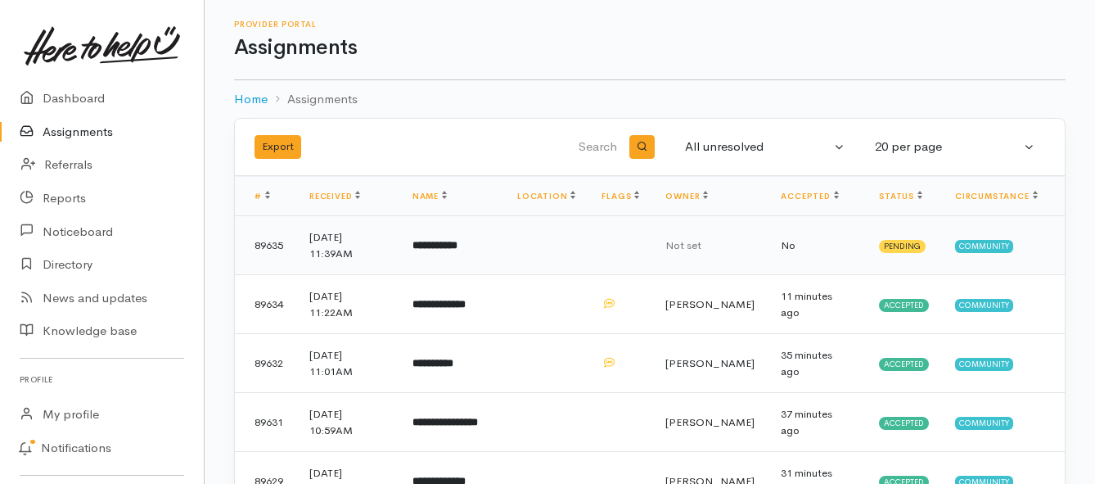
click at [457, 249] on b "**********" at bounding box center [434, 245] width 45 height 11
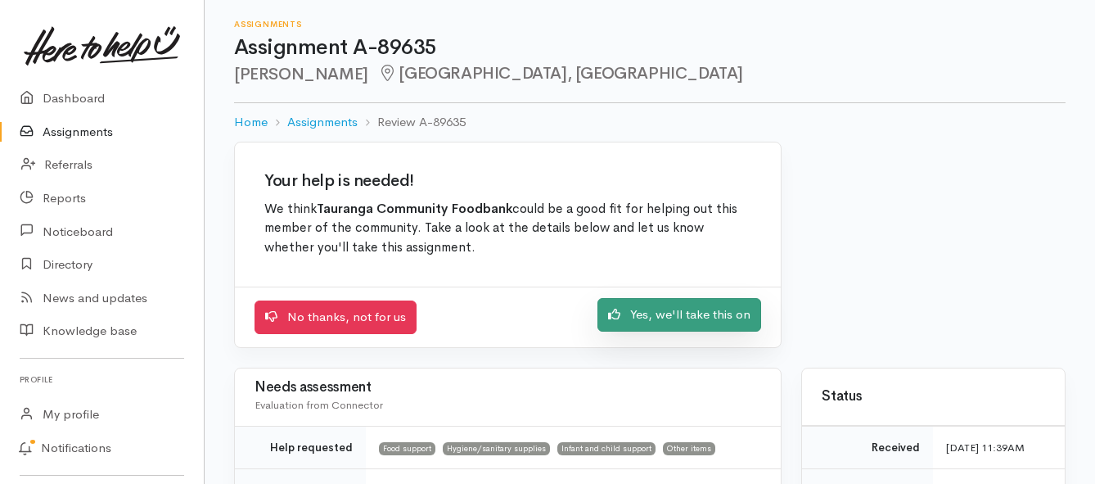
click at [659, 319] on link "Yes, we'll take this on" at bounding box center [679, 315] width 164 height 34
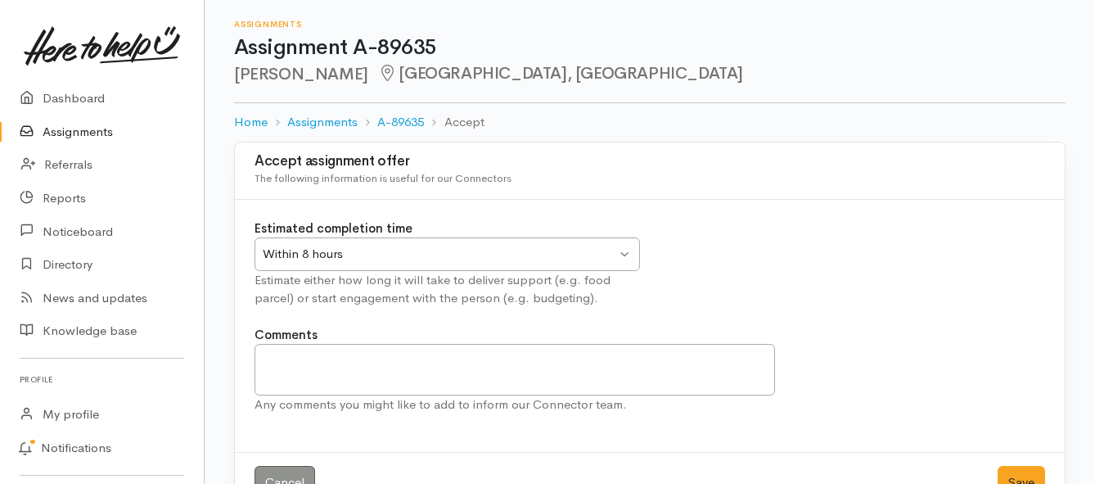
scroll to position [48, 0]
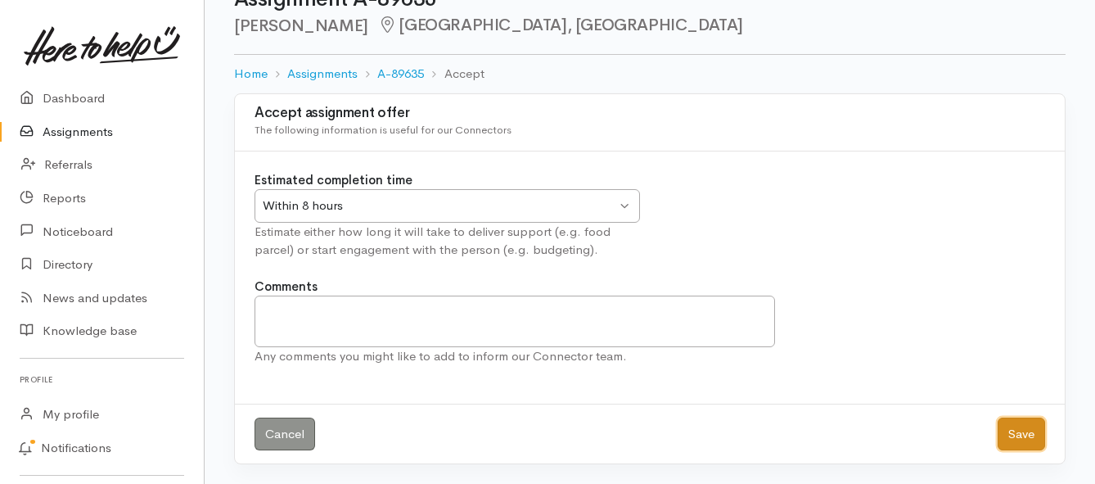
click at [1013, 436] on button "Save" at bounding box center [1020, 434] width 47 height 34
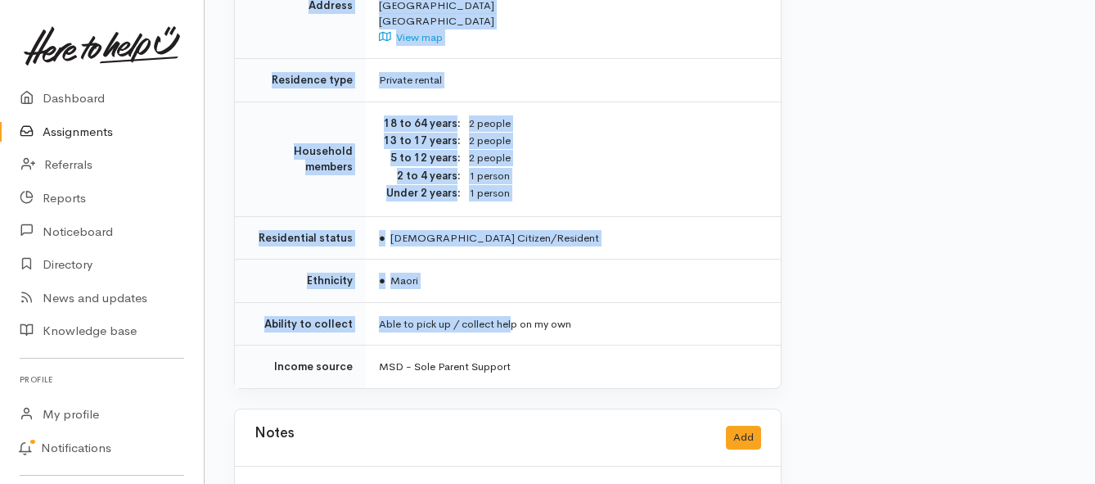
scroll to position [1523, 0]
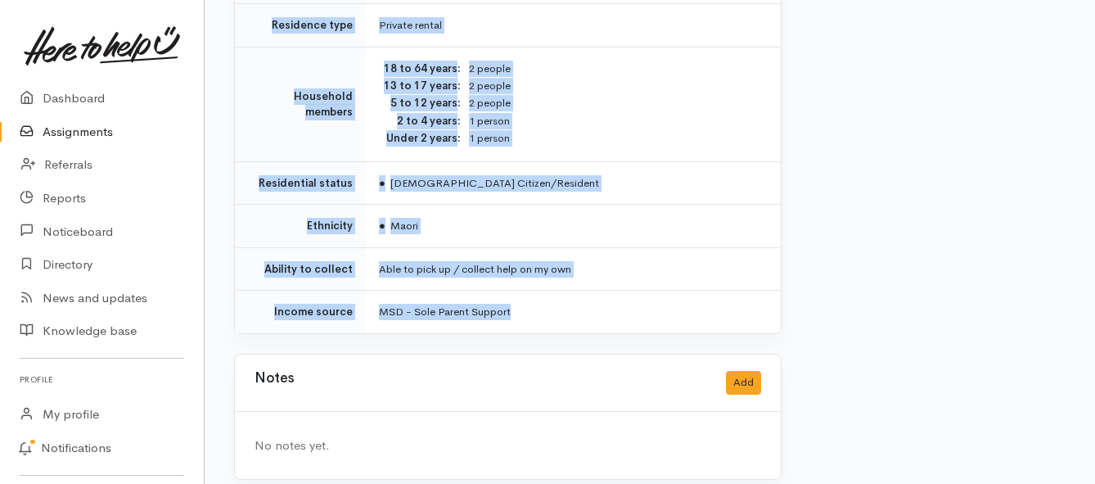
drag, startPoint x: 377, startPoint y: 227, endPoint x: 517, endPoint y: 308, distance: 161.7
copy div "**********"
click at [66, 131] on link "Assignments" at bounding box center [102, 132] width 204 height 34
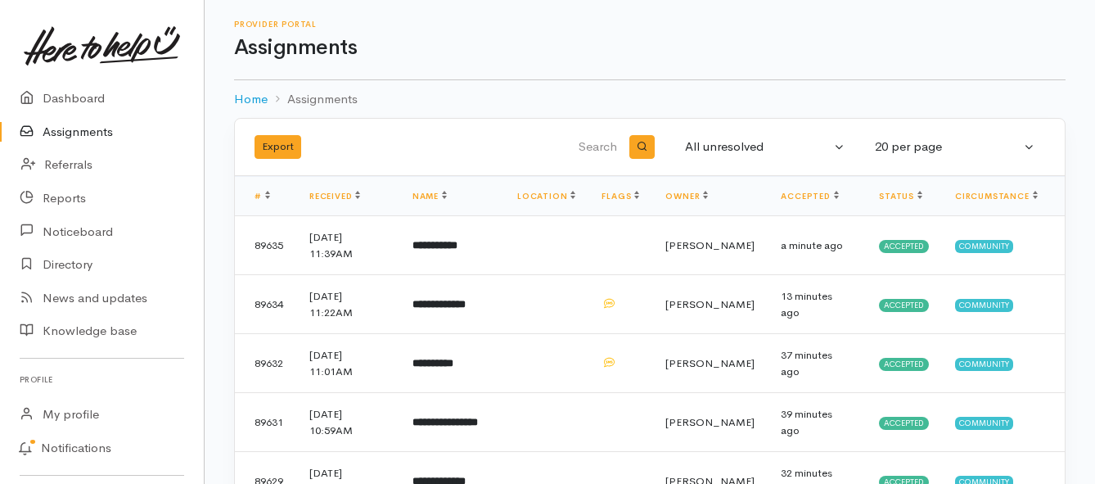
click at [76, 137] on link "Assignments" at bounding box center [102, 132] width 204 height 34
click at [79, 136] on link "Assignments" at bounding box center [102, 132] width 204 height 34
click at [100, 131] on link "Assignments" at bounding box center [102, 132] width 204 height 34
click at [72, 136] on link "Assignments" at bounding box center [102, 132] width 204 height 34
click at [63, 134] on link "Assignments" at bounding box center [102, 132] width 204 height 34
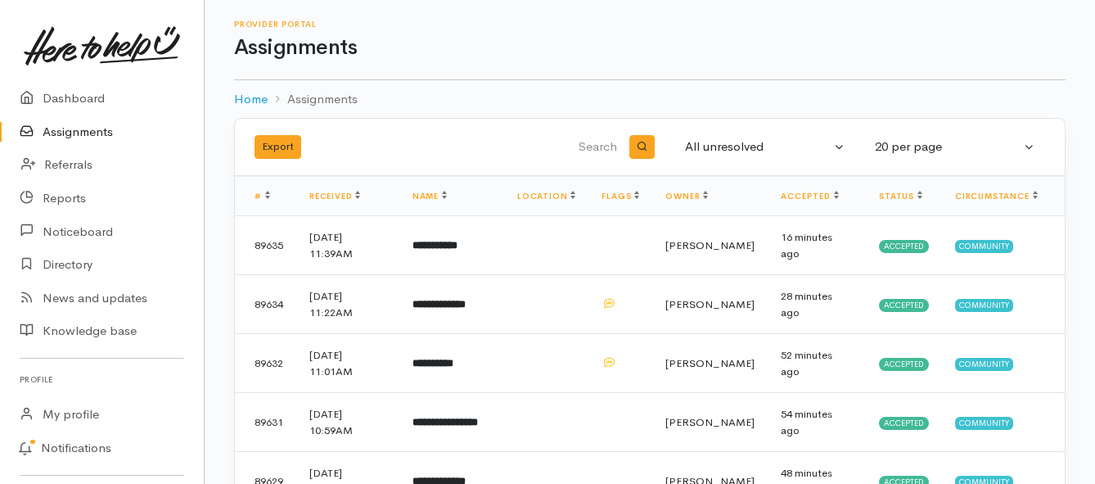
click at [62, 131] on link "Assignments" at bounding box center [102, 132] width 204 height 34
click at [462, 246] on b "**********" at bounding box center [436, 245] width 49 height 11
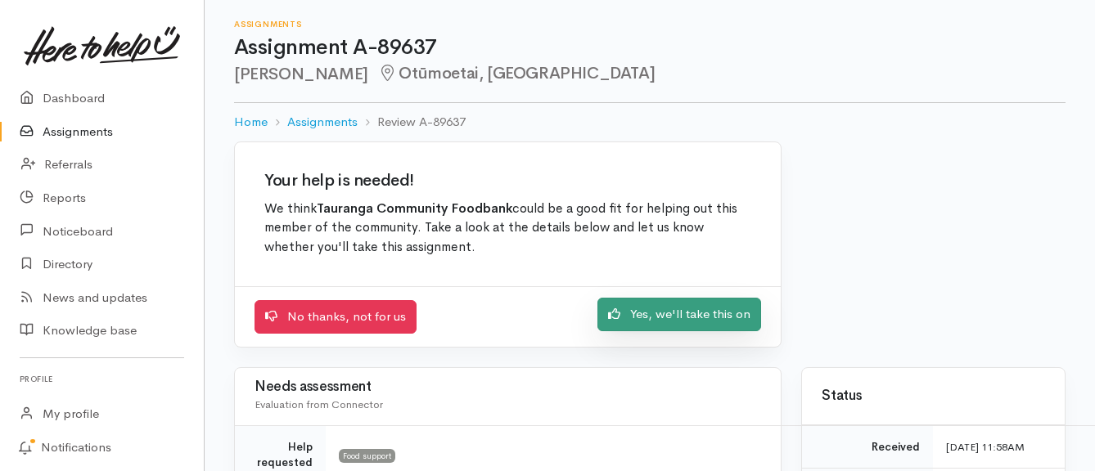
click at [682, 317] on link "Yes, we'll take this on" at bounding box center [679, 315] width 164 height 34
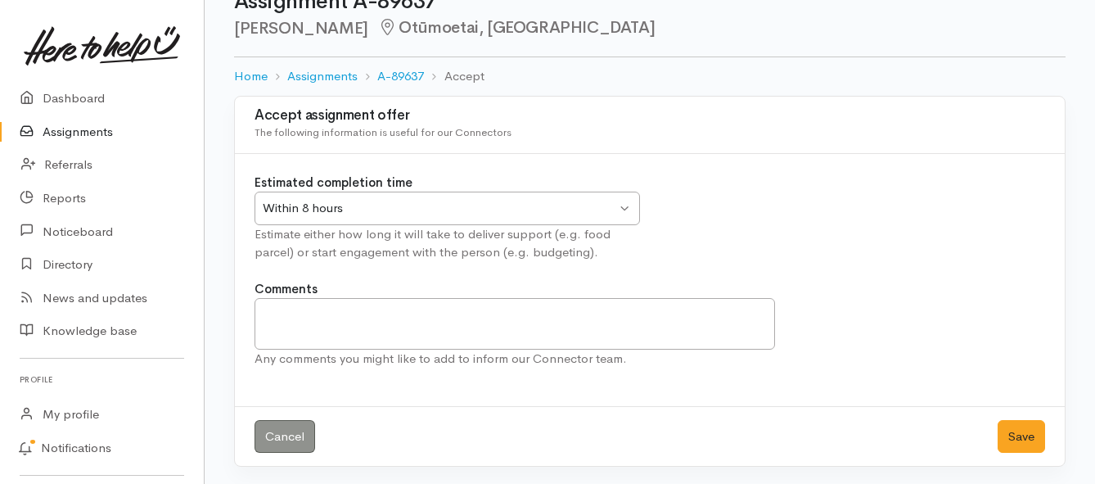
scroll to position [48, 0]
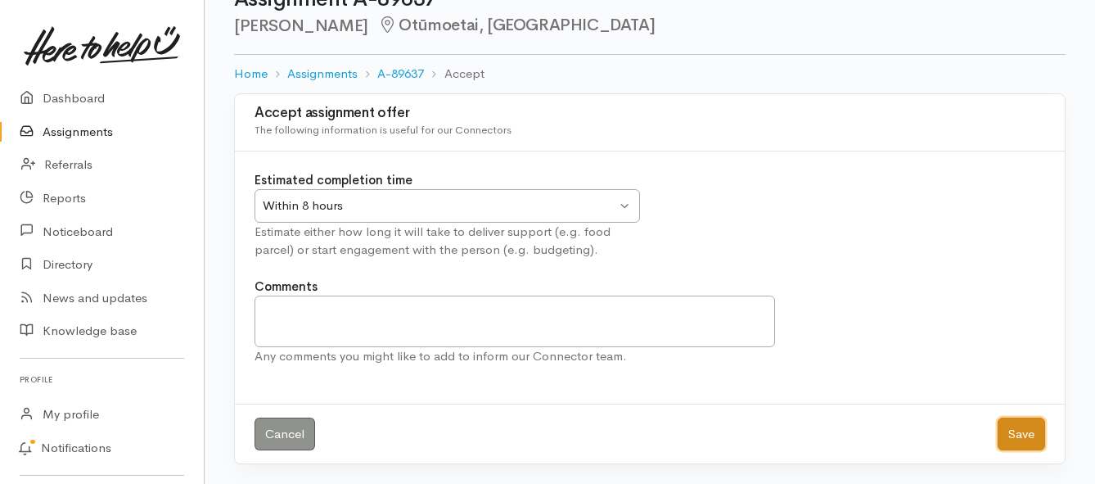
click at [1006, 435] on button "Save" at bounding box center [1020, 434] width 47 height 34
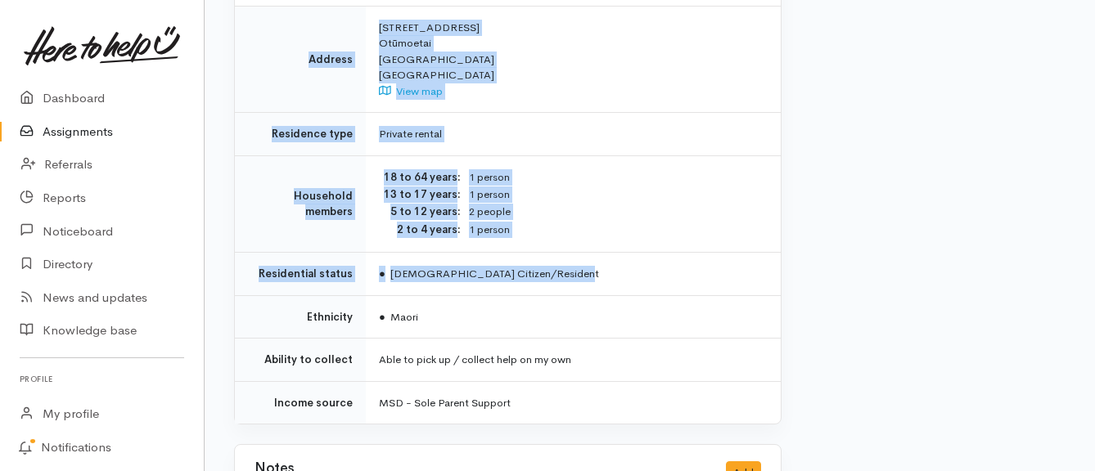
scroll to position [1309, 0]
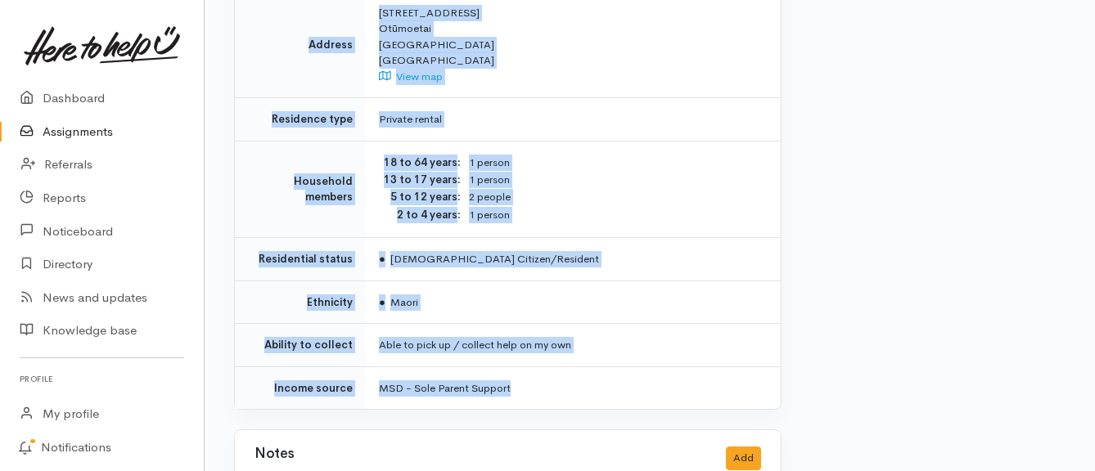
drag, startPoint x: 334, startPoint y: 164, endPoint x: 555, endPoint y: 372, distance: 303.9
copy div "**********"
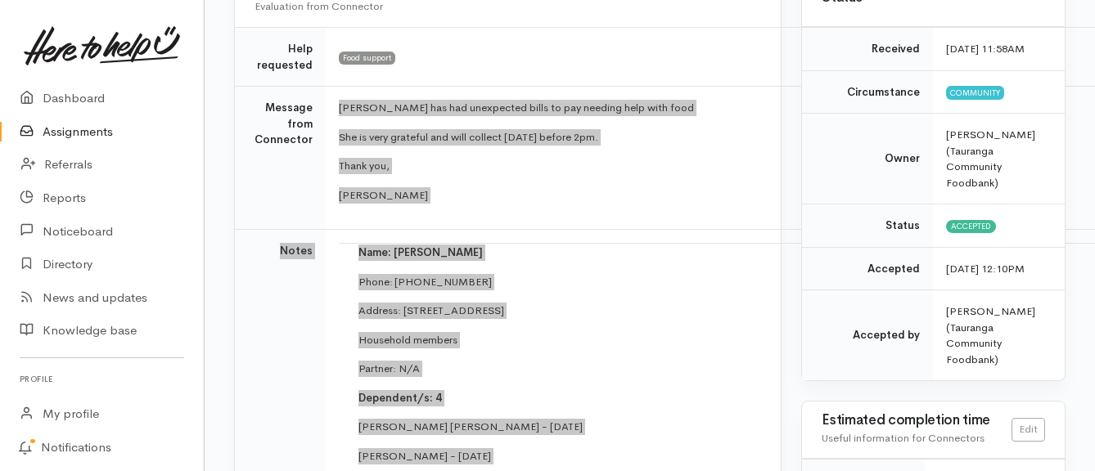
scroll to position [0, 0]
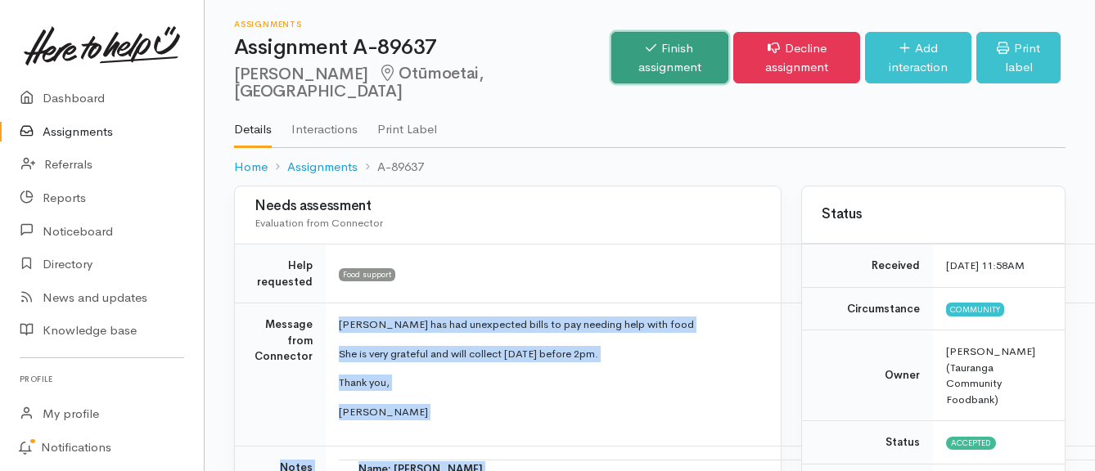
click at [611, 70] on link "Finish assignment" at bounding box center [669, 58] width 117 height 52
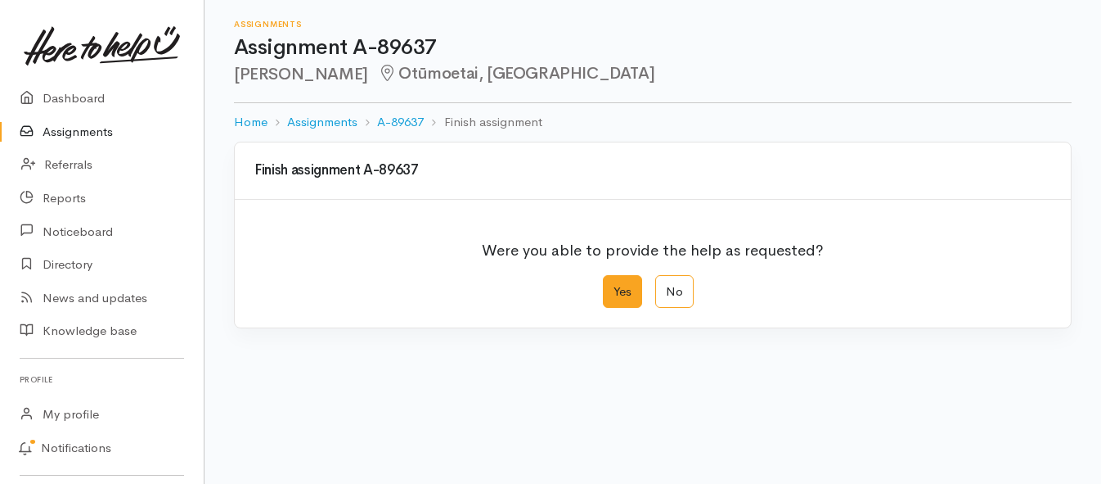
click at [611, 296] on label "Yes" at bounding box center [622, 292] width 39 height 34
click at [611, 286] on input "Yes" at bounding box center [608, 280] width 11 height 11
radio input "true"
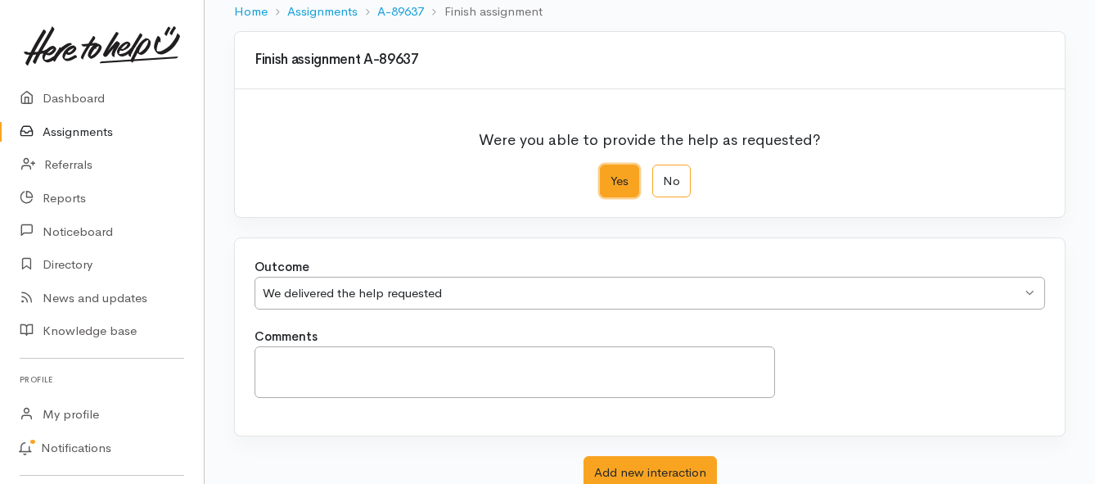
scroll to position [229, 0]
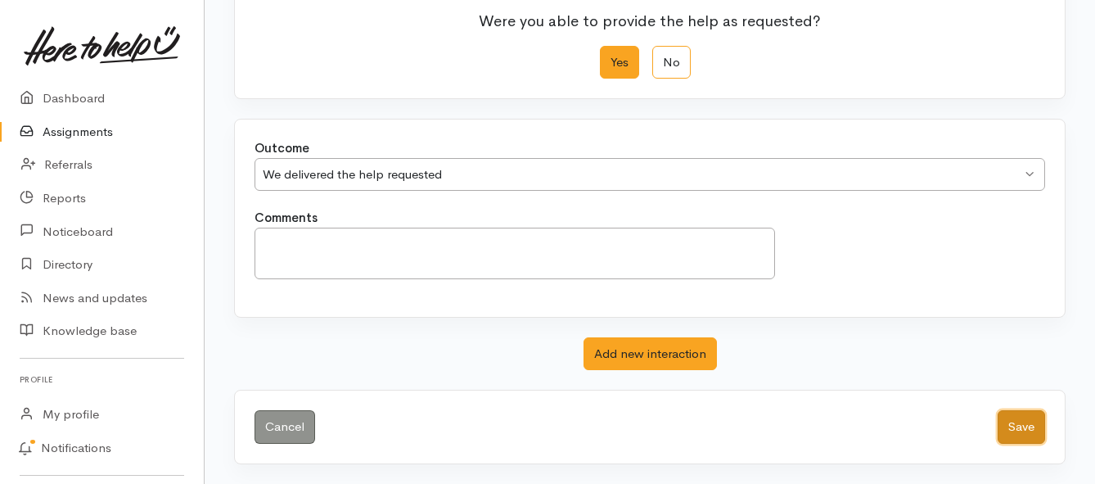
click at [1035, 436] on button "Save" at bounding box center [1020, 427] width 47 height 34
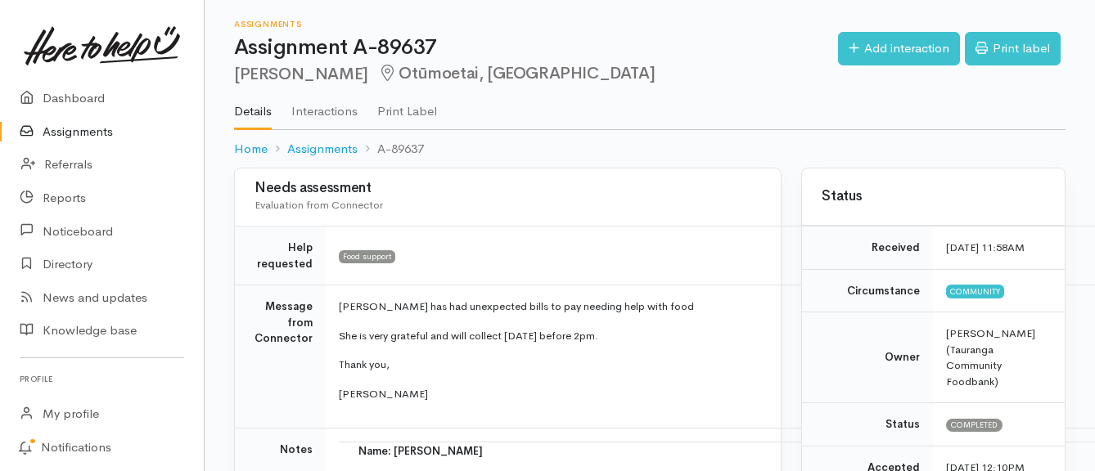
click at [56, 132] on link "Assignments" at bounding box center [102, 132] width 204 height 34
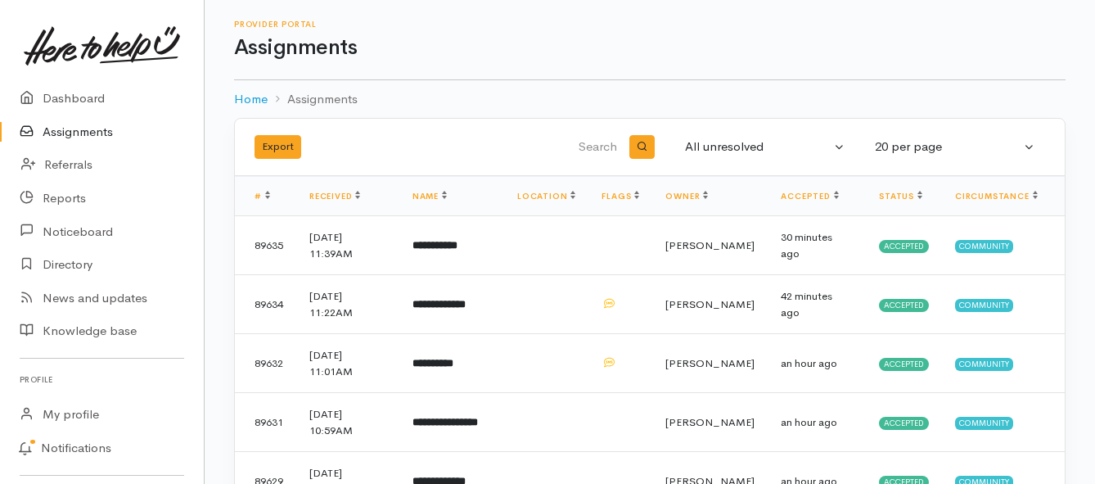
click at [82, 135] on link "Assignments" at bounding box center [102, 132] width 204 height 34
click at [92, 135] on link "Assignments" at bounding box center [102, 132] width 204 height 34
click at [73, 130] on link "Assignments" at bounding box center [102, 132] width 204 height 34
click at [54, 125] on link "Assignments" at bounding box center [102, 132] width 204 height 34
click at [65, 133] on link "Assignments" at bounding box center [102, 132] width 204 height 34
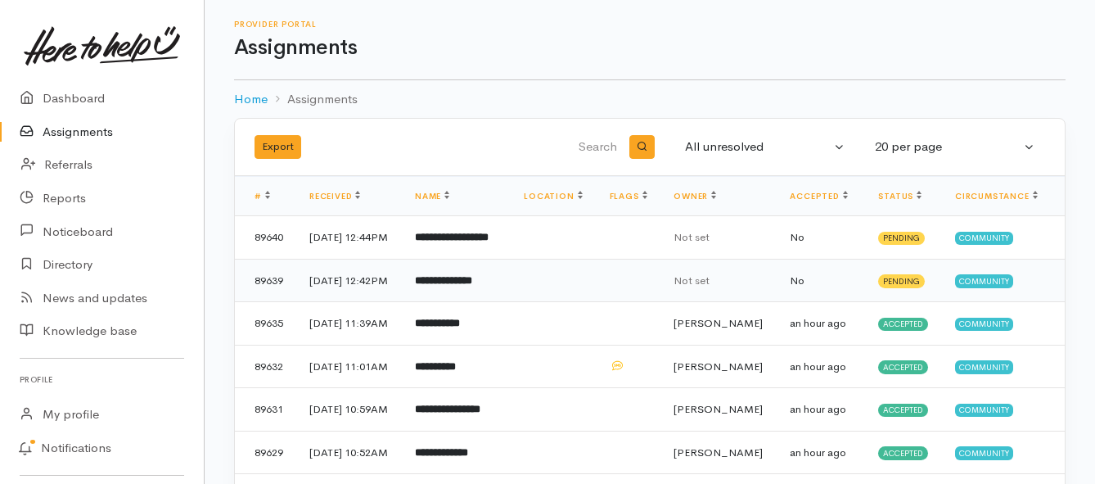
click at [472, 286] on b "**********" at bounding box center [443, 280] width 57 height 11
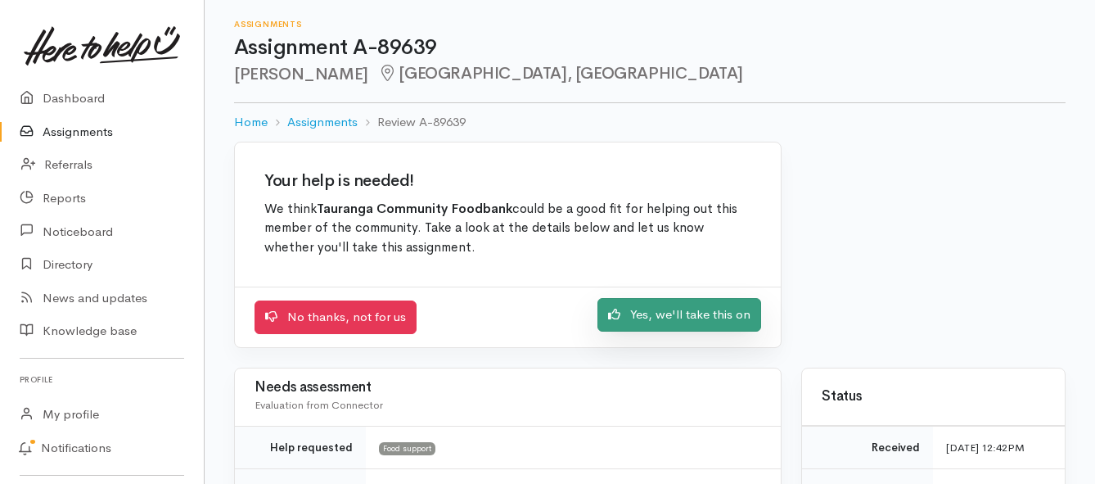
click at [625, 313] on link "Yes, we'll take this on" at bounding box center [679, 315] width 164 height 34
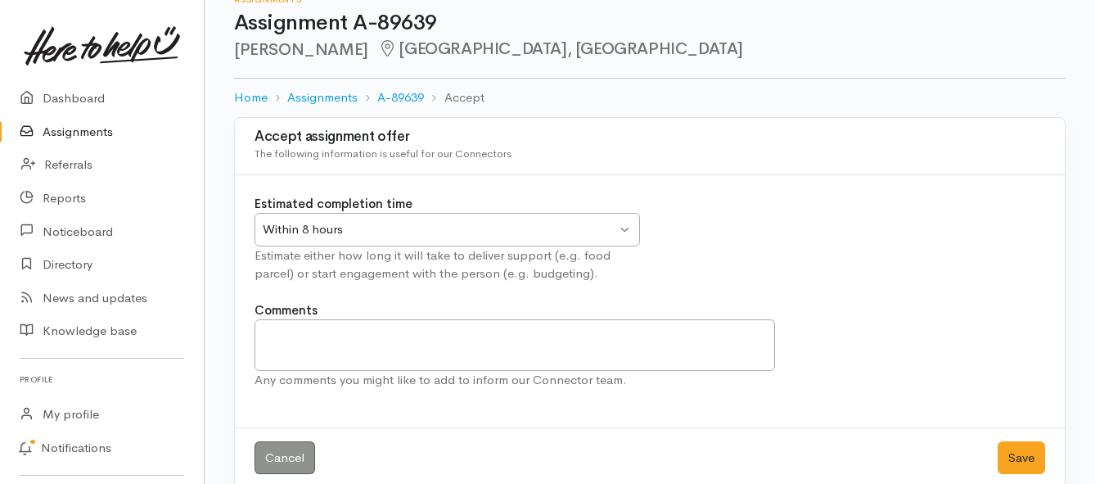
scroll to position [48, 0]
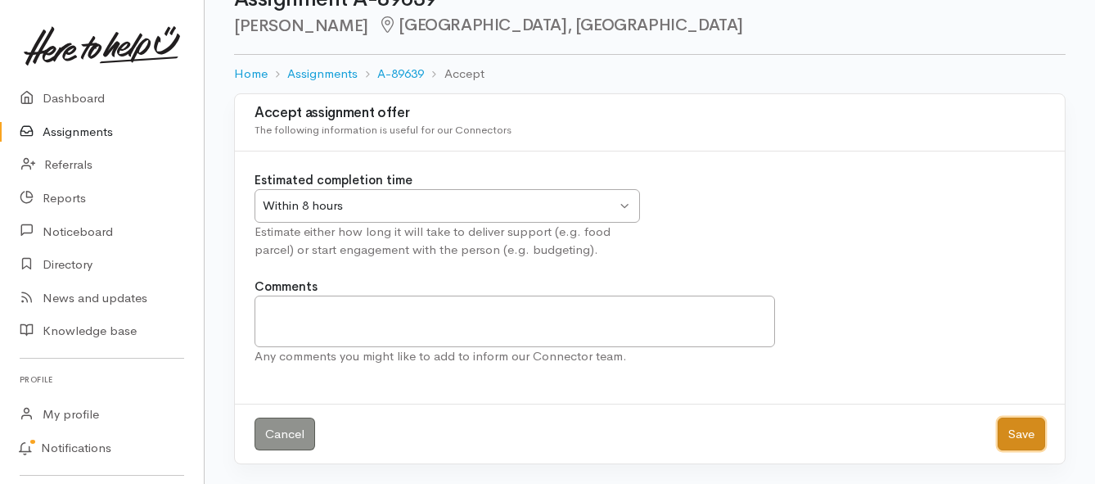
click at [1011, 435] on button "Save" at bounding box center [1020, 434] width 47 height 34
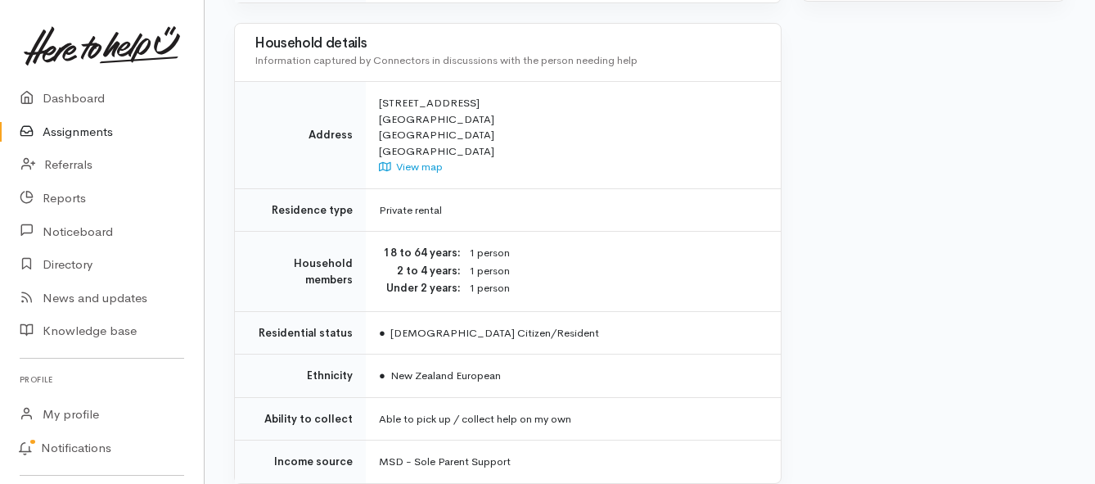
scroll to position [1146, 0]
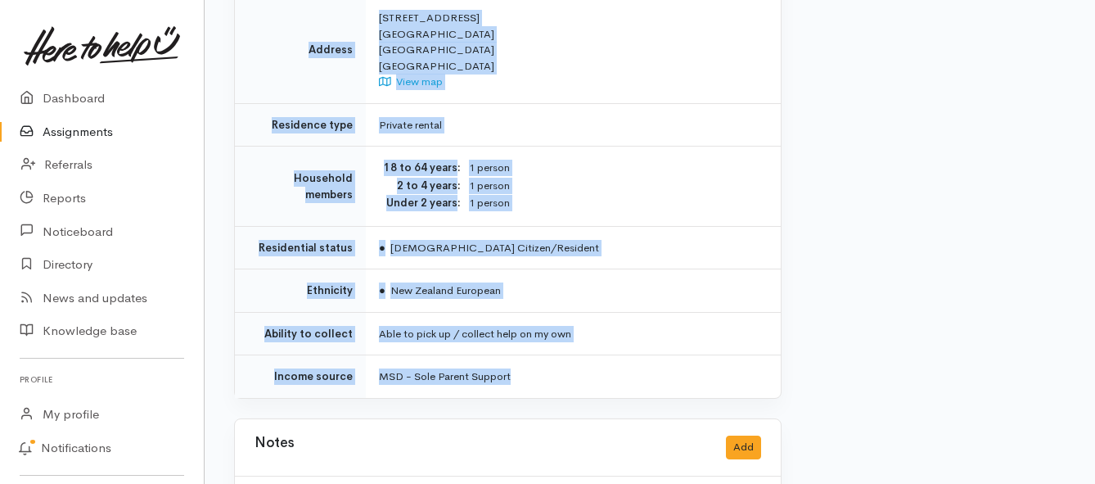
drag, startPoint x: 374, startPoint y: 231, endPoint x: 599, endPoint y: 344, distance: 252.1
copy div "**********"
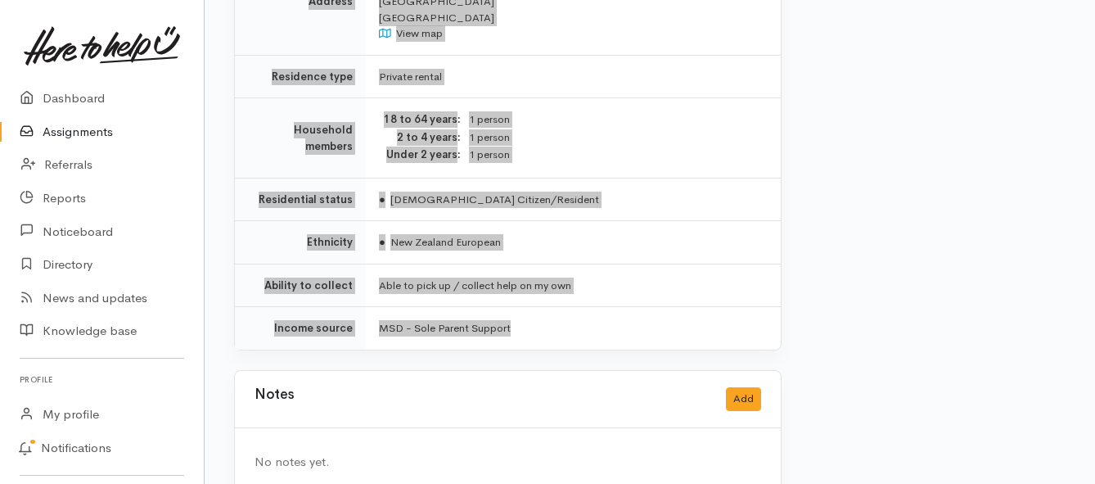
scroll to position [1210, 0]
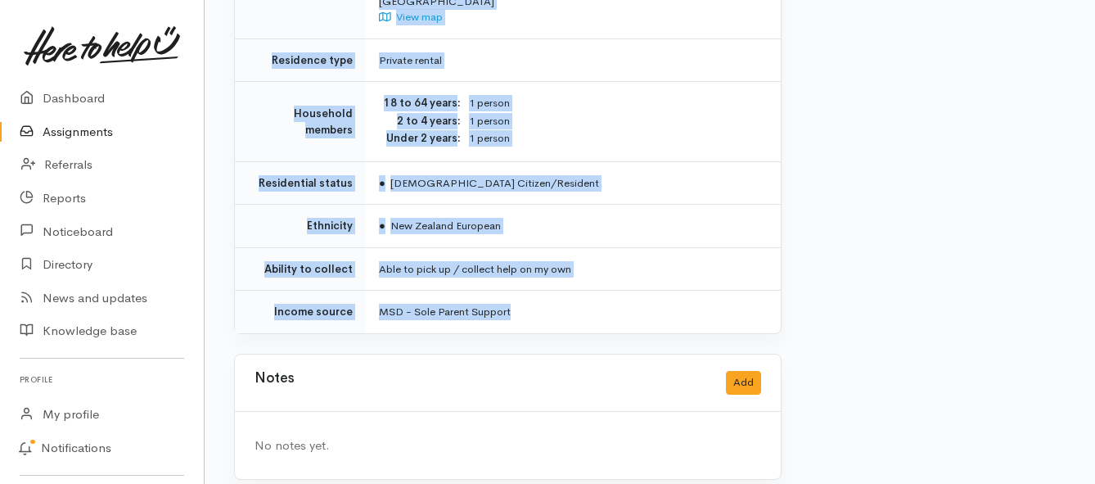
click at [96, 127] on link "Assignments" at bounding box center [102, 132] width 204 height 34
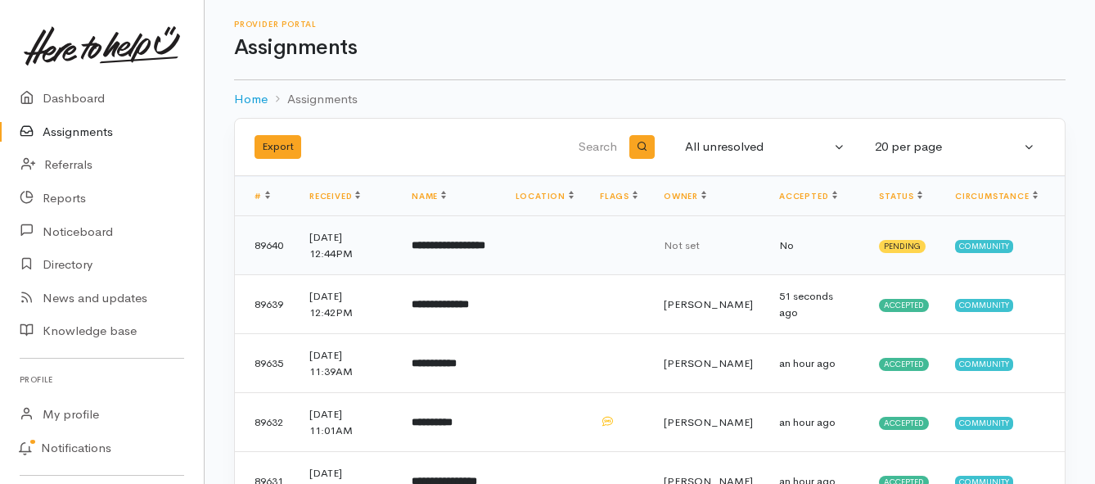
click at [435, 250] on b "**********" at bounding box center [449, 245] width 74 height 11
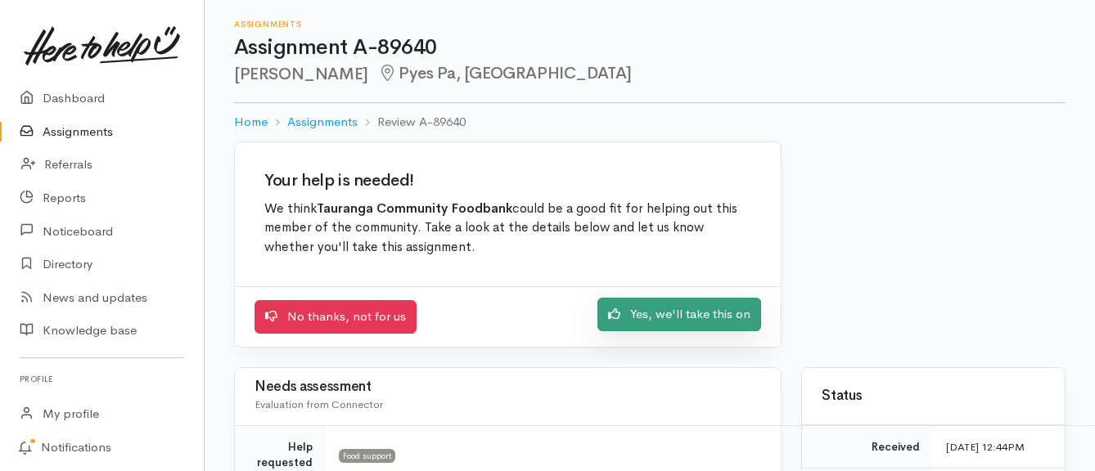
click at [652, 321] on link "Yes, we'll take this on" at bounding box center [679, 315] width 164 height 34
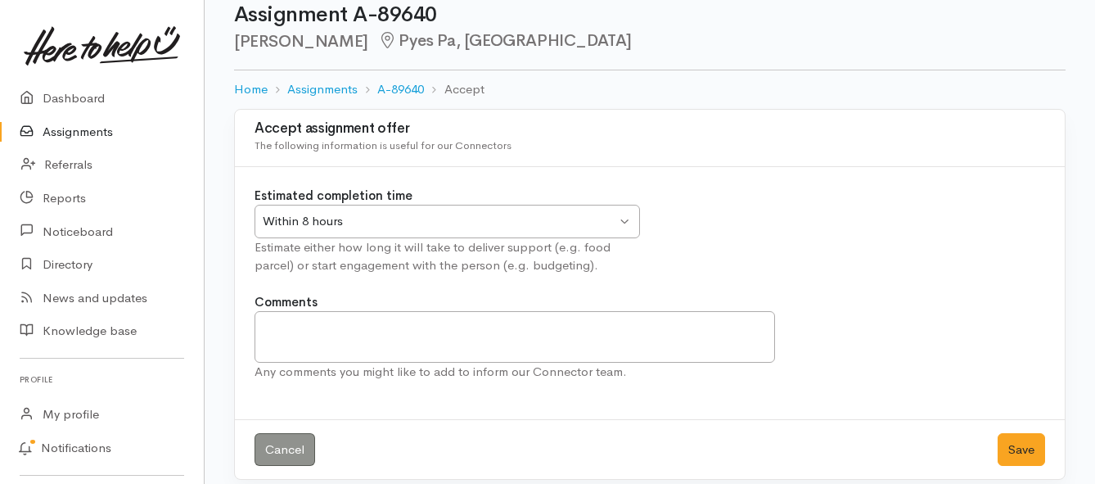
scroll to position [48, 0]
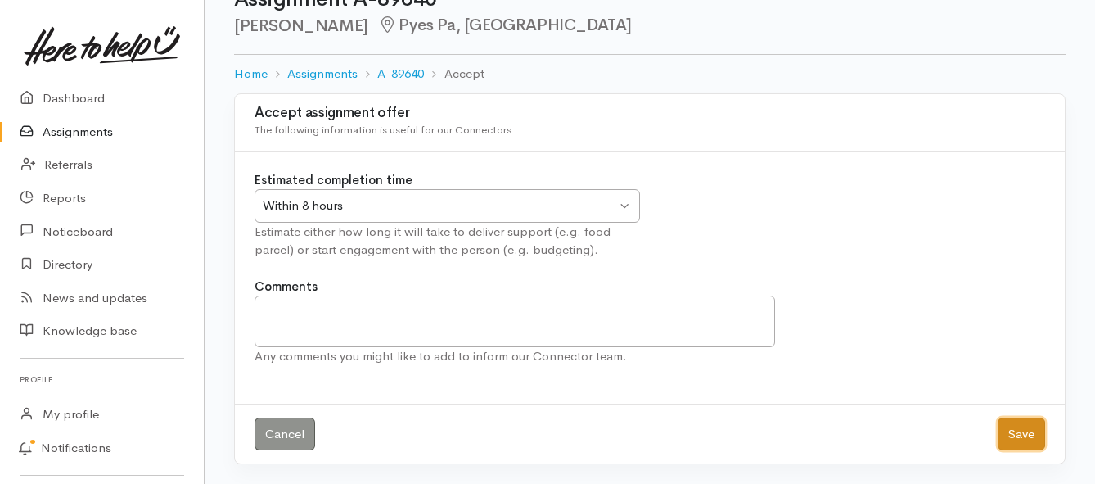
click at [1015, 434] on button "Save" at bounding box center [1020, 434] width 47 height 34
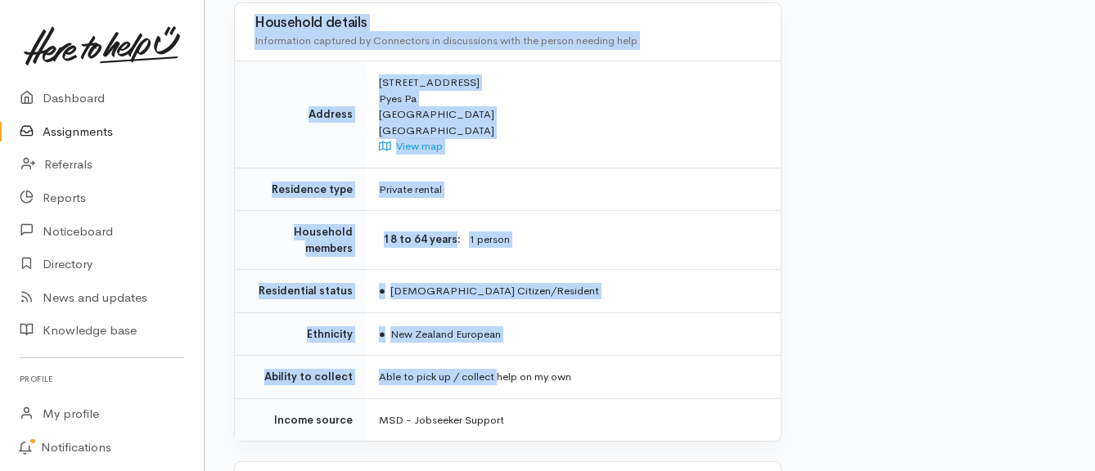
scroll to position [1146, 0]
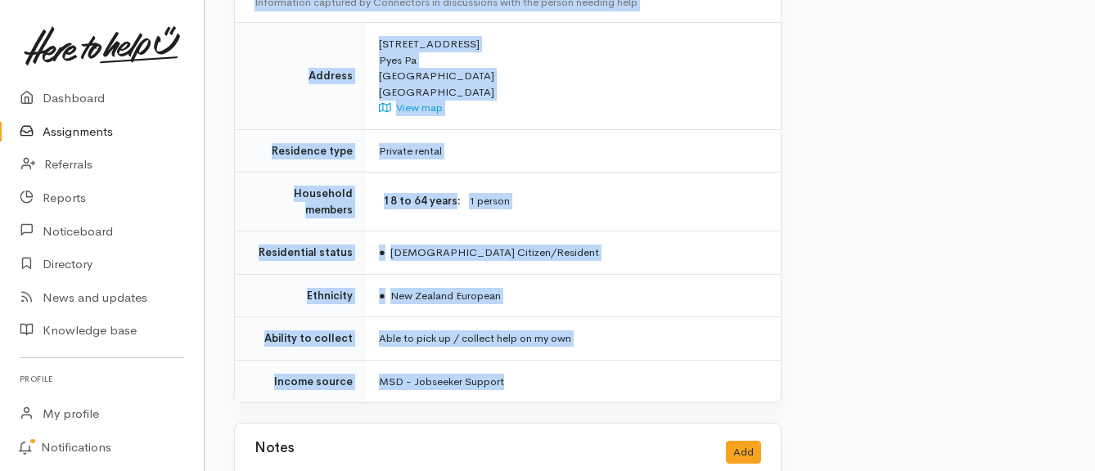
drag, startPoint x: 349, startPoint y: 247, endPoint x: 516, endPoint y: 353, distance: 197.5
copy div "**********"
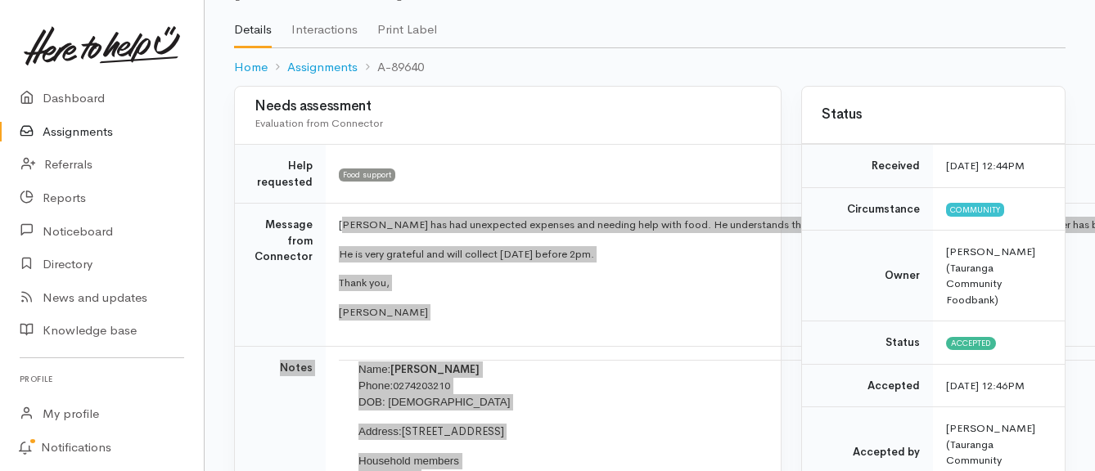
scroll to position [82, 0]
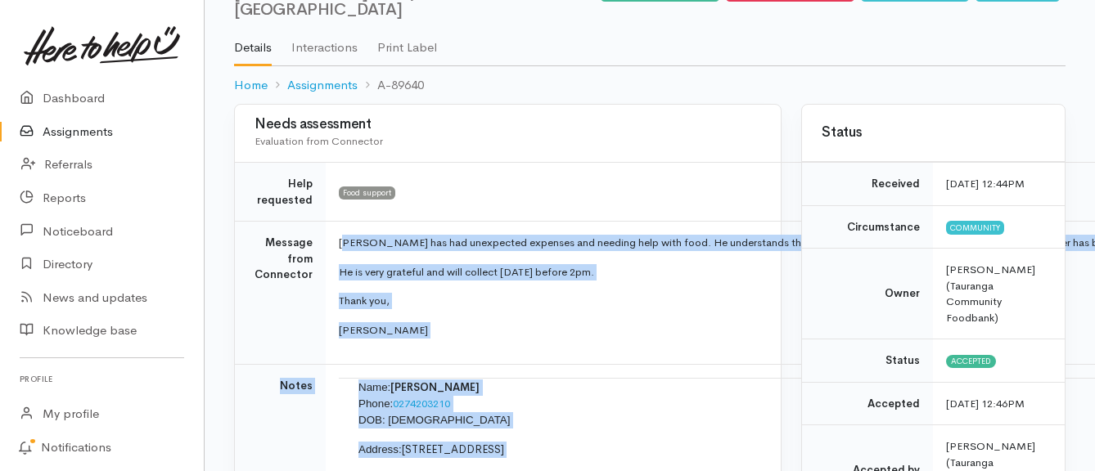
click at [85, 130] on link "Assignments" at bounding box center [102, 132] width 204 height 34
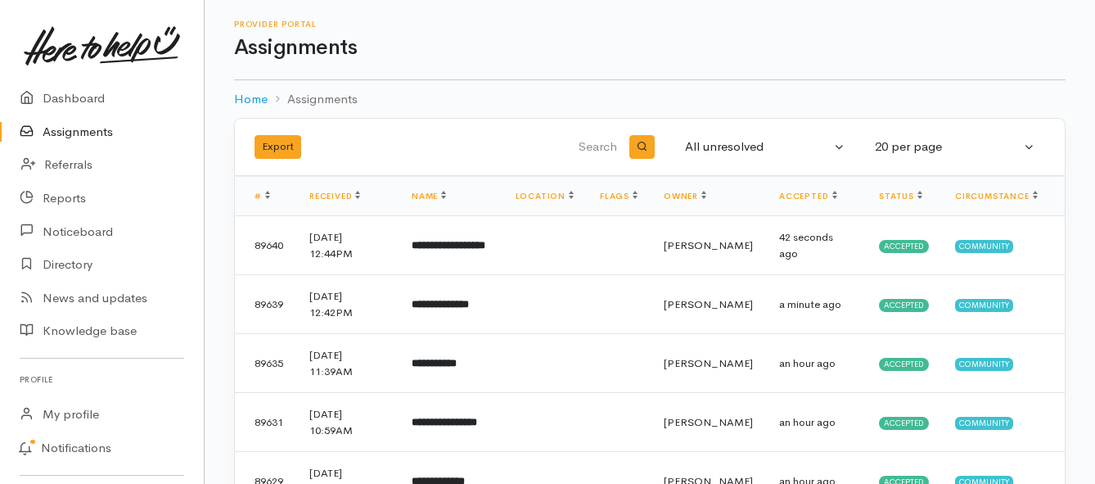
click at [107, 133] on link "Assignments" at bounding box center [102, 132] width 204 height 34
click at [85, 135] on link "Assignments" at bounding box center [102, 132] width 204 height 34
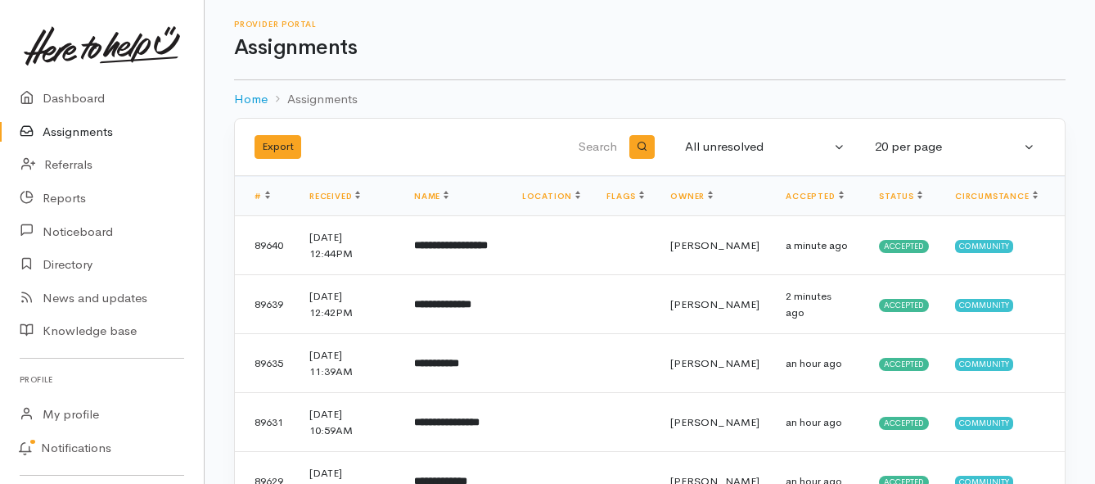
click at [61, 138] on link "Assignments" at bounding box center [102, 132] width 204 height 34
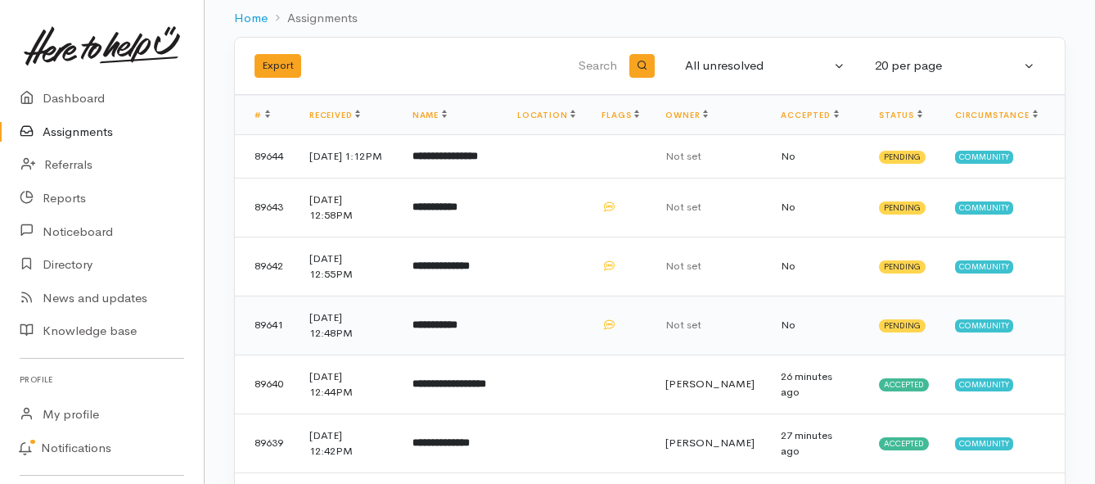
scroll to position [82, 0]
click at [447, 329] on b "**********" at bounding box center [434, 323] width 45 height 11
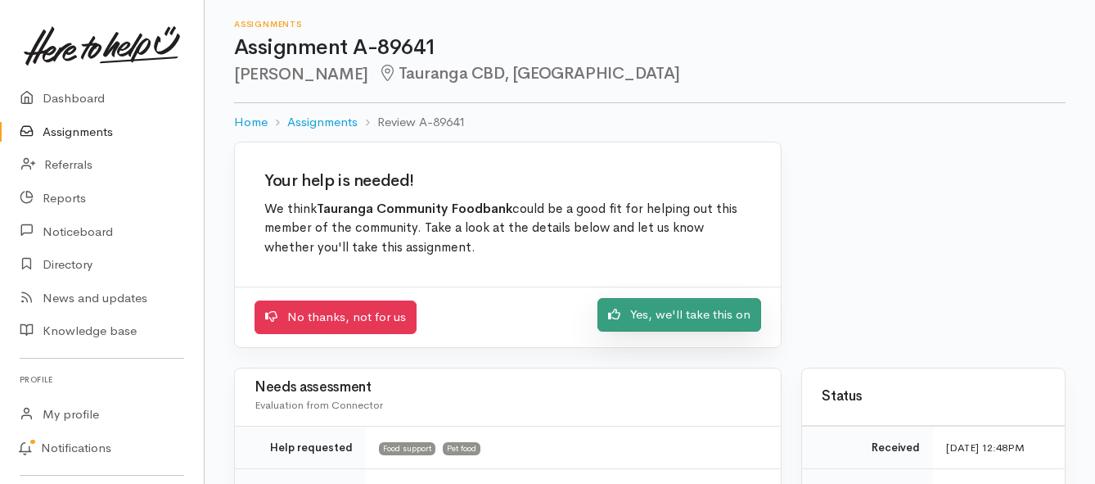
click at [642, 319] on link "Yes, we'll take this on" at bounding box center [679, 315] width 164 height 34
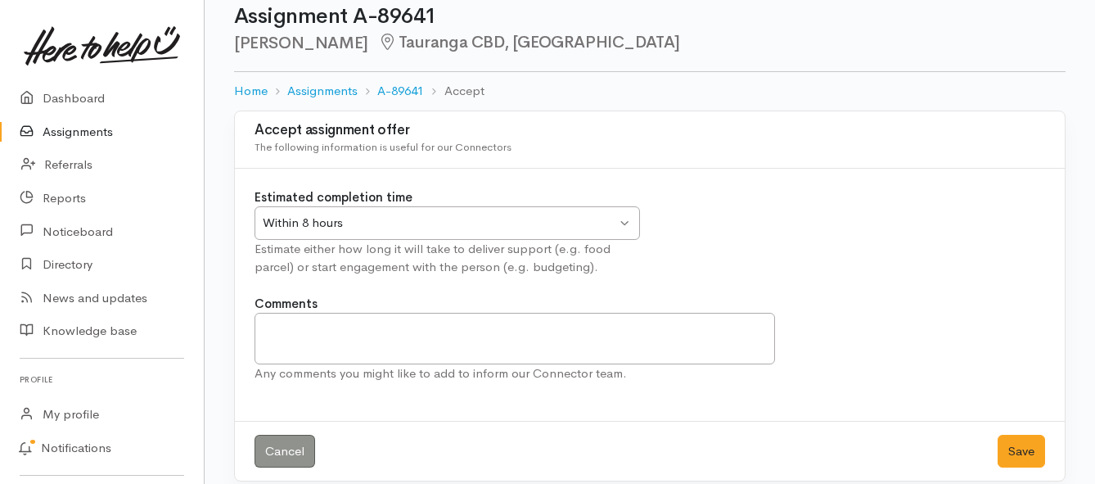
scroll to position [48, 0]
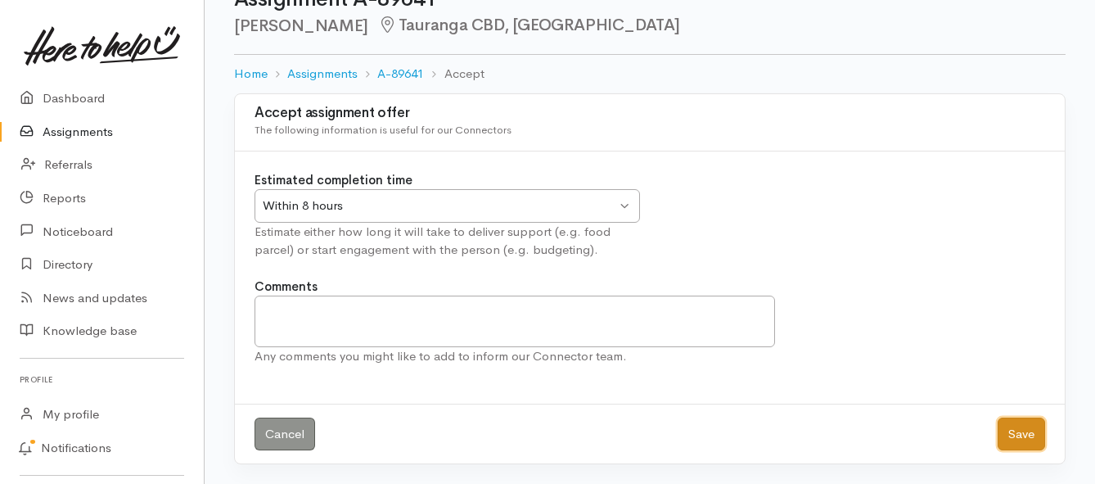
click at [1004, 439] on button "Save" at bounding box center [1020, 434] width 47 height 34
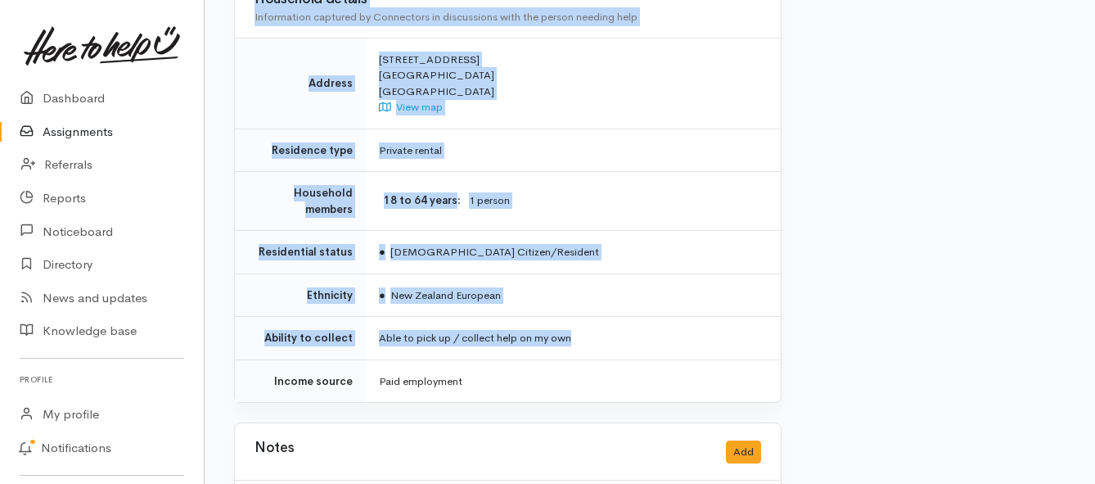
scroll to position [1227, 0]
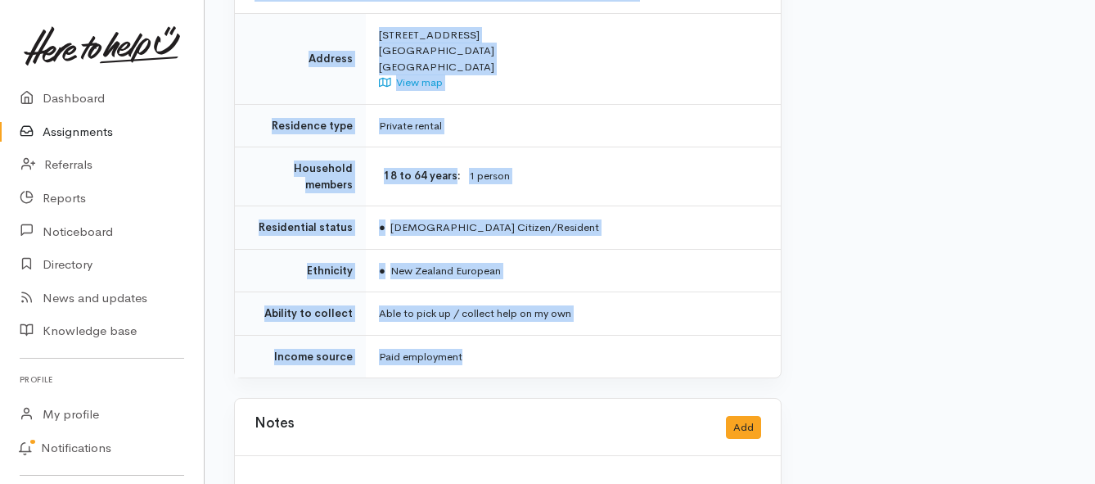
drag, startPoint x: 379, startPoint y: 228, endPoint x: 668, endPoint y: 319, distance: 302.8
copy div "**********"
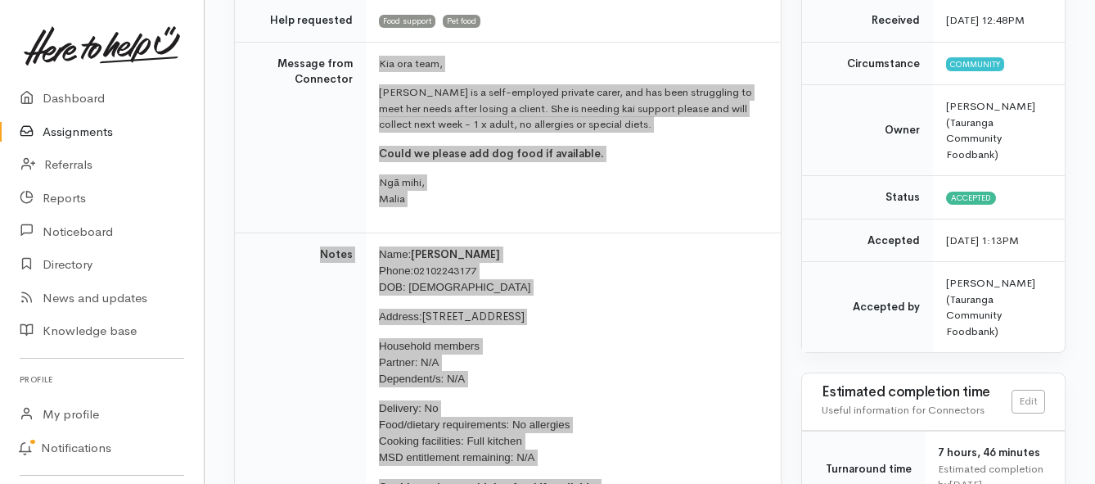
scroll to position [164, 0]
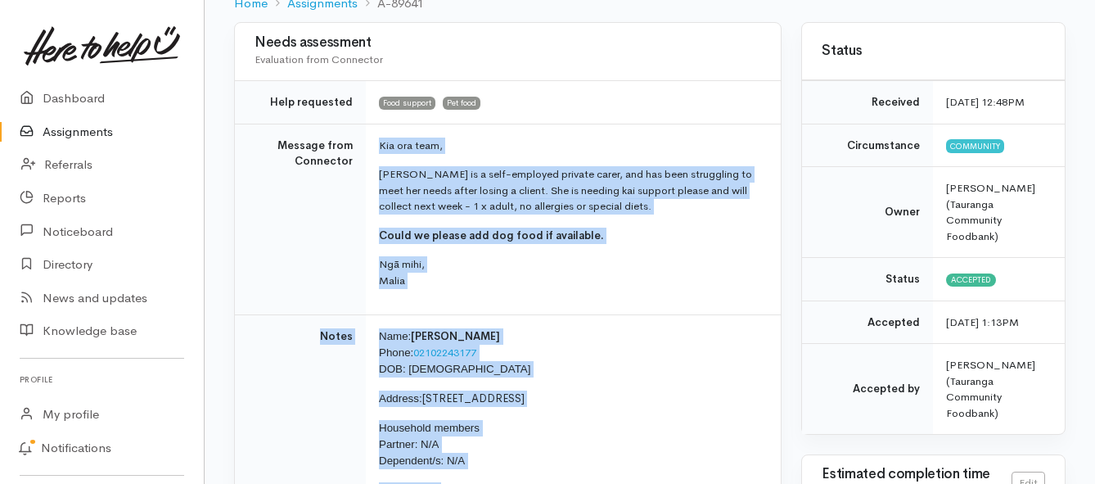
click at [70, 130] on link "Assignments" at bounding box center [102, 132] width 204 height 34
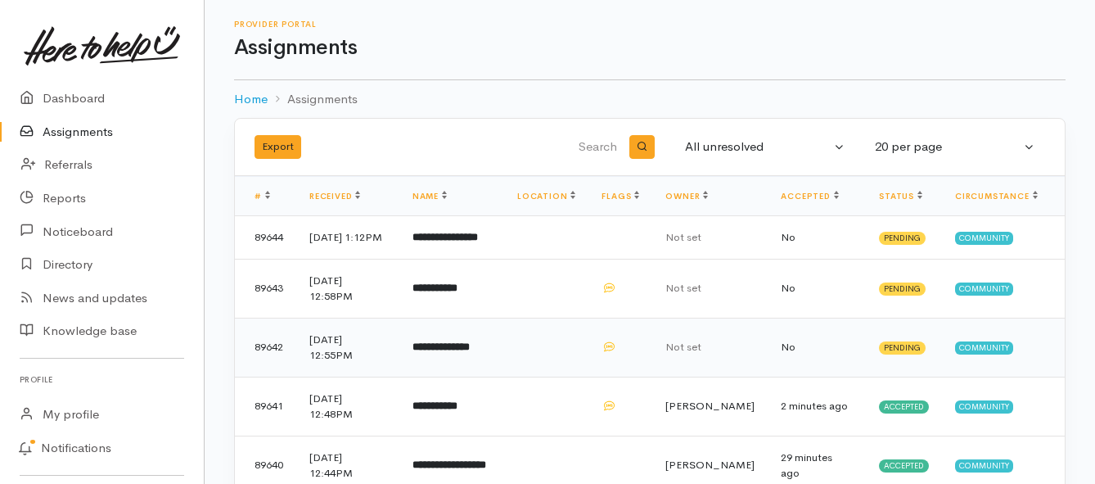
click at [470, 352] on b "**********" at bounding box center [440, 346] width 57 height 11
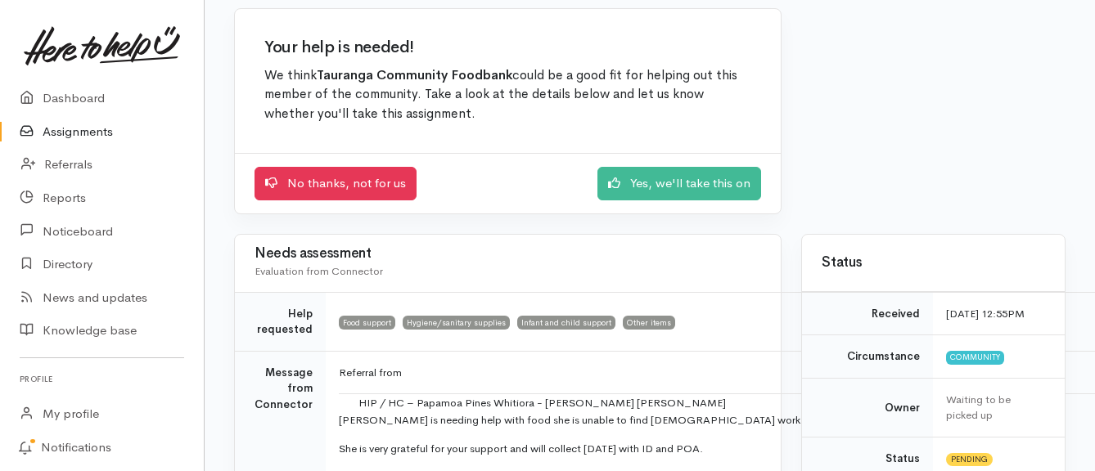
scroll to position [164, 0]
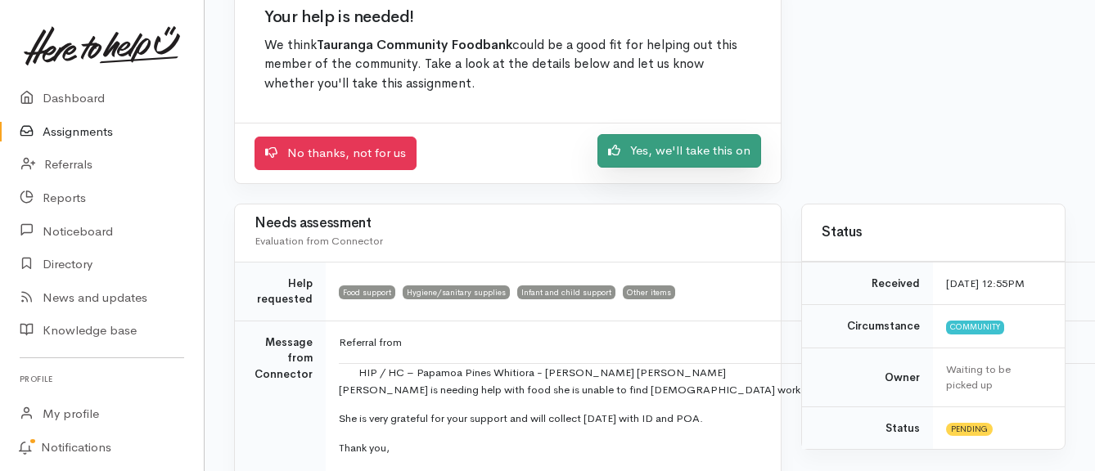
click at [660, 151] on link "Yes, we'll take this on" at bounding box center [679, 151] width 164 height 34
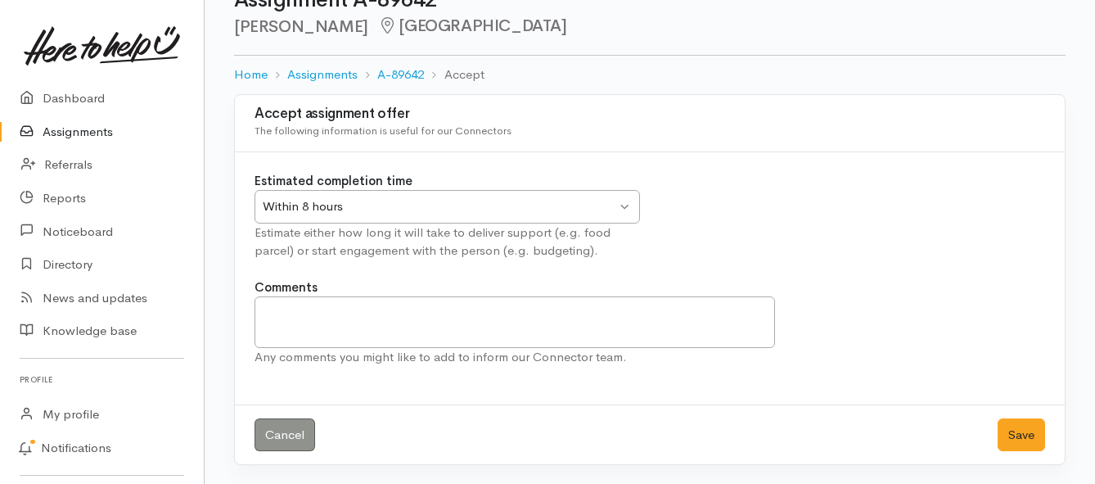
scroll to position [48, 0]
click at [1022, 444] on button "Save" at bounding box center [1020, 434] width 47 height 34
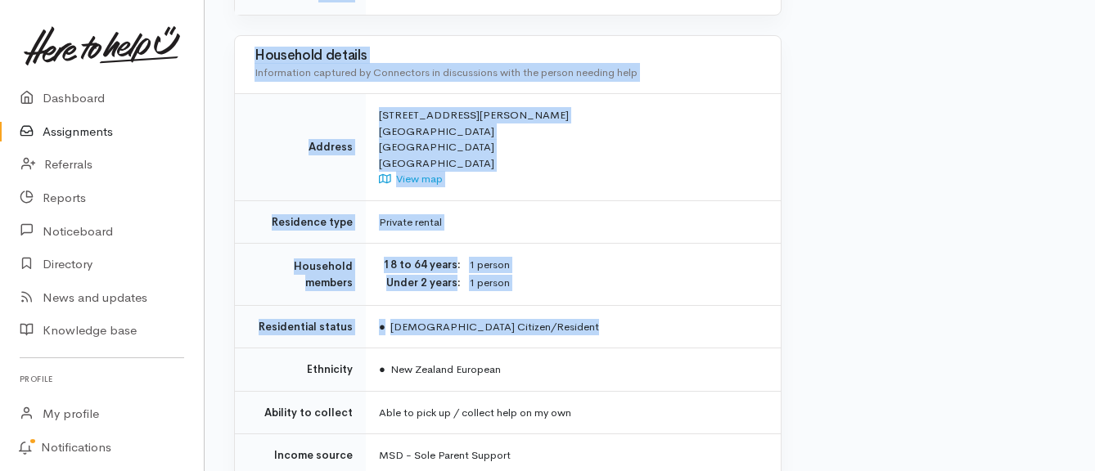
scroll to position [1473, 0]
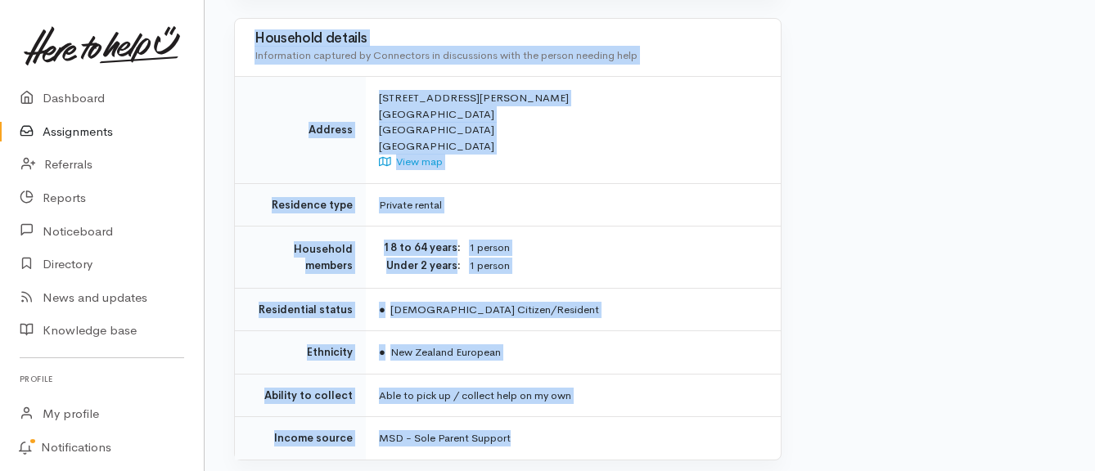
drag, startPoint x: 337, startPoint y: 141, endPoint x: 554, endPoint y: 411, distance: 346.3
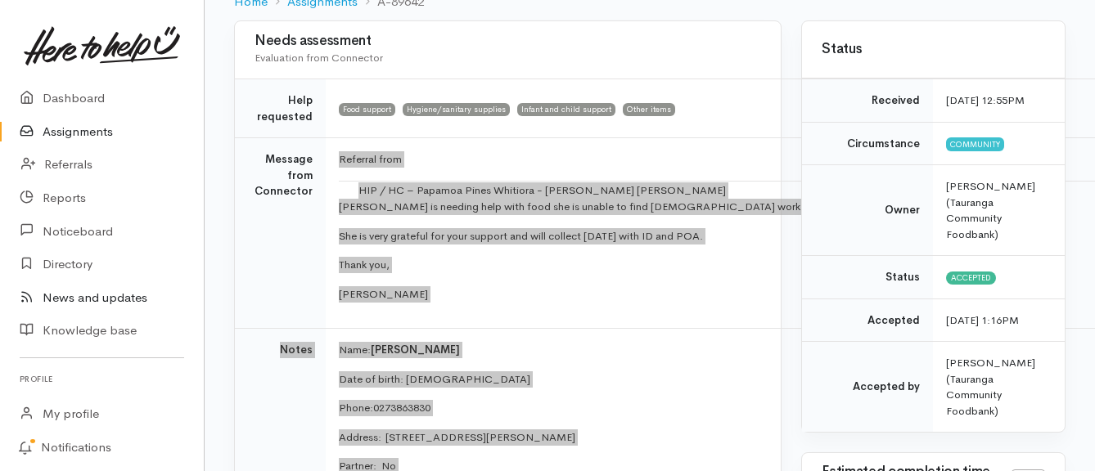
scroll to position [164, 0]
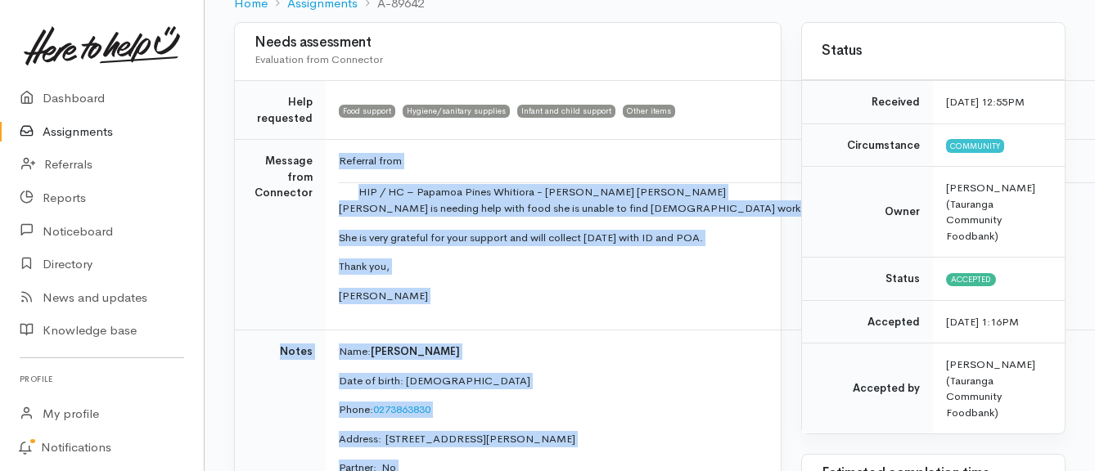
click at [88, 130] on link "Assignments" at bounding box center [102, 132] width 204 height 34
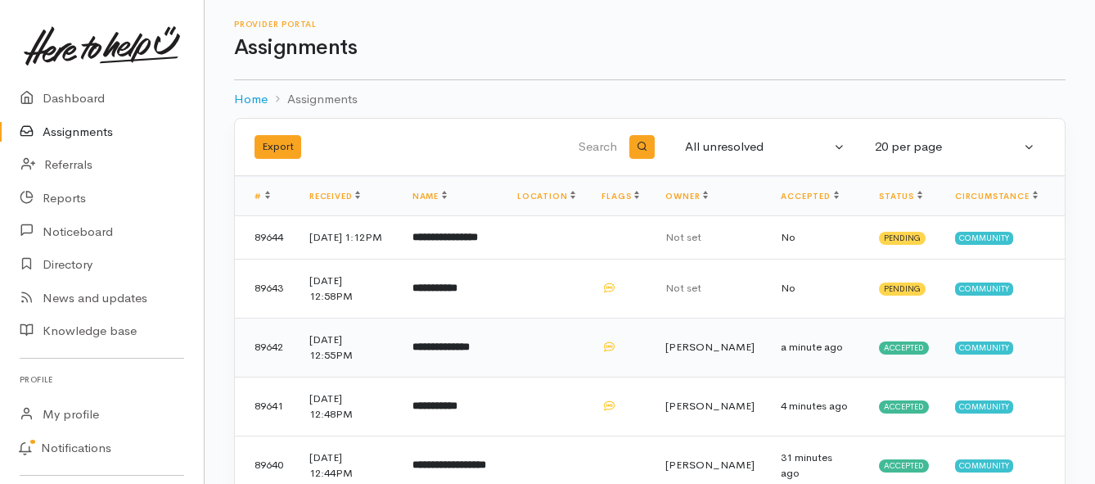
click at [504, 366] on td "**********" at bounding box center [451, 346] width 105 height 59
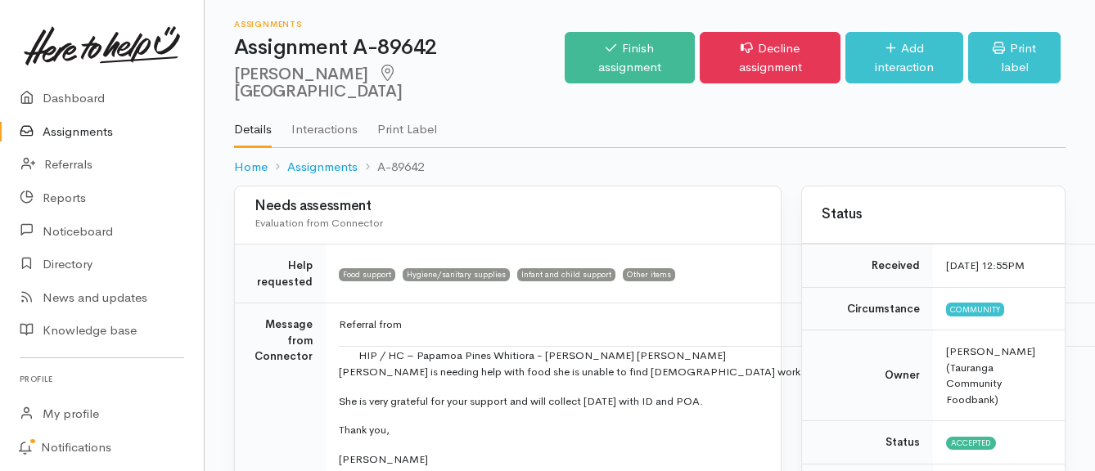
click at [84, 128] on link "Assignments" at bounding box center [102, 132] width 204 height 34
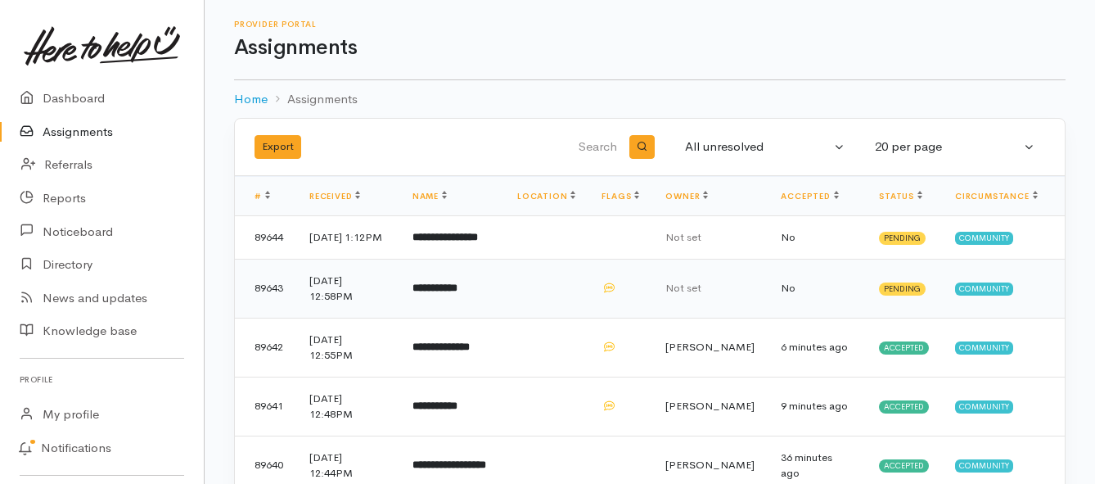
click at [439, 293] on b "**********" at bounding box center [434, 287] width 45 height 11
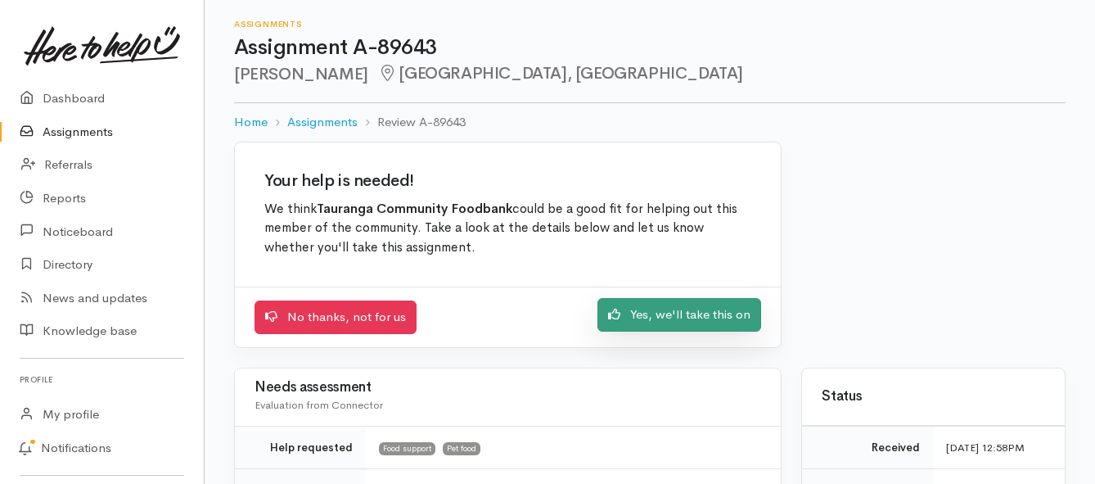
click at [714, 317] on link "Yes, we'll take this on" at bounding box center [679, 315] width 164 height 34
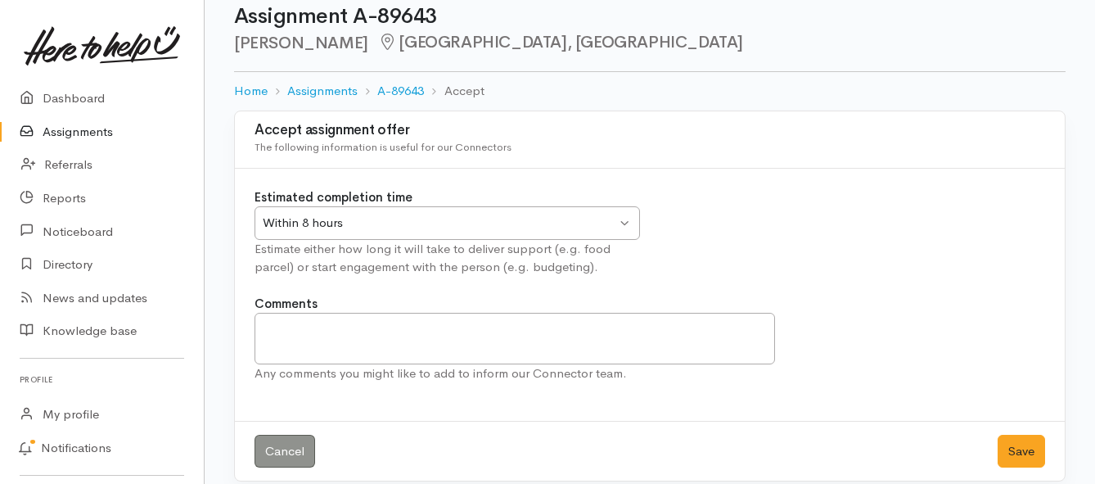
scroll to position [48, 0]
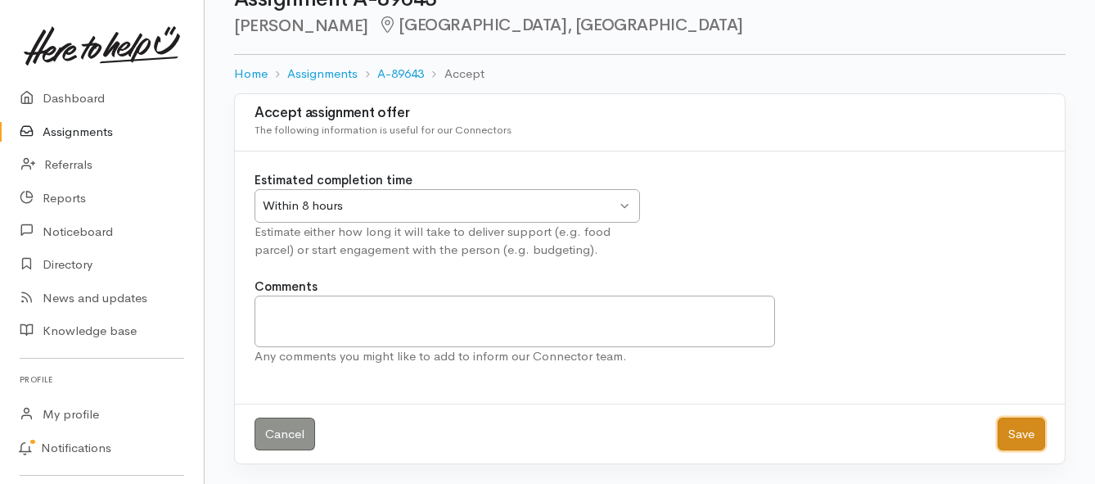
click at [1013, 442] on button "Save" at bounding box center [1020, 434] width 47 height 34
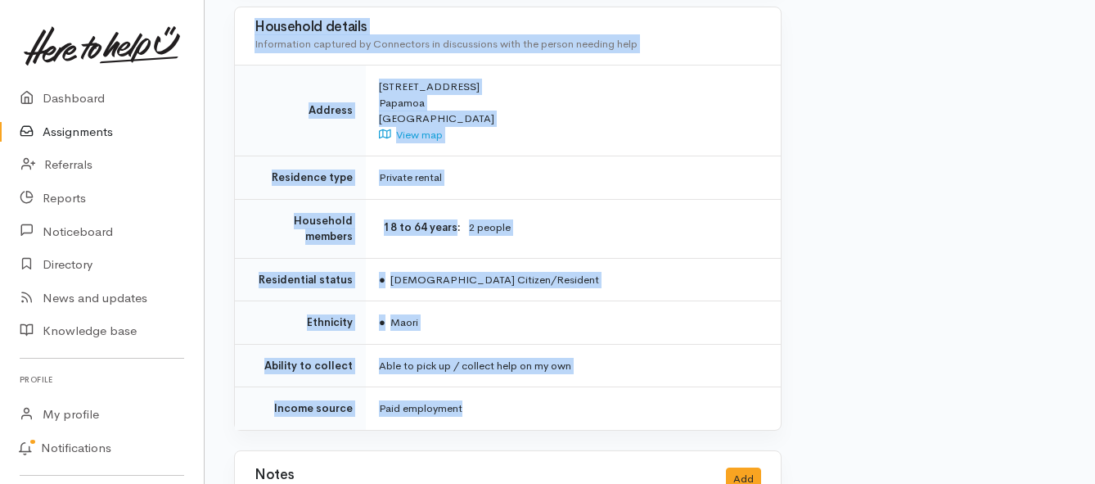
scroll to position [1470, 0]
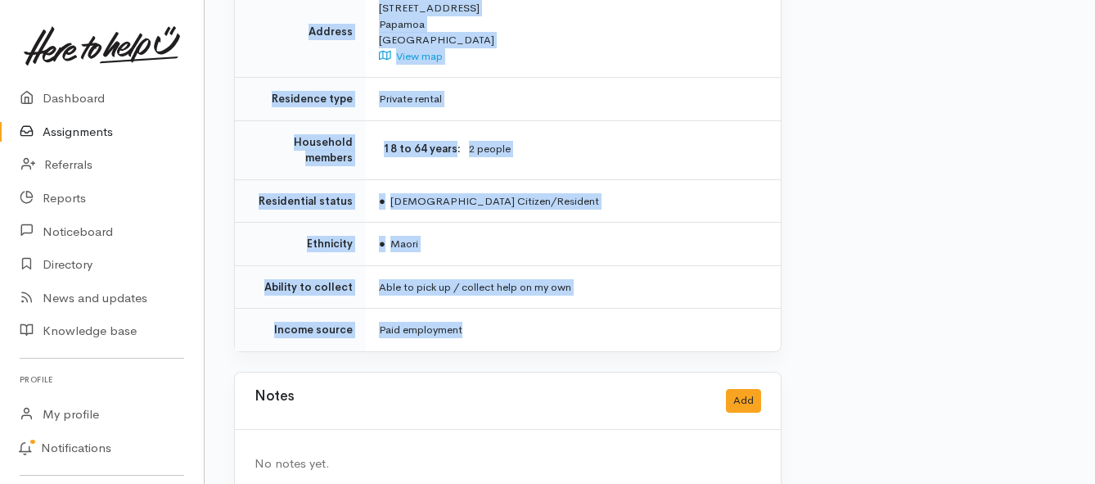
drag, startPoint x: 379, startPoint y: 209, endPoint x: 660, endPoint y: 291, distance: 293.1
copy div "**********"
click at [95, 129] on link "Assignments" at bounding box center [102, 132] width 204 height 34
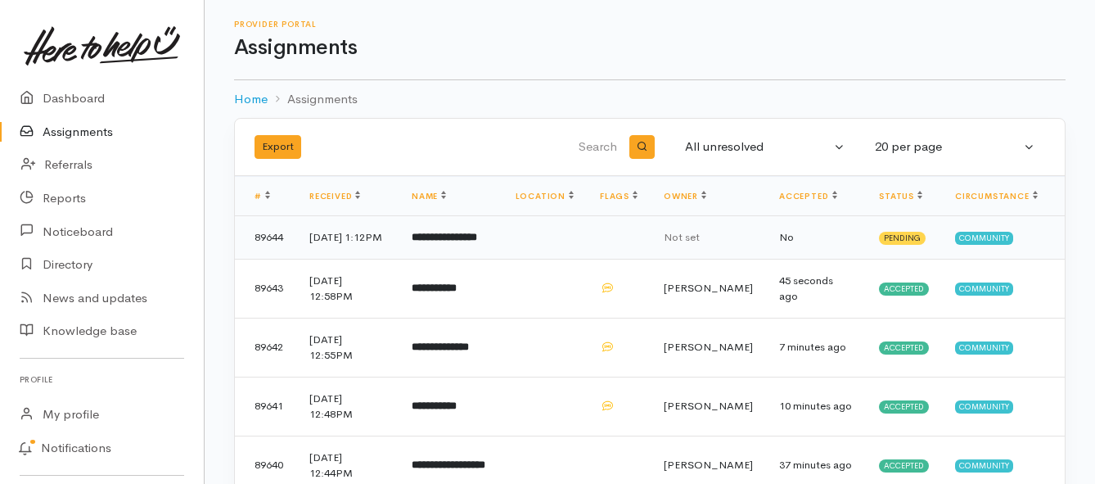
click at [448, 242] on b "**********" at bounding box center [444, 237] width 65 height 11
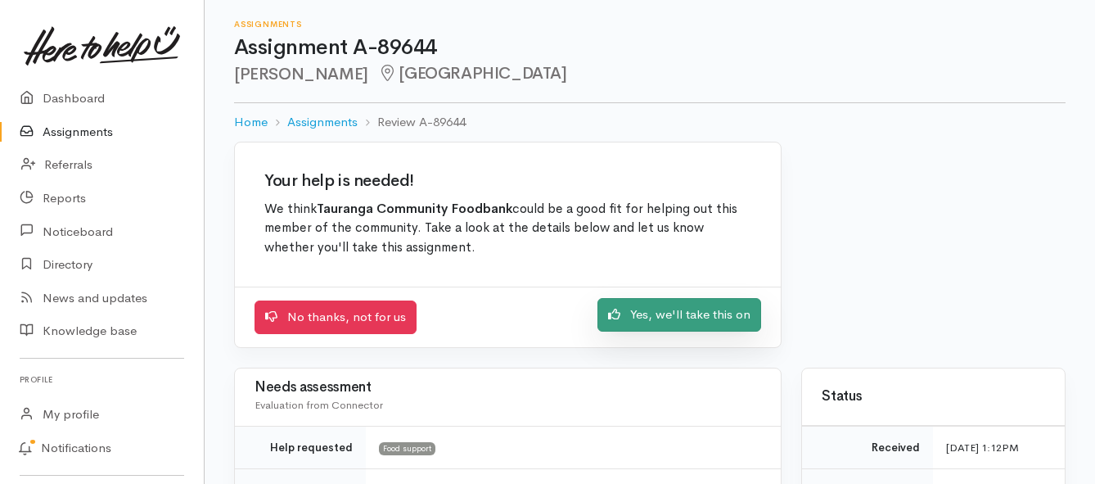
click at [655, 306] on link "Yes, we'll take this on" at bounding box center [679, 315] width 164 height 34
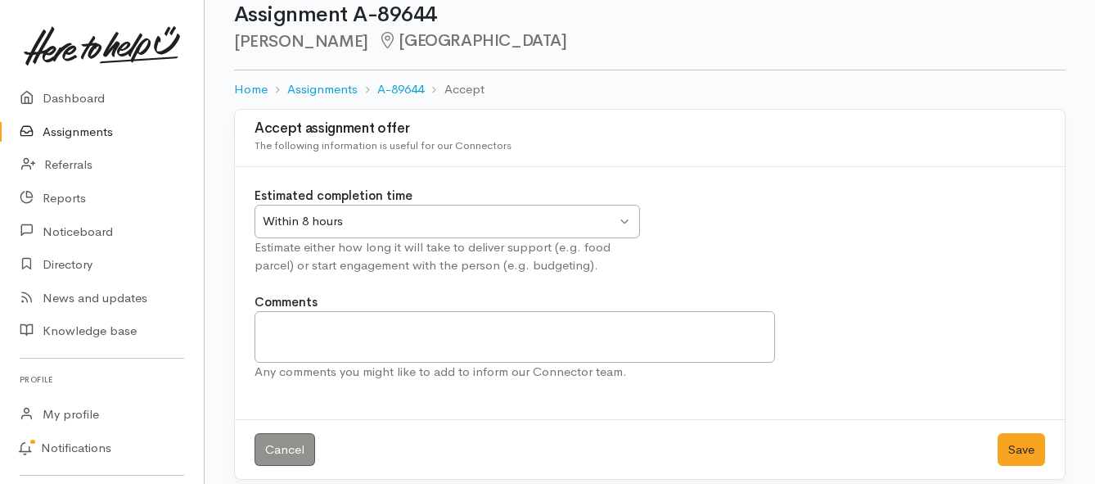
scroll to position [48, 0]
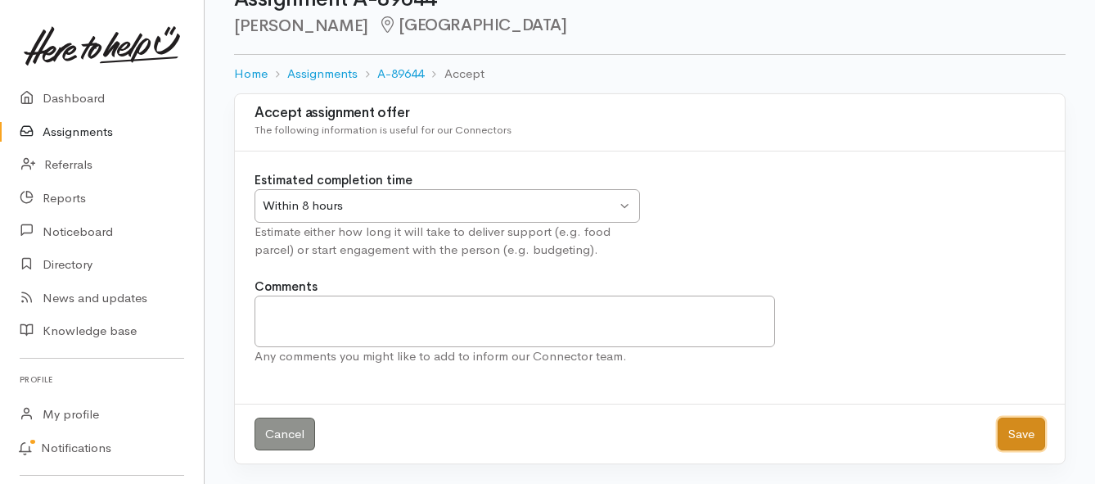
drag, startPoint x: 1028, startPoint y: 437, endPoint x: 906, endPoint y: 398, distance: 128.1
click at [1029, 438] on button "Save" at bounding box center [1020, 434] width 47 height 34
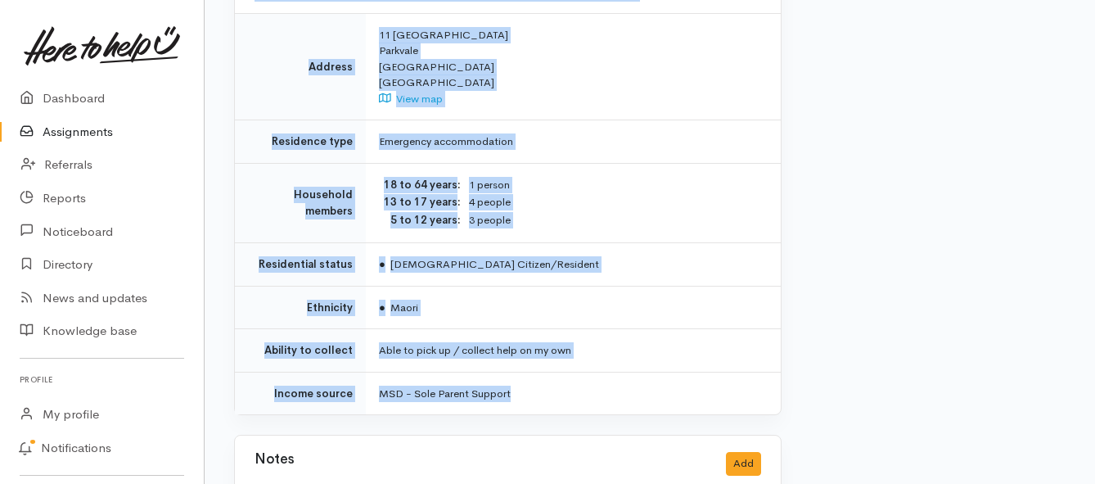
scroll to position [1227, 0]
drag, startPoint x: 377, startPoint y: 212, endPoint x: 616, endPoint y: 335, distance: 269.0
copy div "**********"
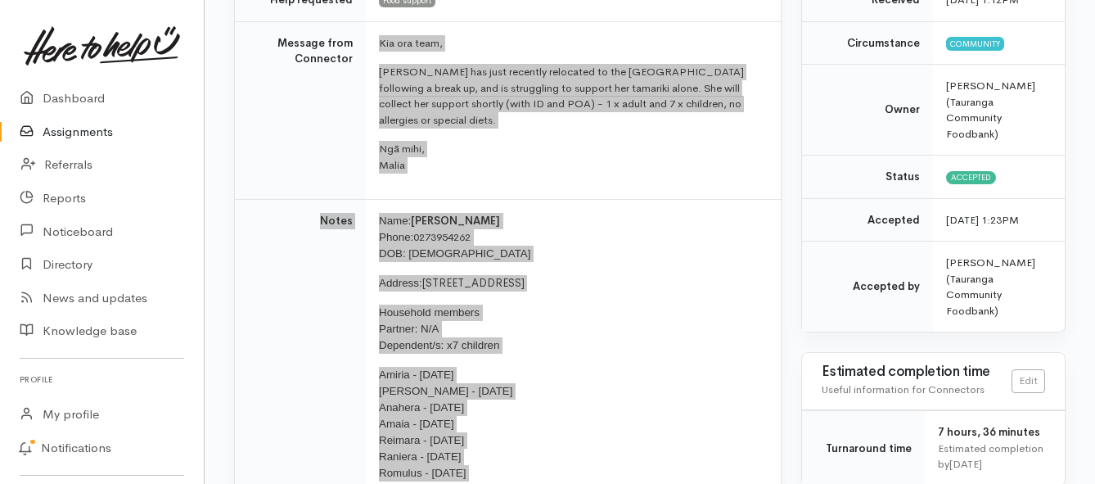
scroll to position [245, 0]
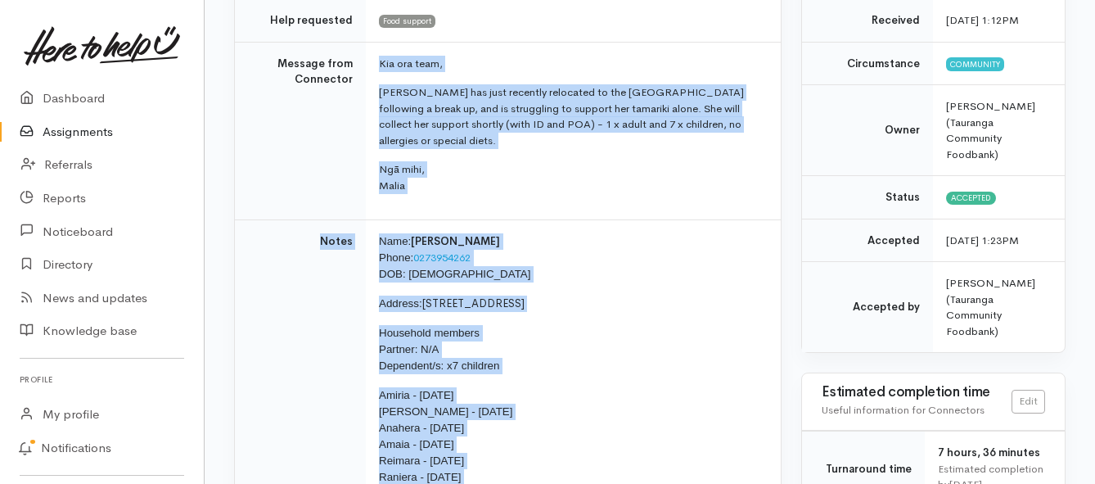
click at [90, 128] on link "Assignments" at bounding box center [102, 132] width 204 height 34
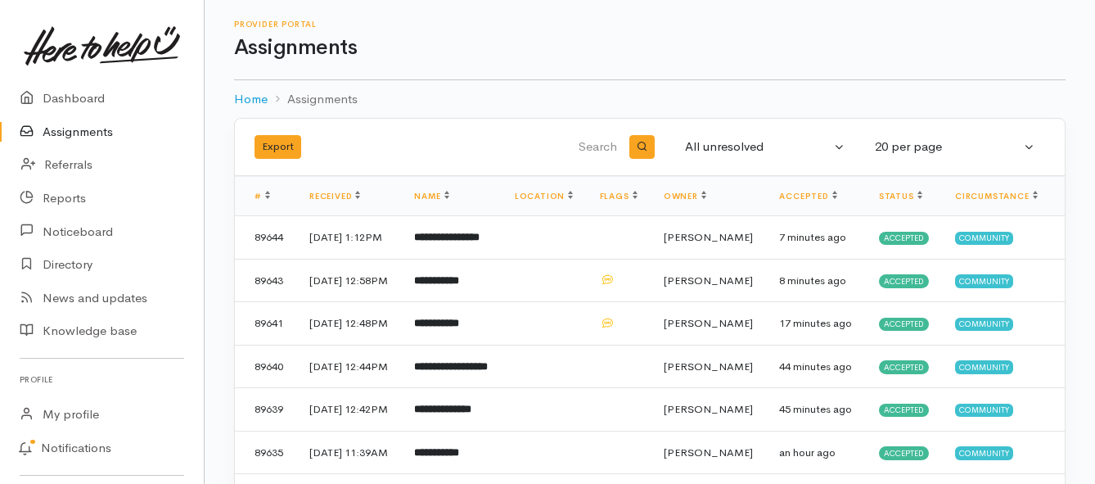
click at [104, 126] on link "Assignments" at bounding box center [102, 132] width 204 height 34
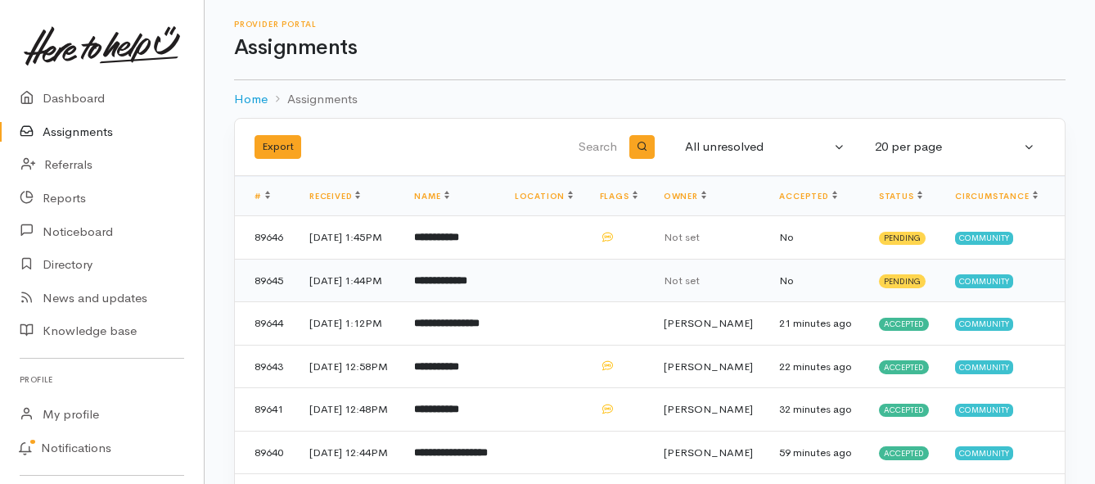
click at [448, 286] on b "**********" at bounding box center [440, 280] width 53 height 11
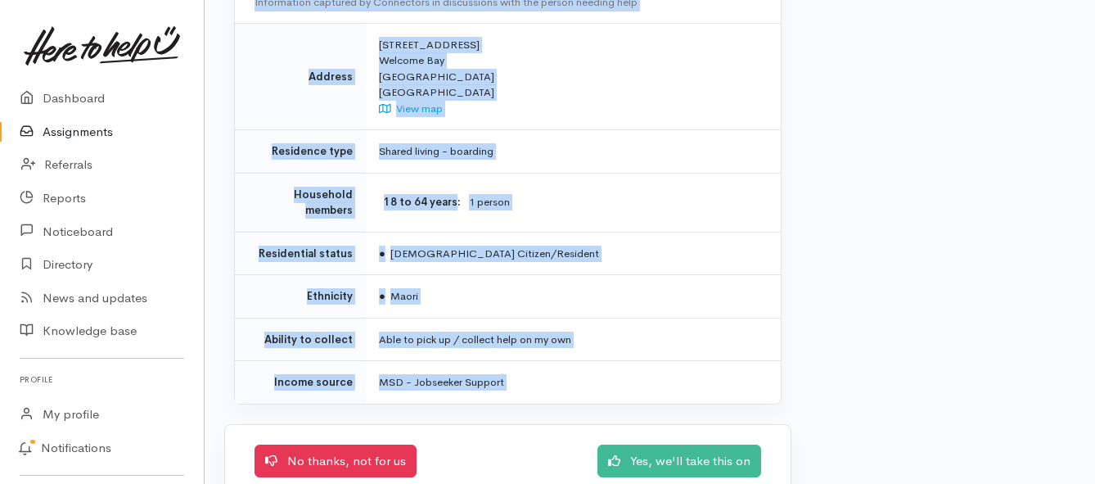
scroll to position [1462, 0]
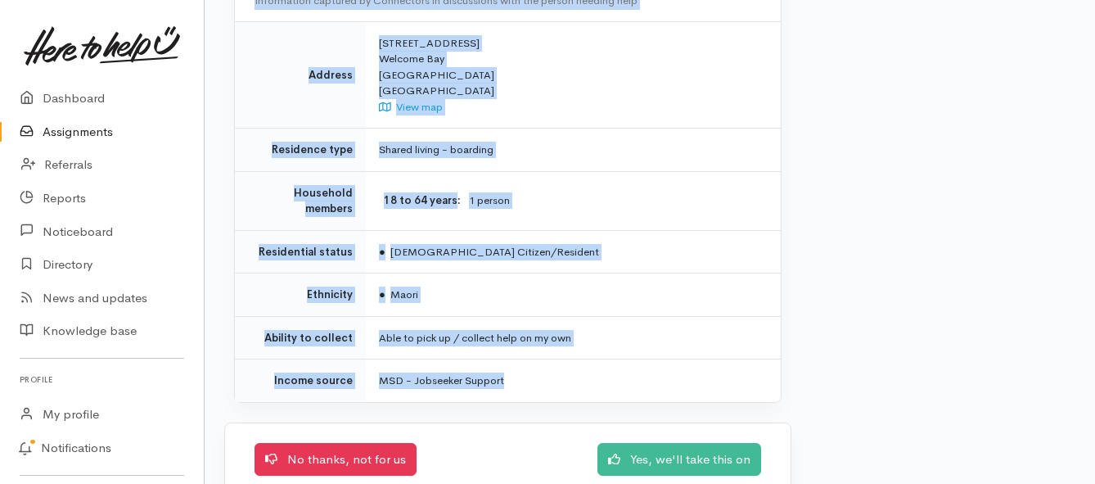
drag, startPoint x: 344, startPoint y: 178, endPoint x: 596, endPoint y: 356, distance: 307.6
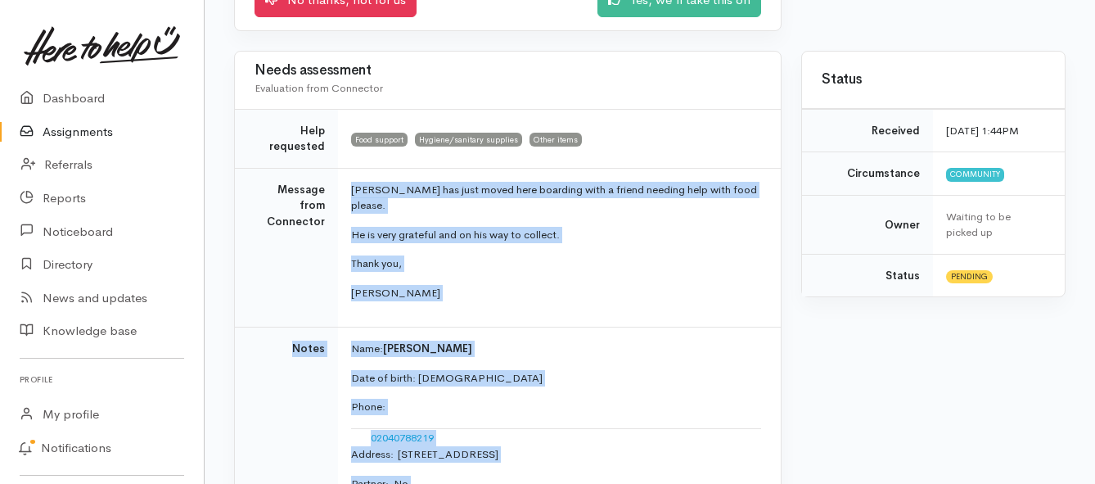
scroll to position [71, 0]
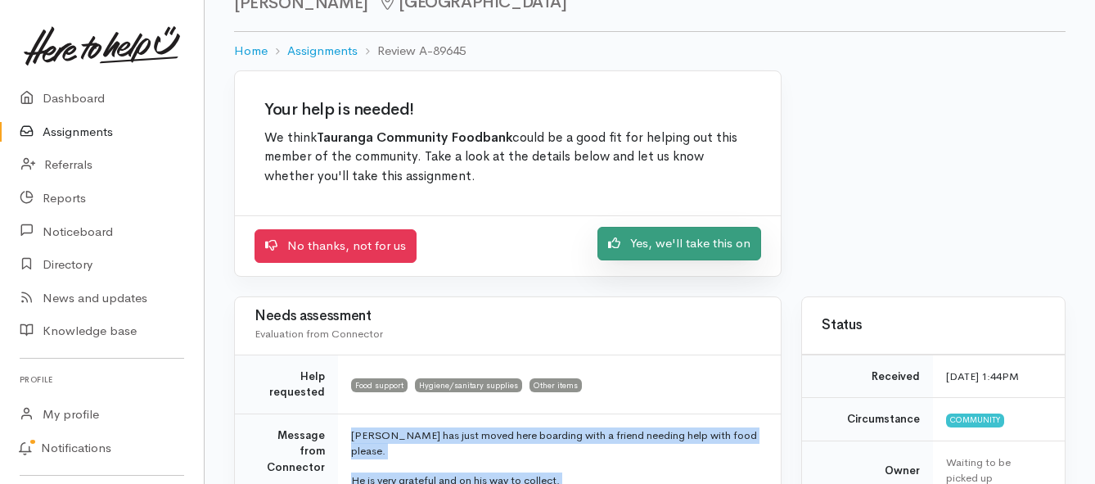
click at [694, 245] on link "Yes, we'll take this on" at bounding box center [679, 244] width 164 height 34
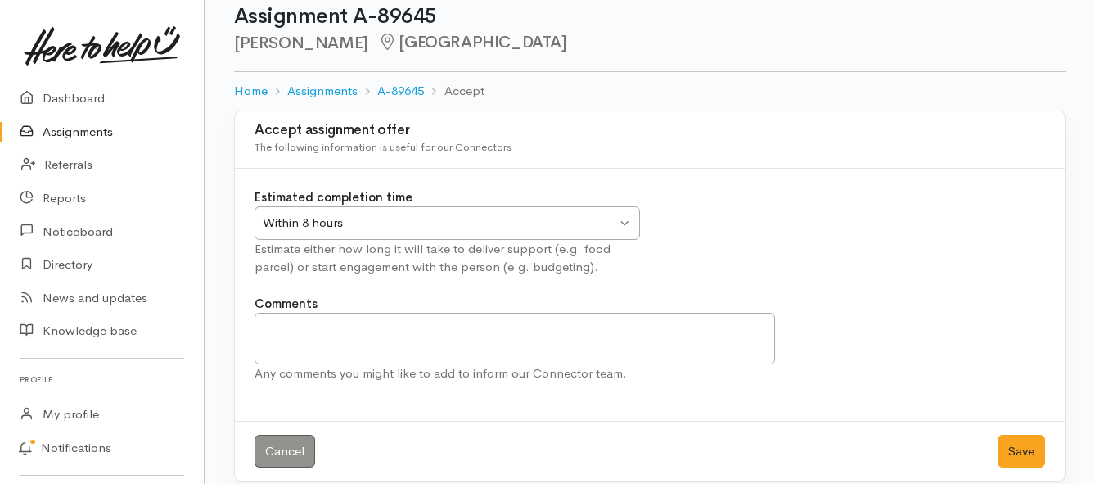
scroll to position [48, 0]
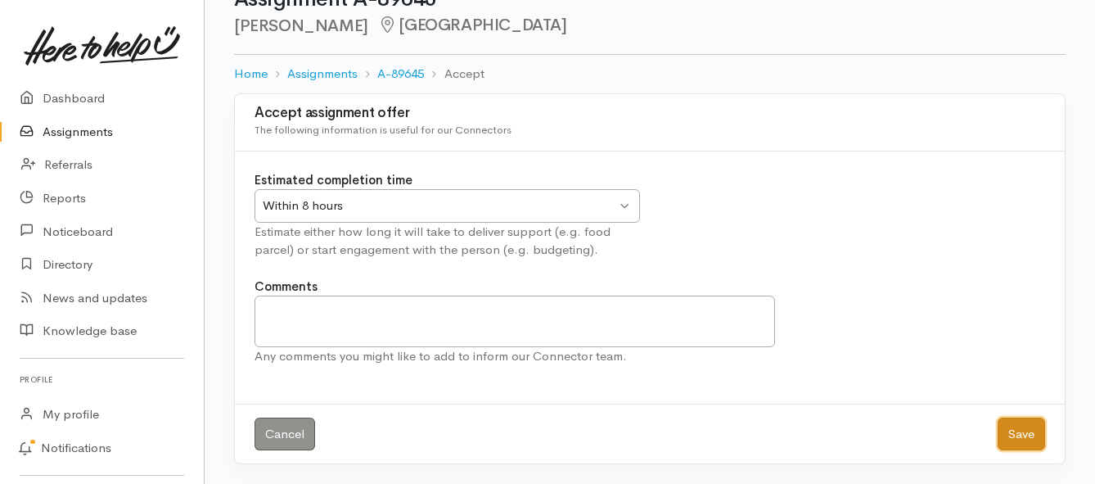
click at [1014, 439] on button "Save" at bounding box center [1020, 434] width 47 height 34
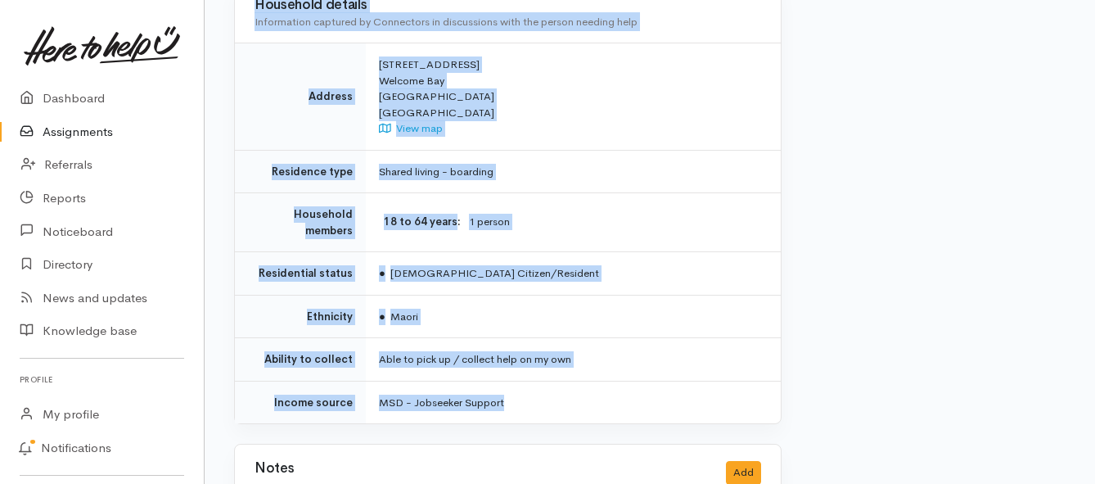
scroll to position [1309, 0]
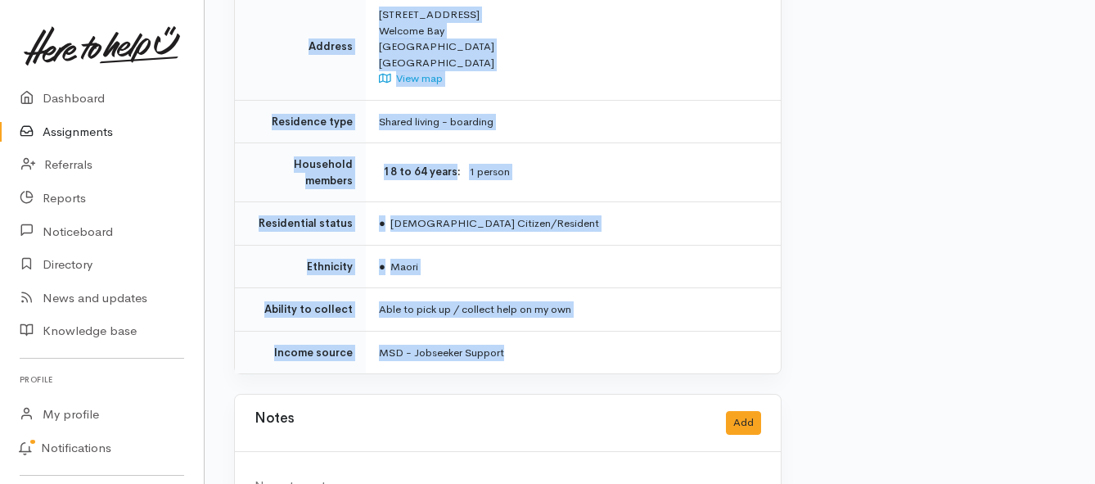
drag, startPoint x: 349, startPoint y: 146, endPoint x: 553, endPoint y: 308, distance: 260.3
copy div "**********"
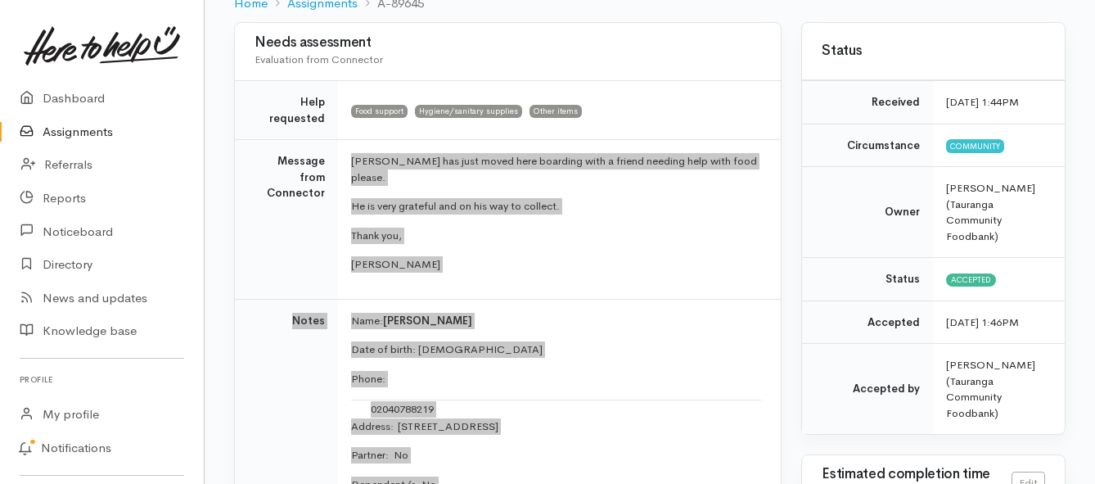
scroll to position [0, 0]
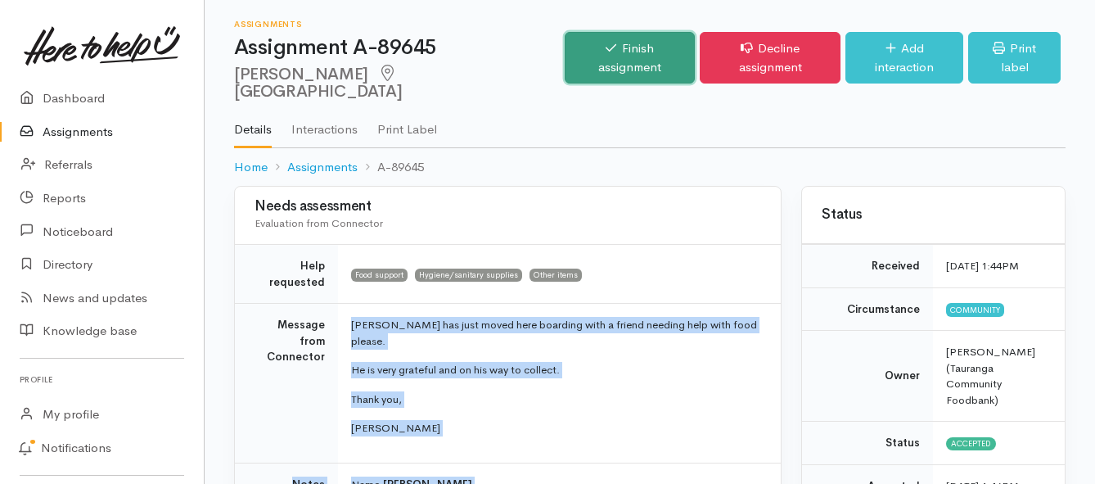
click at [583, 49] on link "Finish assignment" at bounding box center [630, 58] width 130 height 52
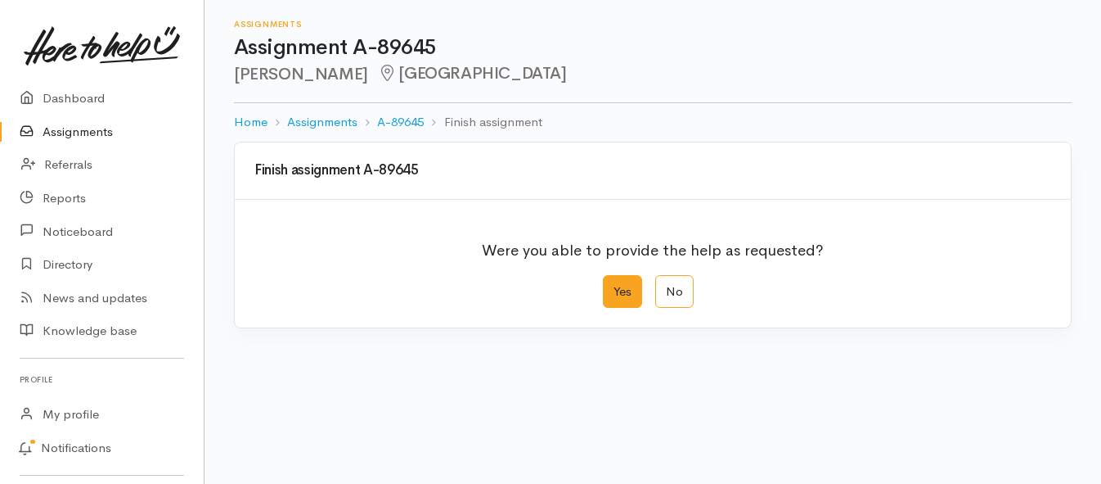
click at [615, 294] on label "Yes" at bounding box center [622, 292] width 39 height 34
click at [614, 286] on input "Yes" at bounding box center [608, 280] width 11 height 11
radio input "true"
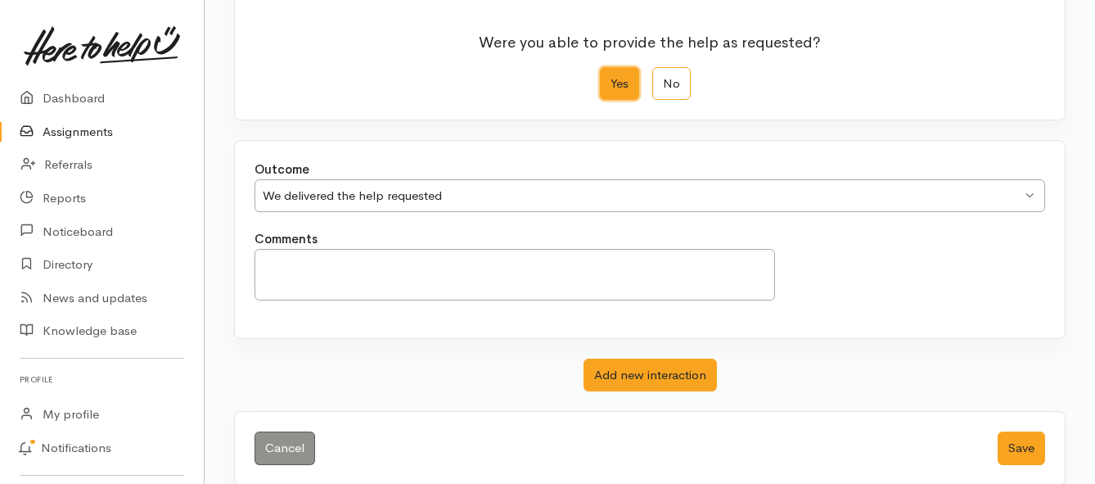
scroll to position [229, 0]
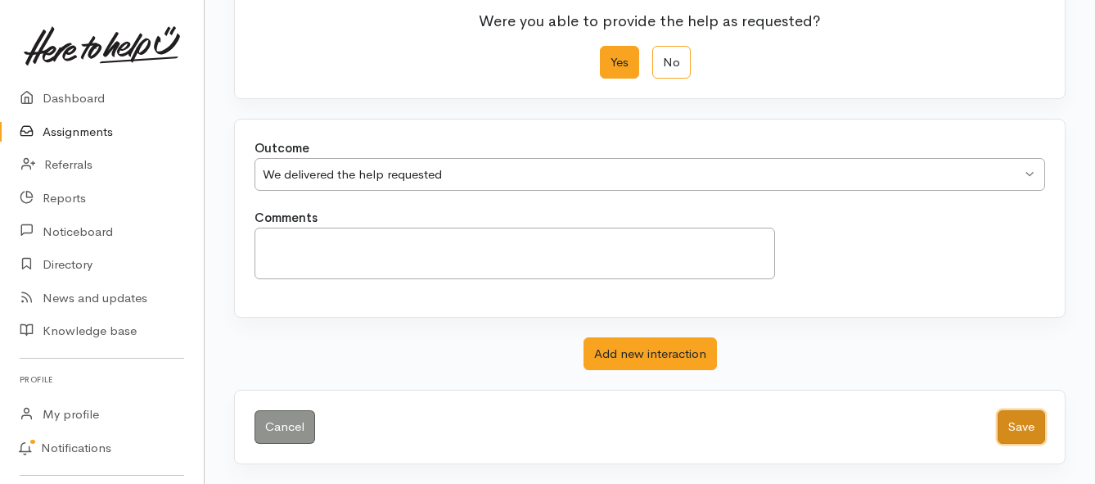
click at [1019, 430] on button "Save" at bounding box center [1020, 427] width 47 height 34
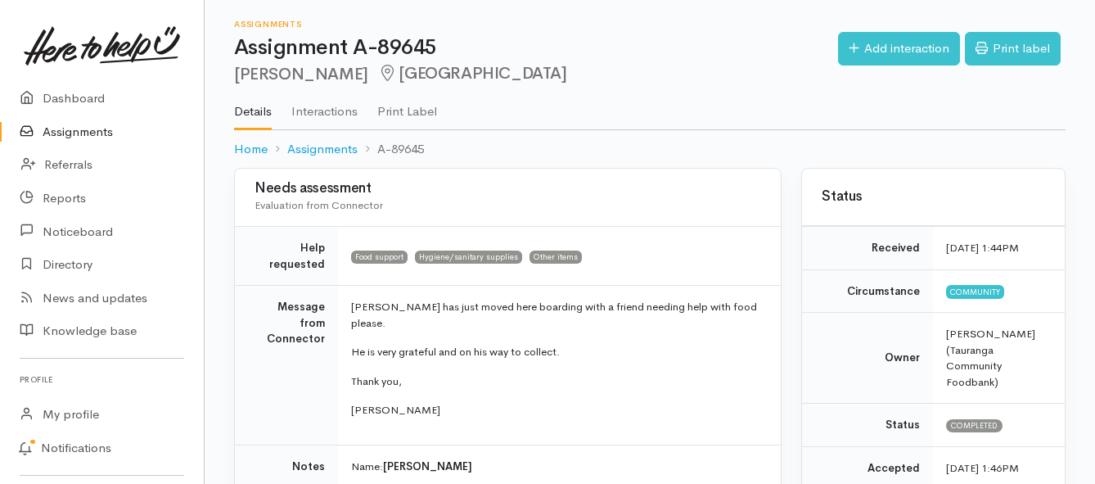
click at [82, 133] on link "Assignments" at bounding box center [102, 132] width 204 height 34
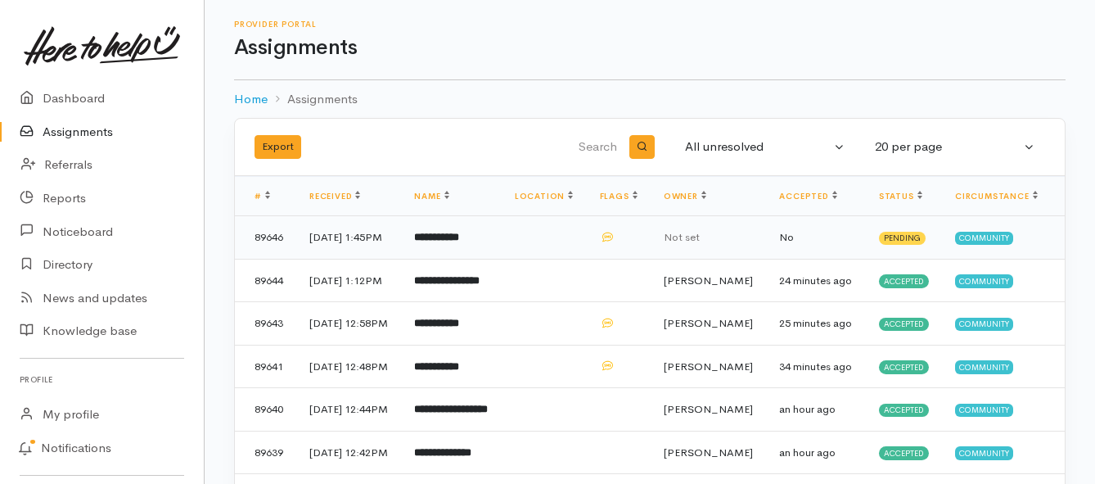
click at [457, 237] on b "**********" at bounding box center [436, 237] width 45 height 11
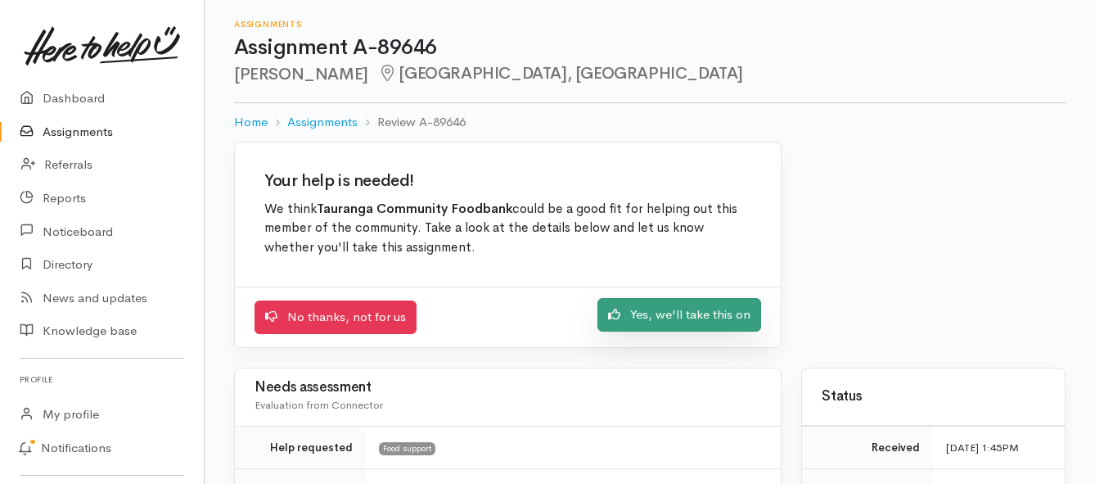
click at [658, 317] on link "Yes, we'll take this on" at bounding box center [679, 315] width 164 height 34
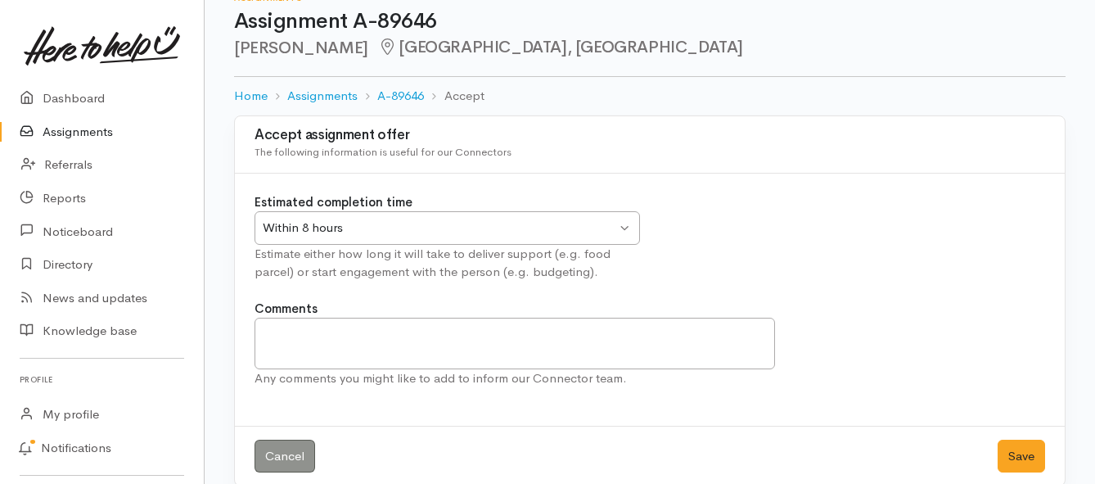
scroll to position [48, 0]
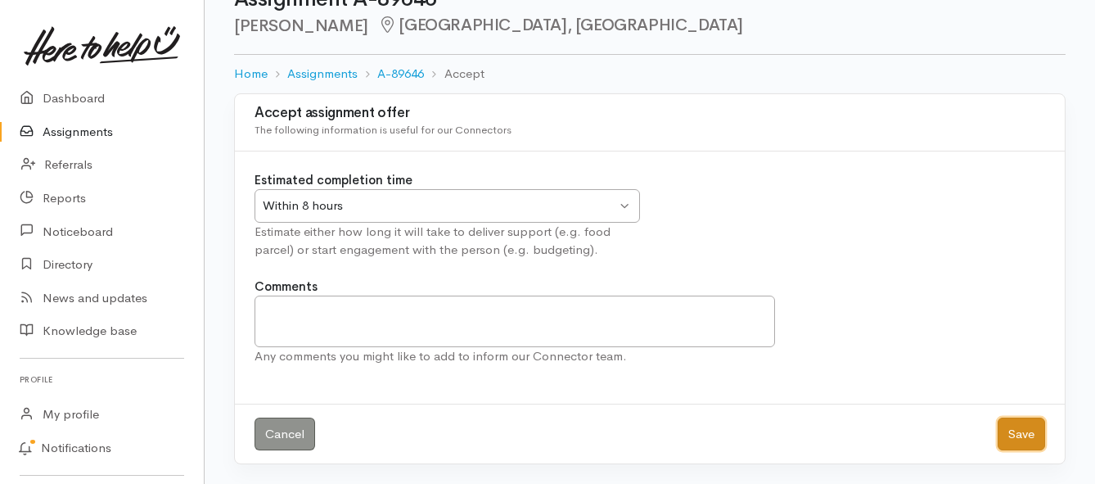
click at [1011, 428] on button "Save" at bounding box center [1020, 434] width 47 height 34
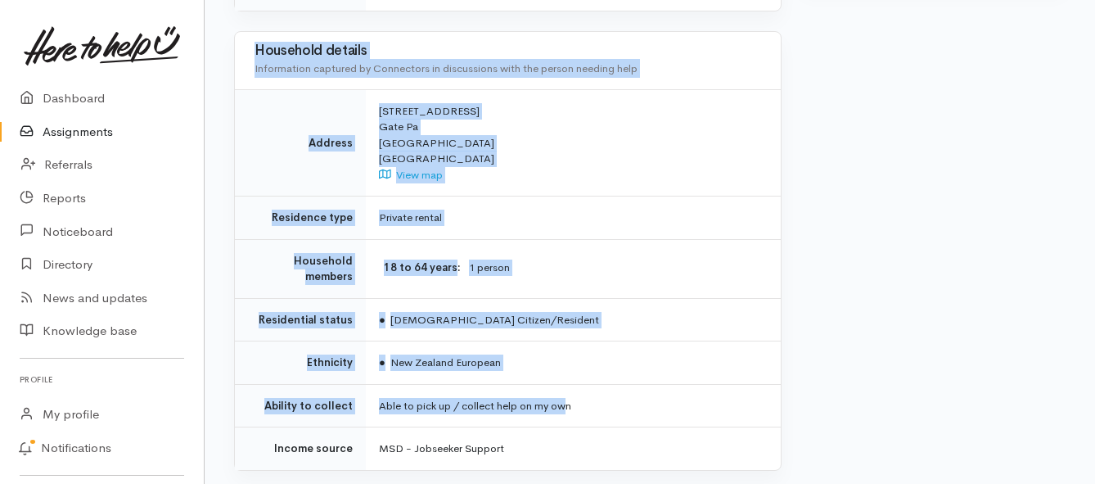
scroll to position [1146, 0]
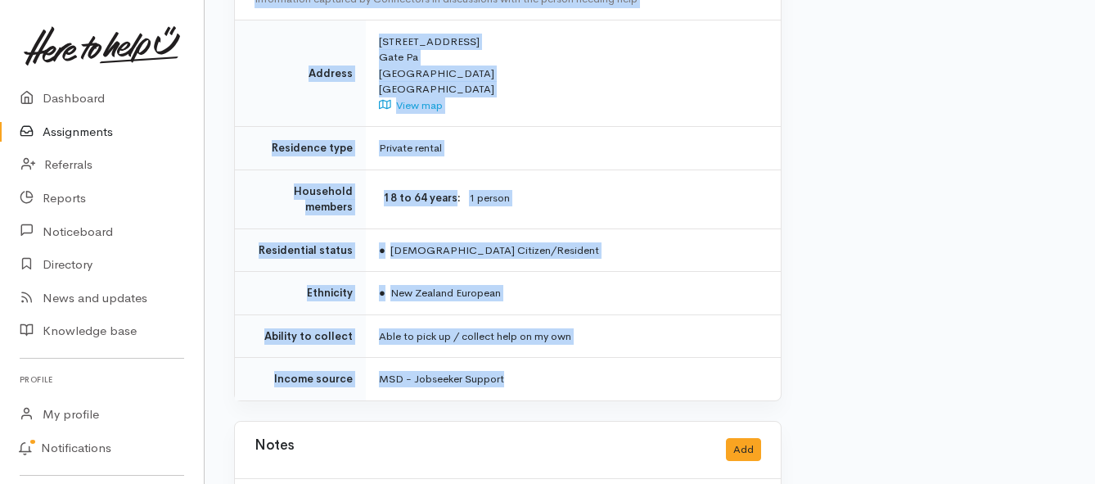
drag, startPoint x: 379, startPoint y: 208, endPoint x: 570, endPoint y: 354, distance: 241.1
copy div "**********"
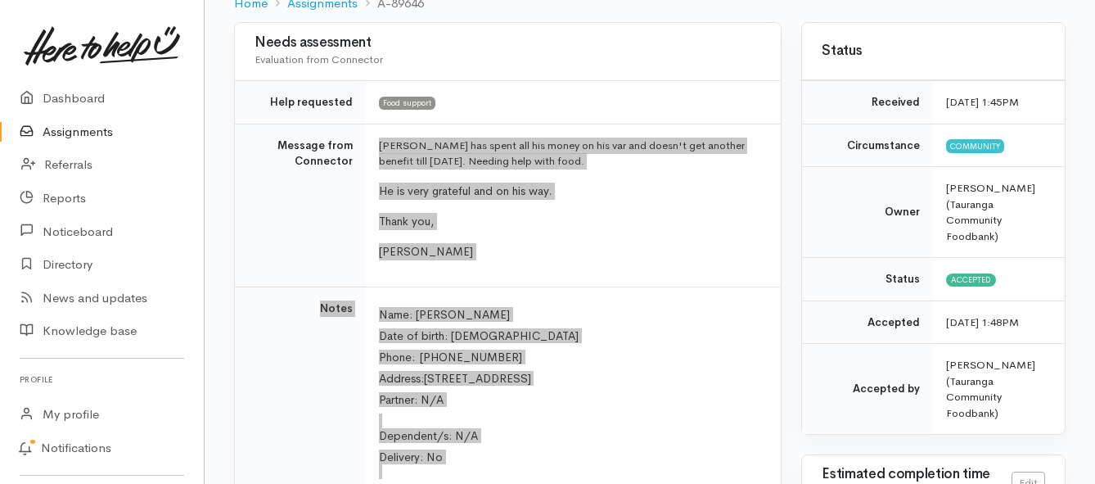
scroll to position [82, 0]
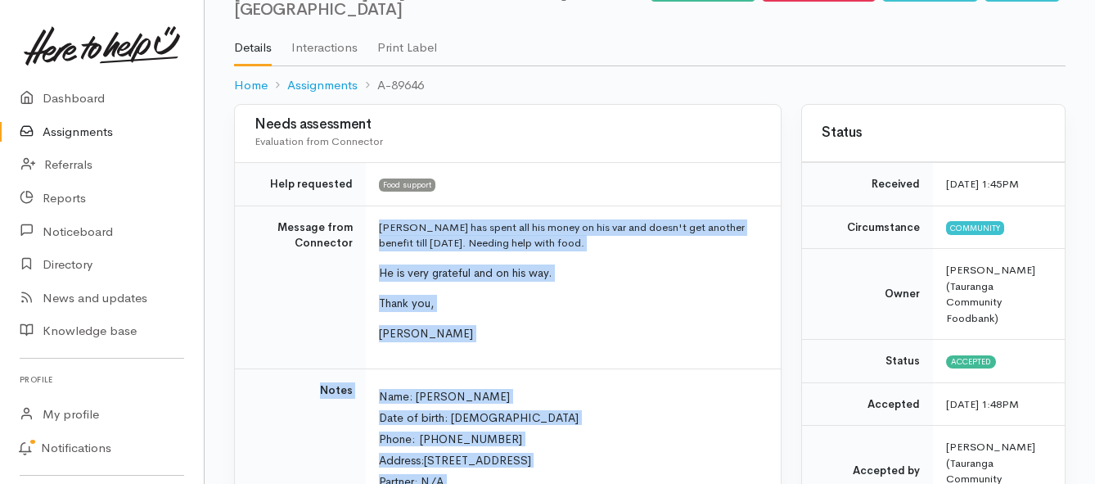
click at [79, 122] on link "Assignments" at bounding box center [102, 132] width 204 height 34
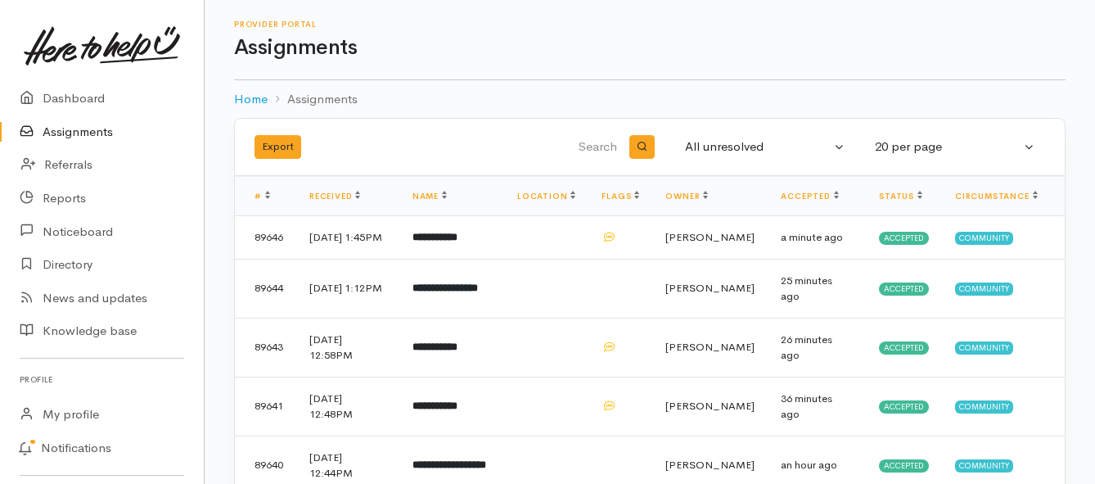
click at [85, 134] on link "Assignments" at bounding box center [102, 132] width 204 height 34
click at [75, 131] on link "Assignments" at bounding box center [102, 132] width 204 height 34
click at [65, 136] on link "Assignments" at bounding box center [102, 132] width 204 height 34
click at [59, 124] on link "Assignments" at bounding box center [102, 132] width 204 height 34
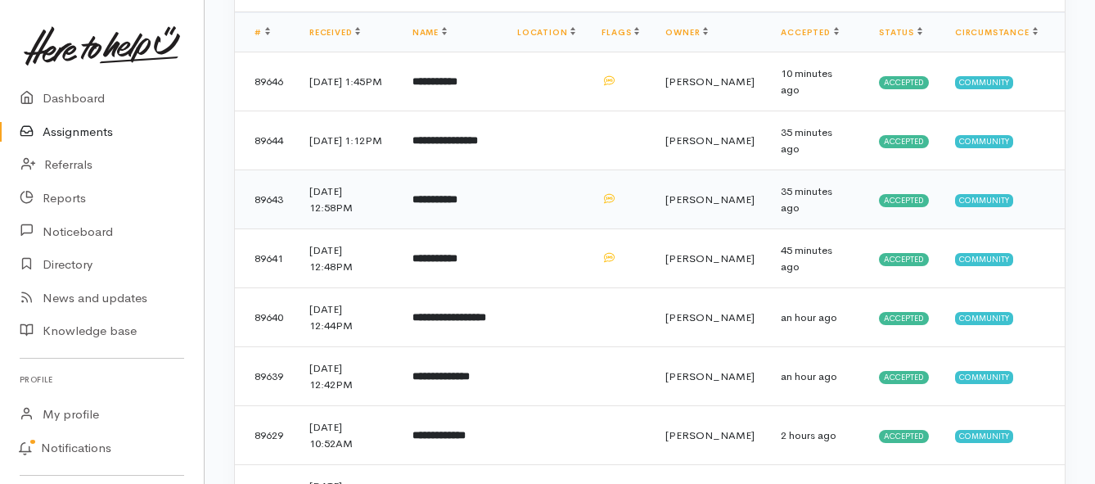
scroll to position [245, 0]
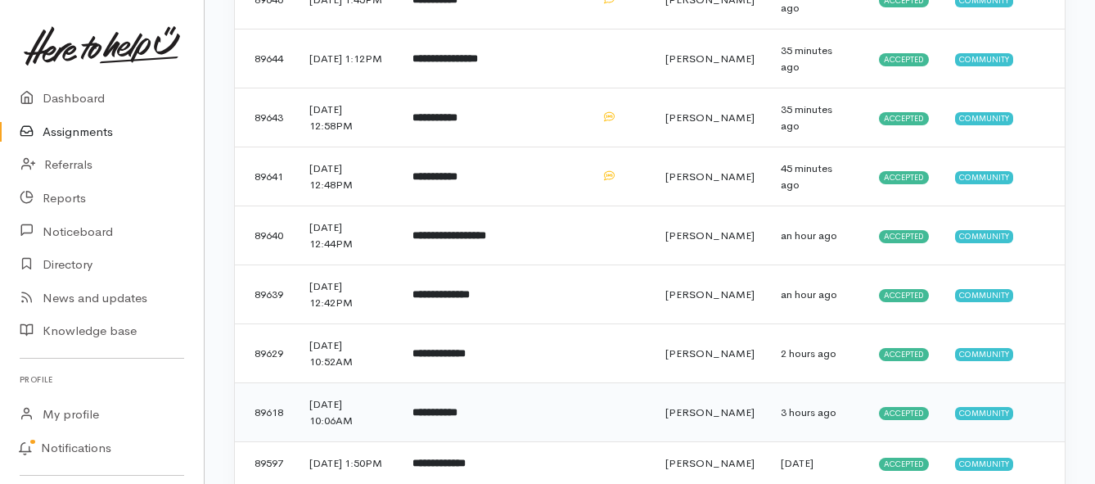
click at [430, 410] on b "**********" at bounding box center [434, 412] width 45 height 11
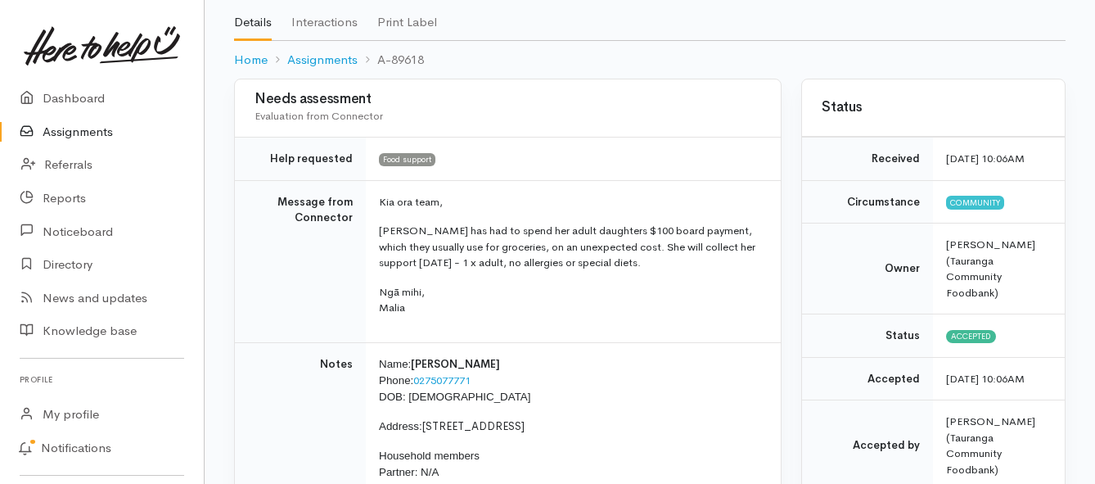
scroll to position [82, 0]
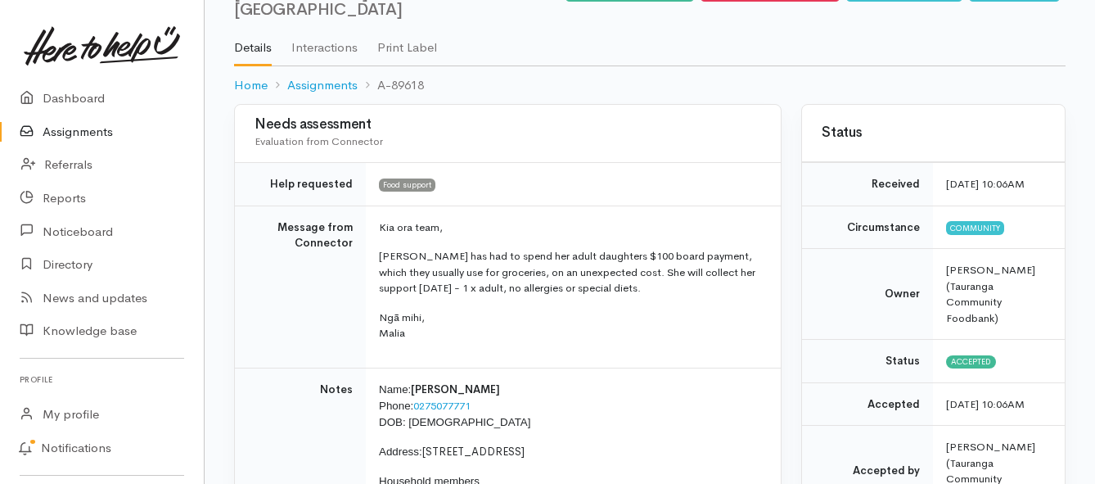
click at [107, 129] on link "Assignments" at bounding box center [102, 132] width 204 height 34
